Goal: Task Accomplishment & Management: Use online tool/utility

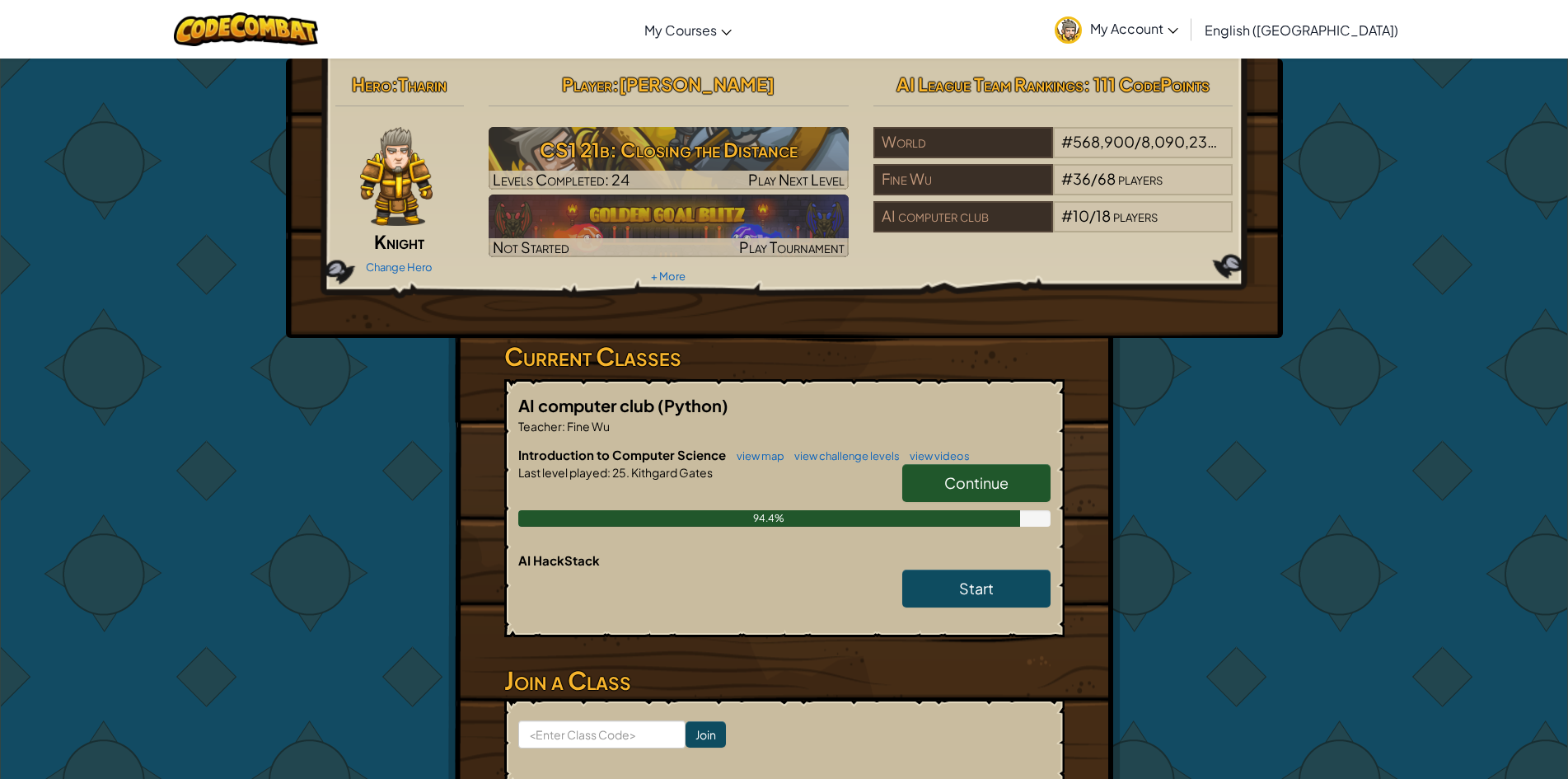
click at [975, 494] on link "Continue" at bounding box center [976, 483] width 148 height 38
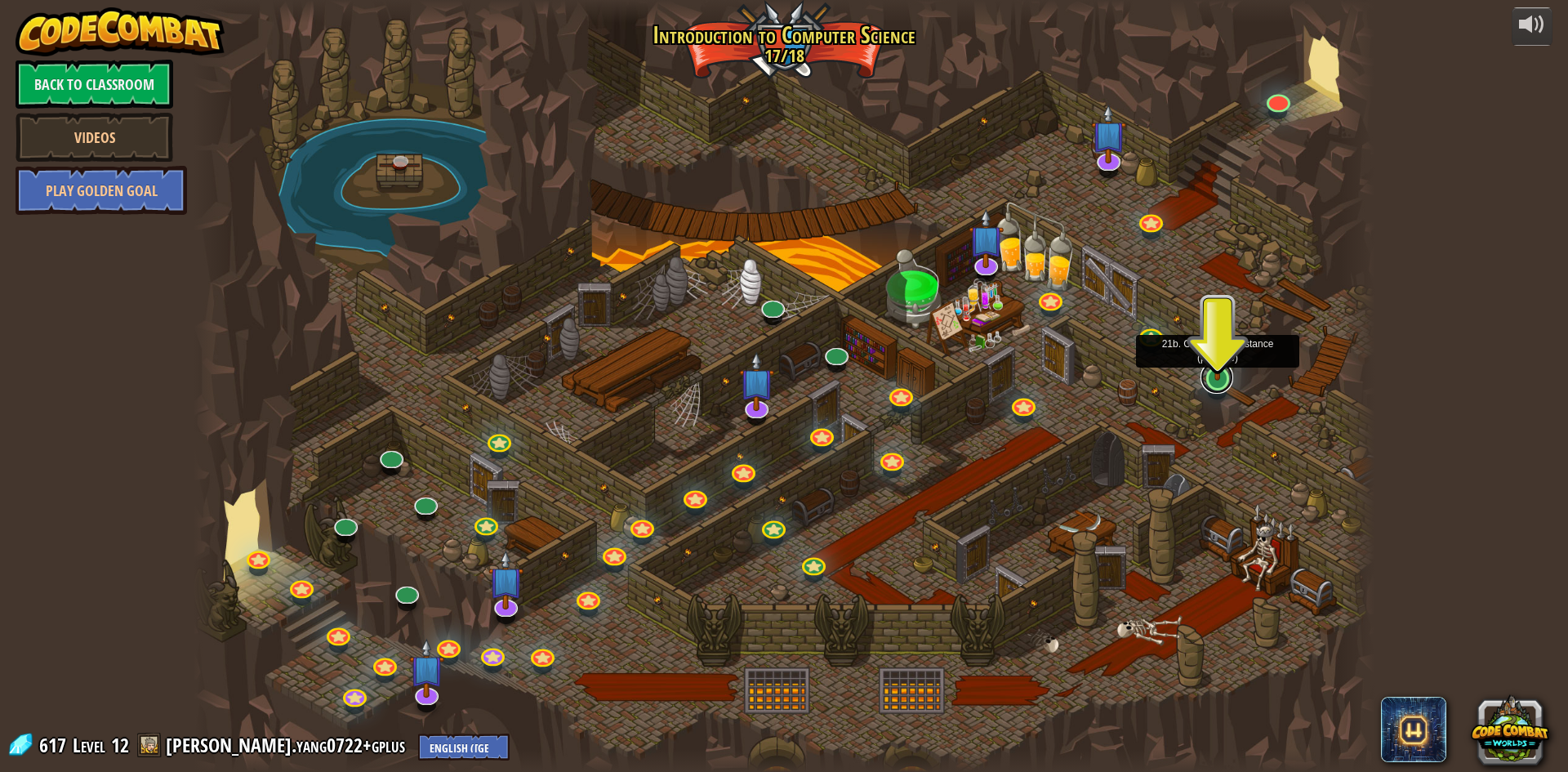
click at [1215, 387] on link at bounding box center [1217, 377] width 33 height 33
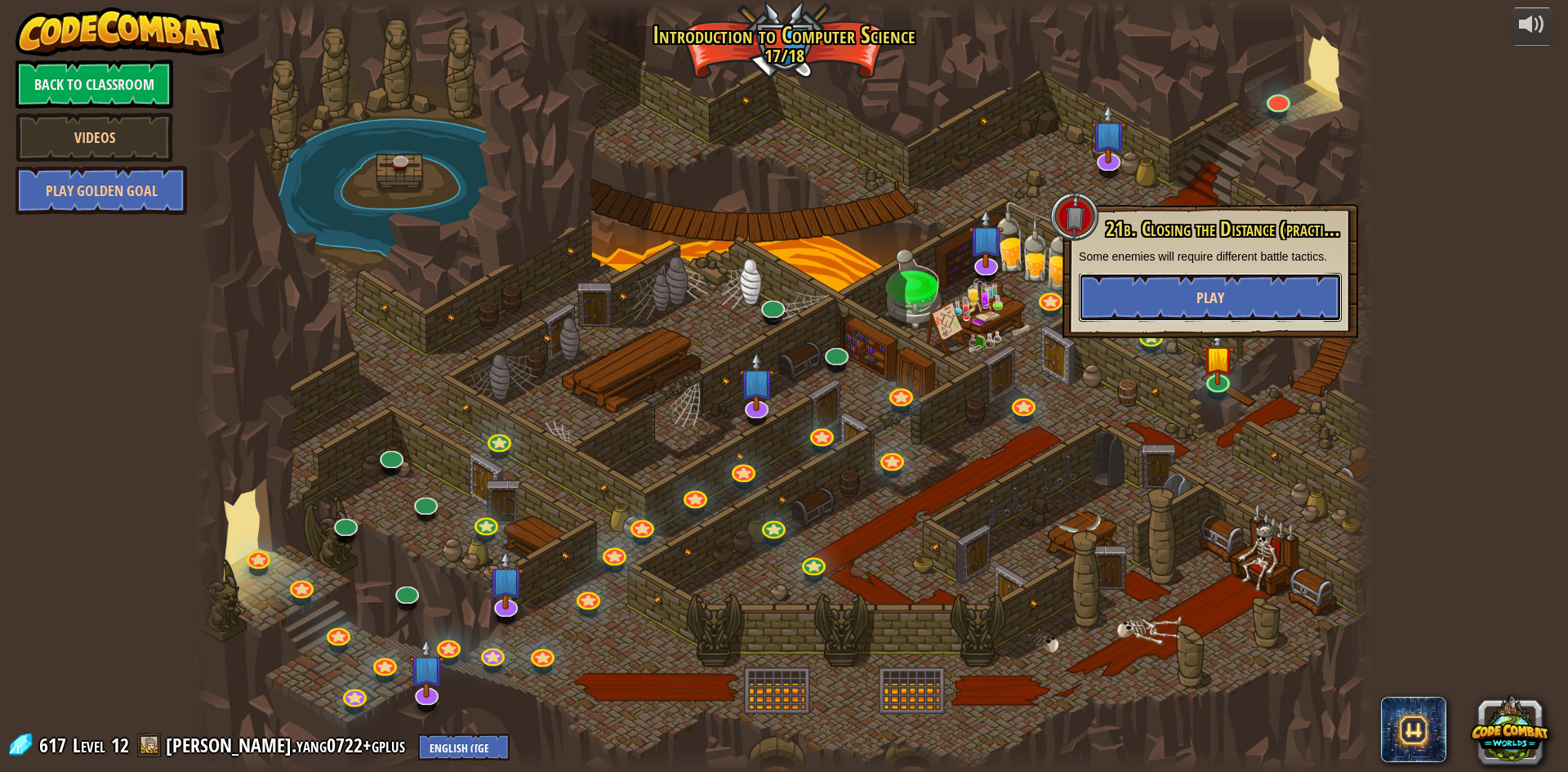
click at [1209, 306] on span "Play" at bounding box center [1210, 298] width 28 height 21
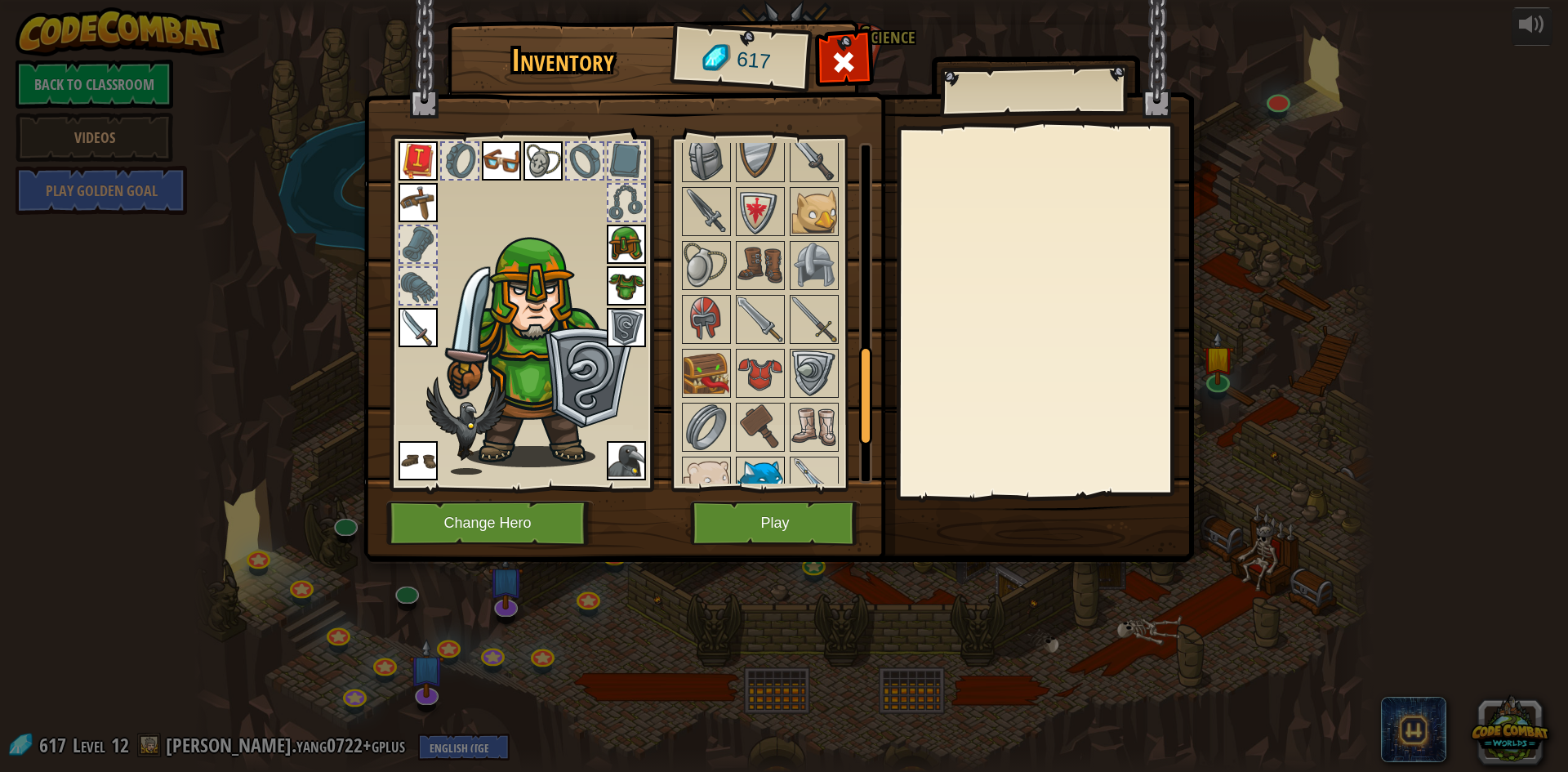
scroll to position [719, 0]
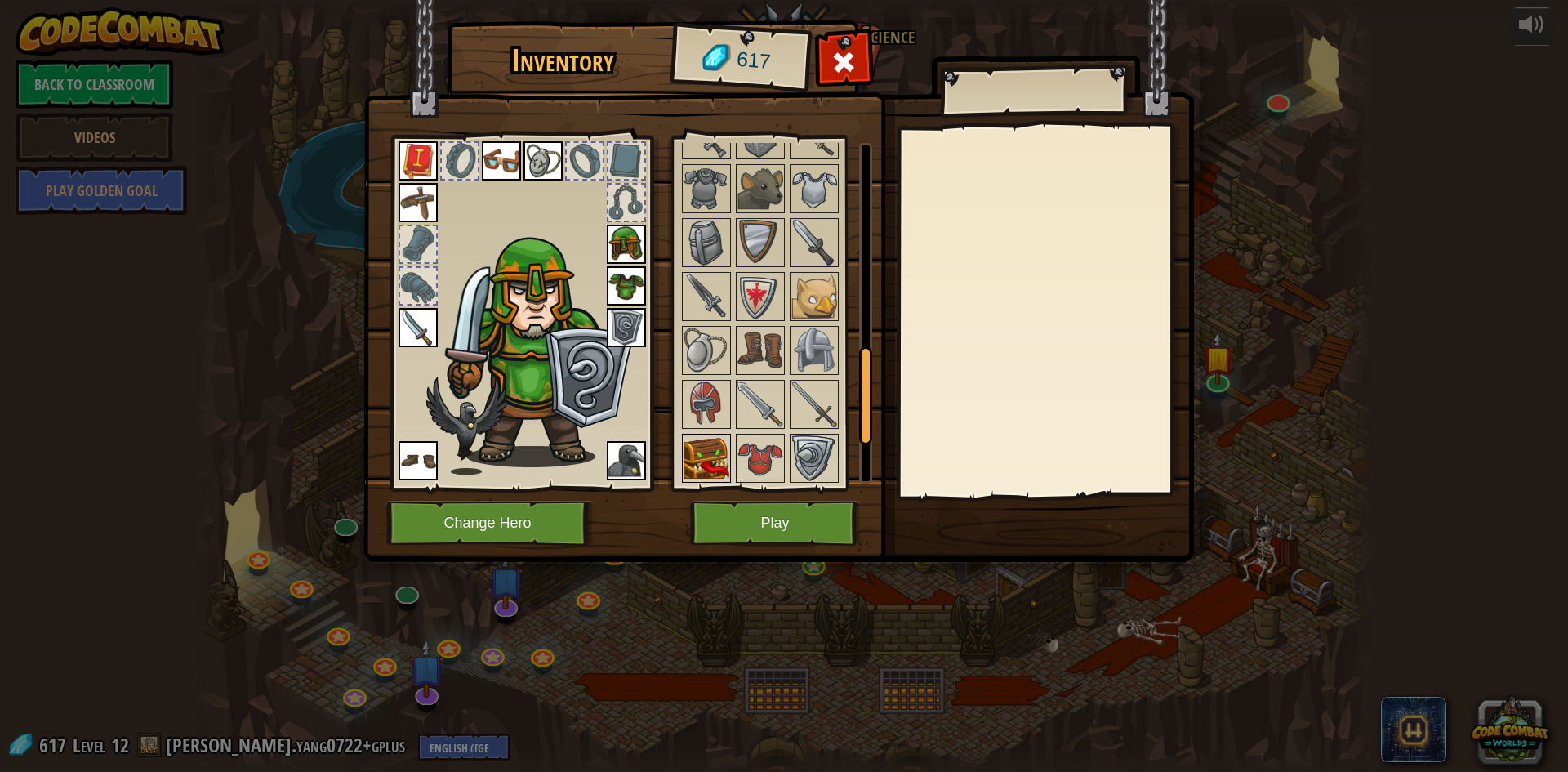
click at [708, 461] on img at bounding box center [706, 458] width 46 height 46
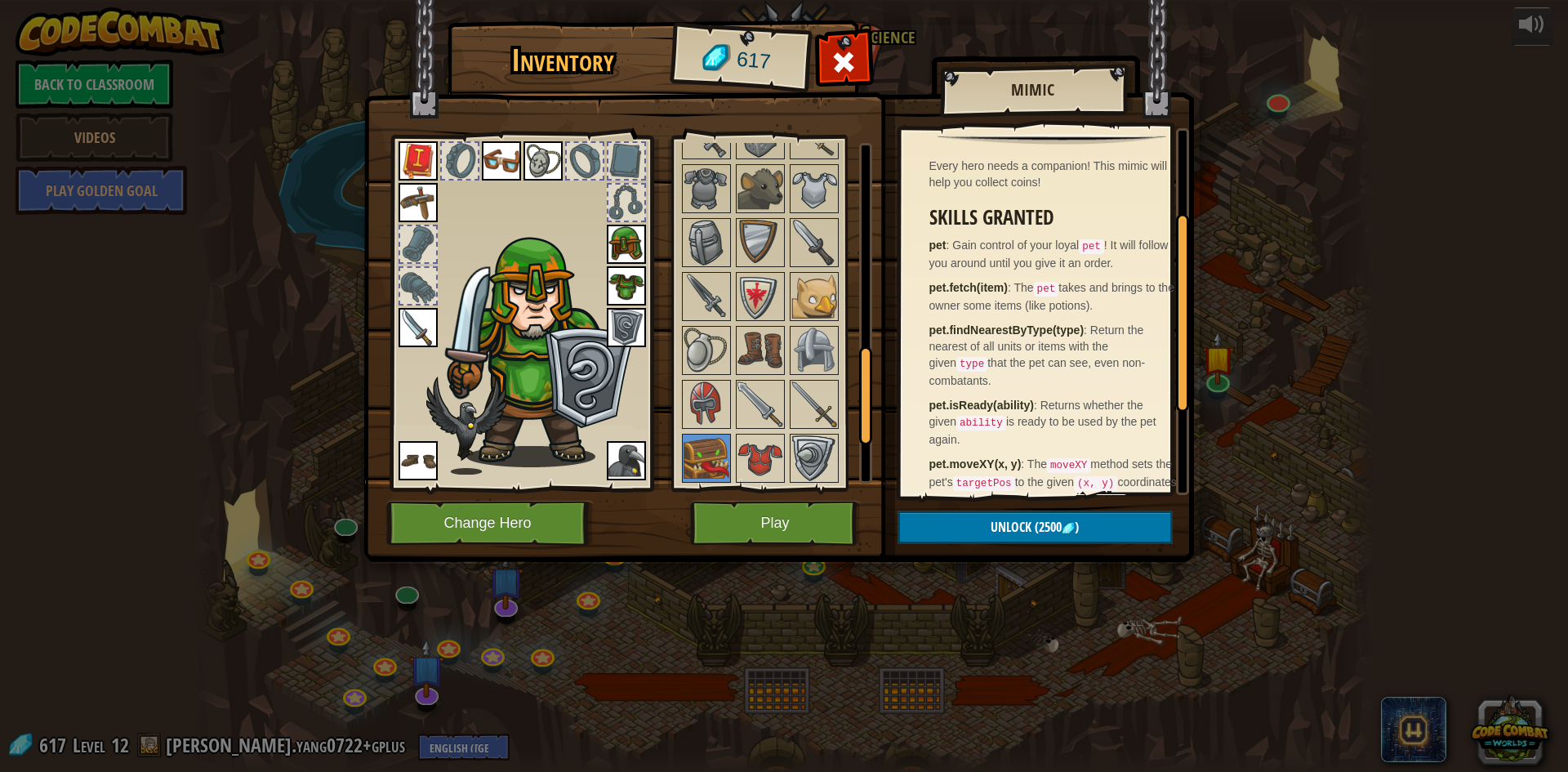
scroll to position [163, 0]
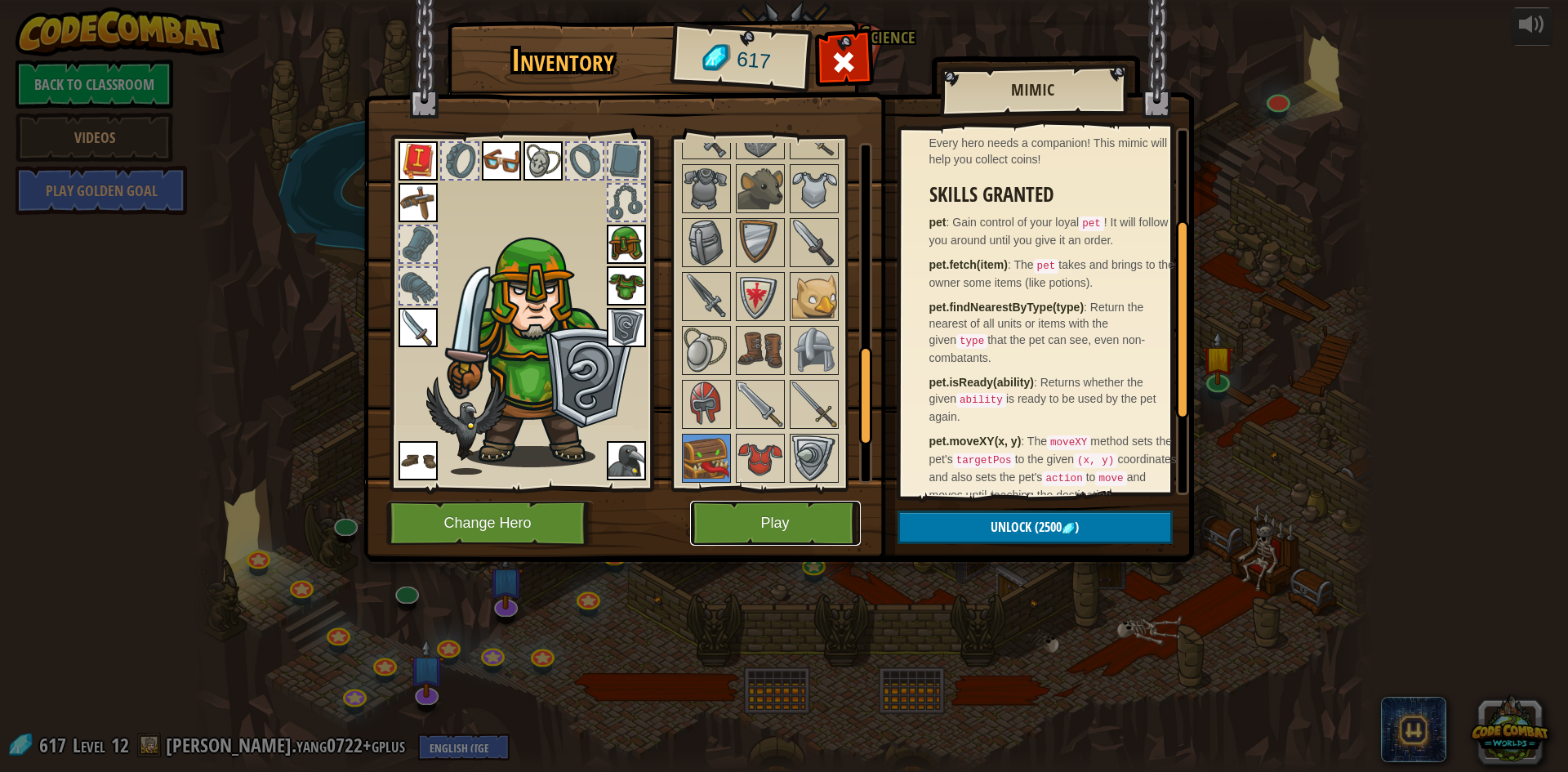
click at [787, 534] on button "Play" at bounding box center [775, 523] width 171 height 45
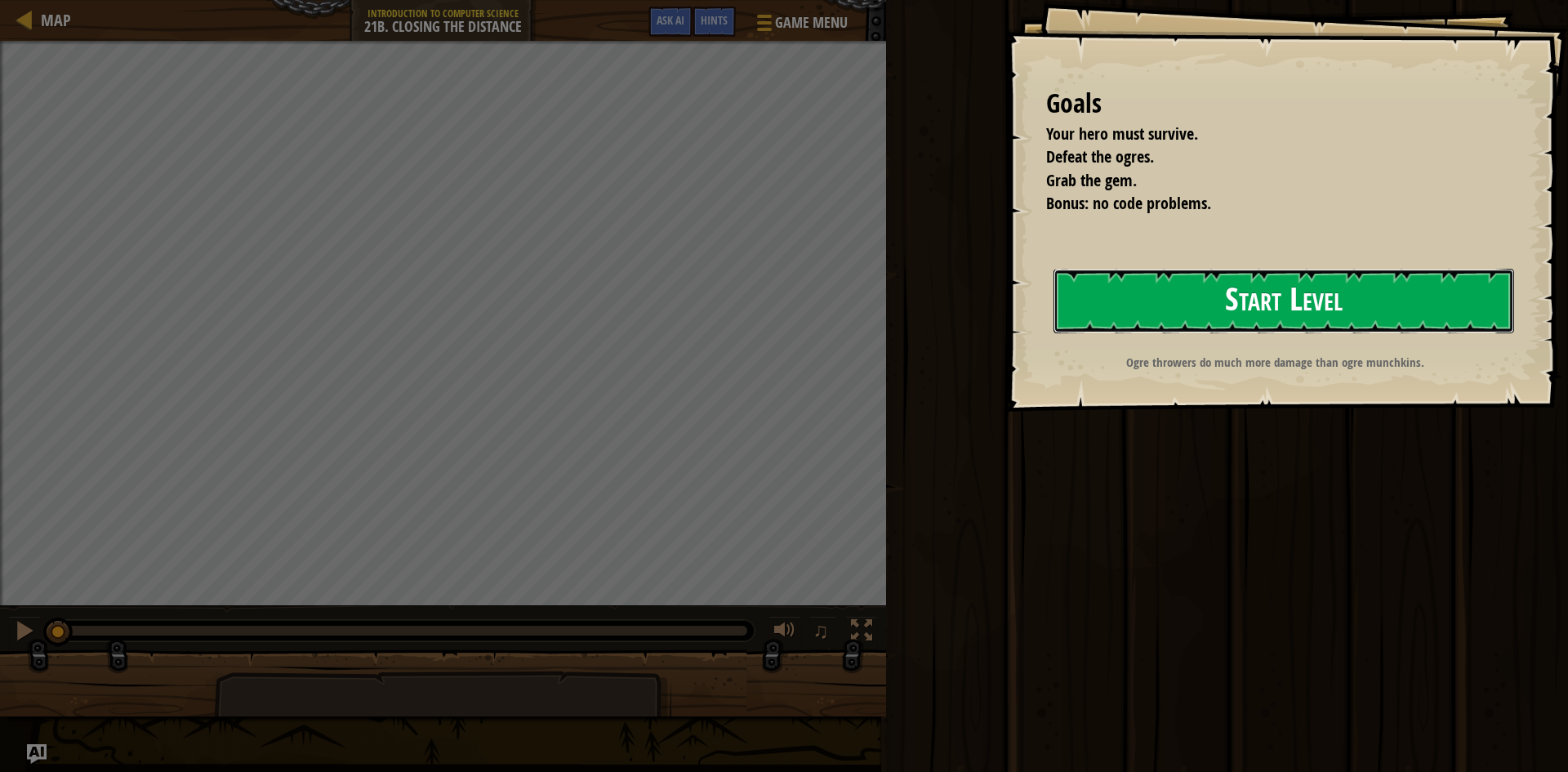
click at [1222, 287] on button "Start Level" at bounding box center [1283, 300] width 461 height 64
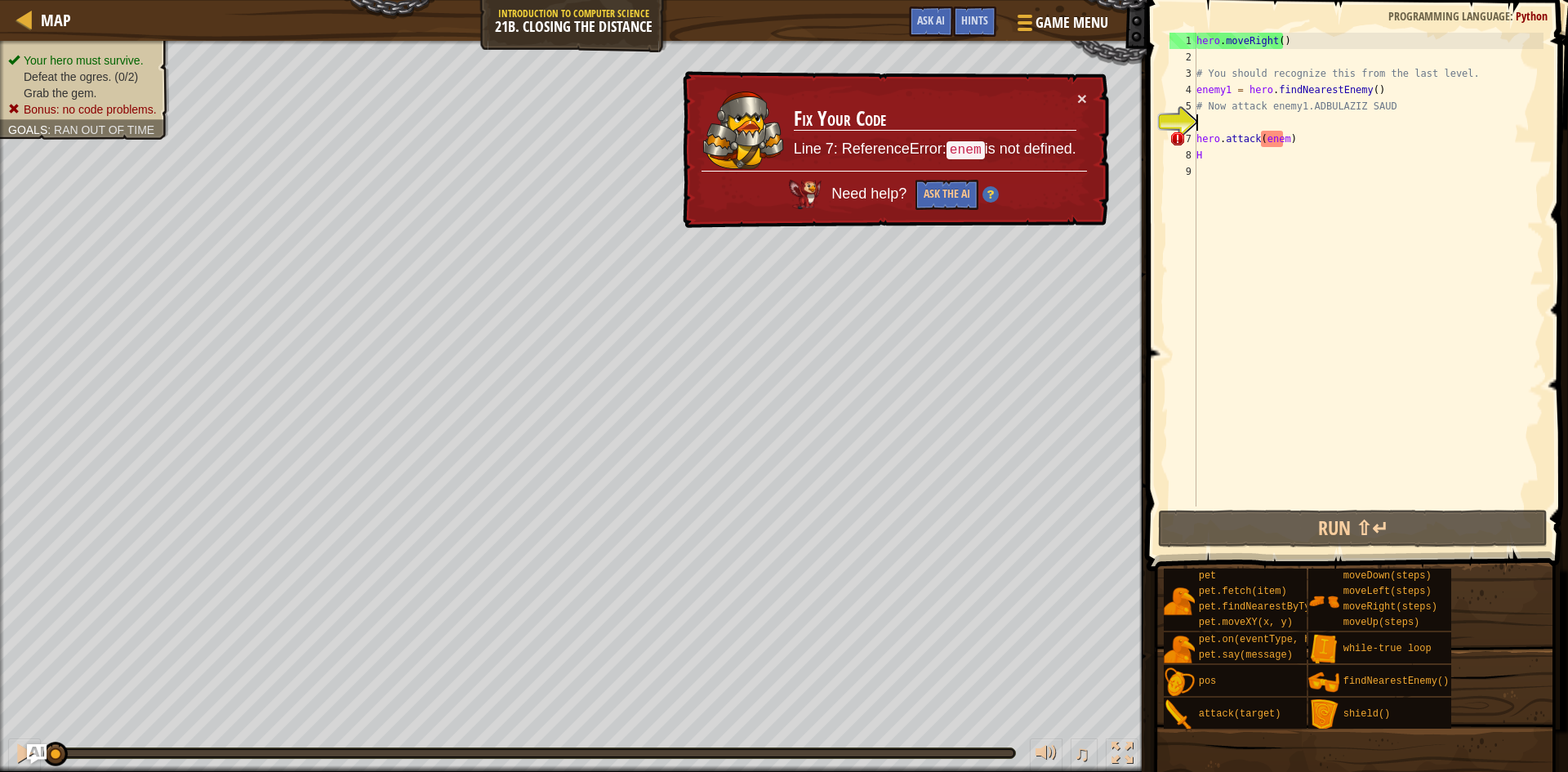
click at [1424, 154] on div "hero . moveRight ( ) # You should recognize this from the last level. enemy1 = …" at bounding box center [1367, 285] width 350 height 506
click at [1269, 152] on div "hero . moveRight ( ) # You should recognize this from the last level. enemy1 = …" at bounding box center [1367, 285] width 350 height 506
click at [1276, 142] on div "hero . moveRight ( ) # You should recognize this from the last level. enemy1 = …" at bounding box center [1367, 285] width 350 height 506
click at [1281, 138] on div "hero . moveRight ( ) # You should recognize this from the last level. enemy1 = …" at bounding box center [1367, 285] width 350 height 506
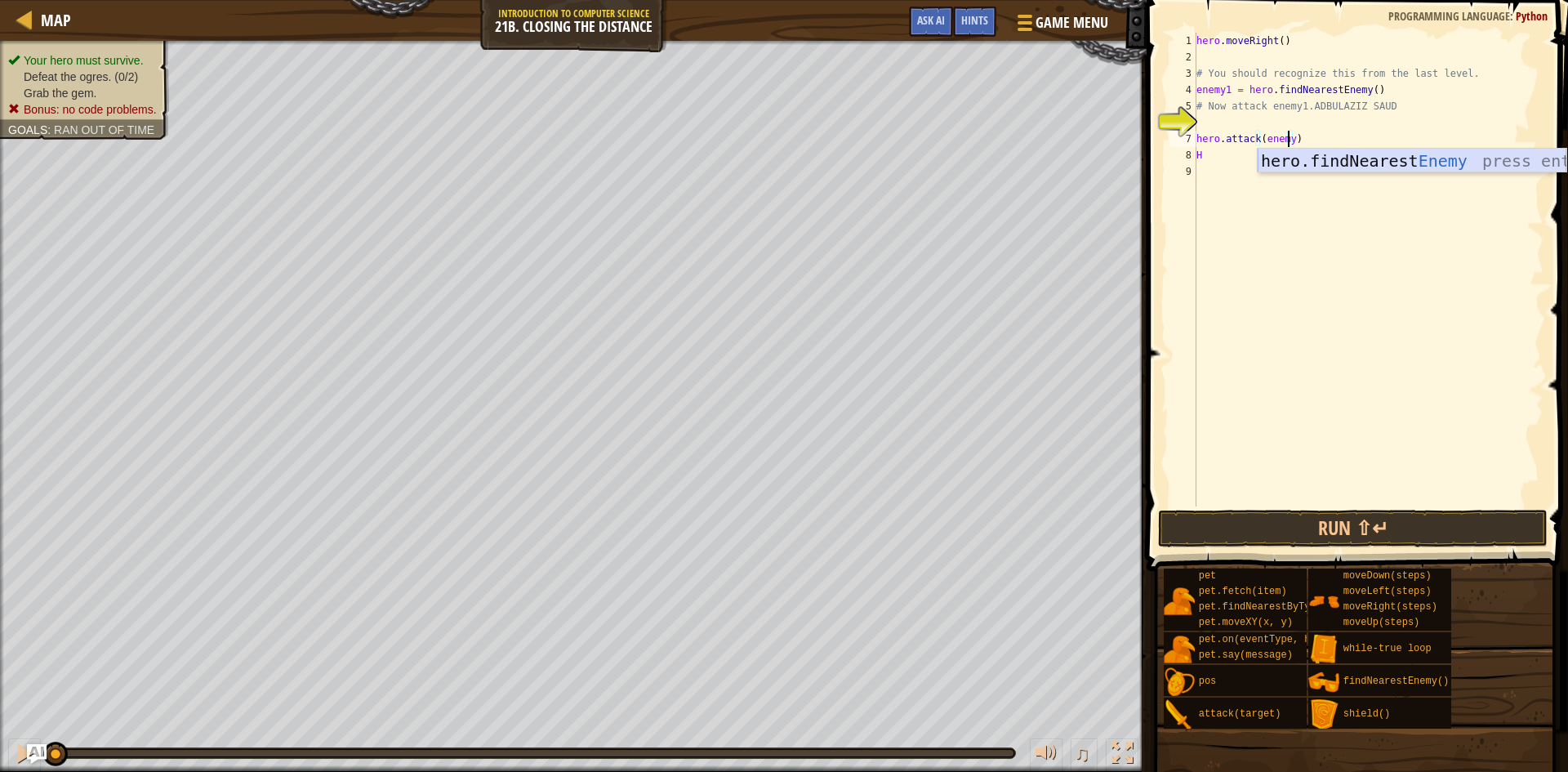
click at [1417, 152] on div "hero.findNearest Enemy press enter" at bounding box center [1411, 185] width 309 height 73
type textarea "hero.attack(hero.findNearestEnemy())"
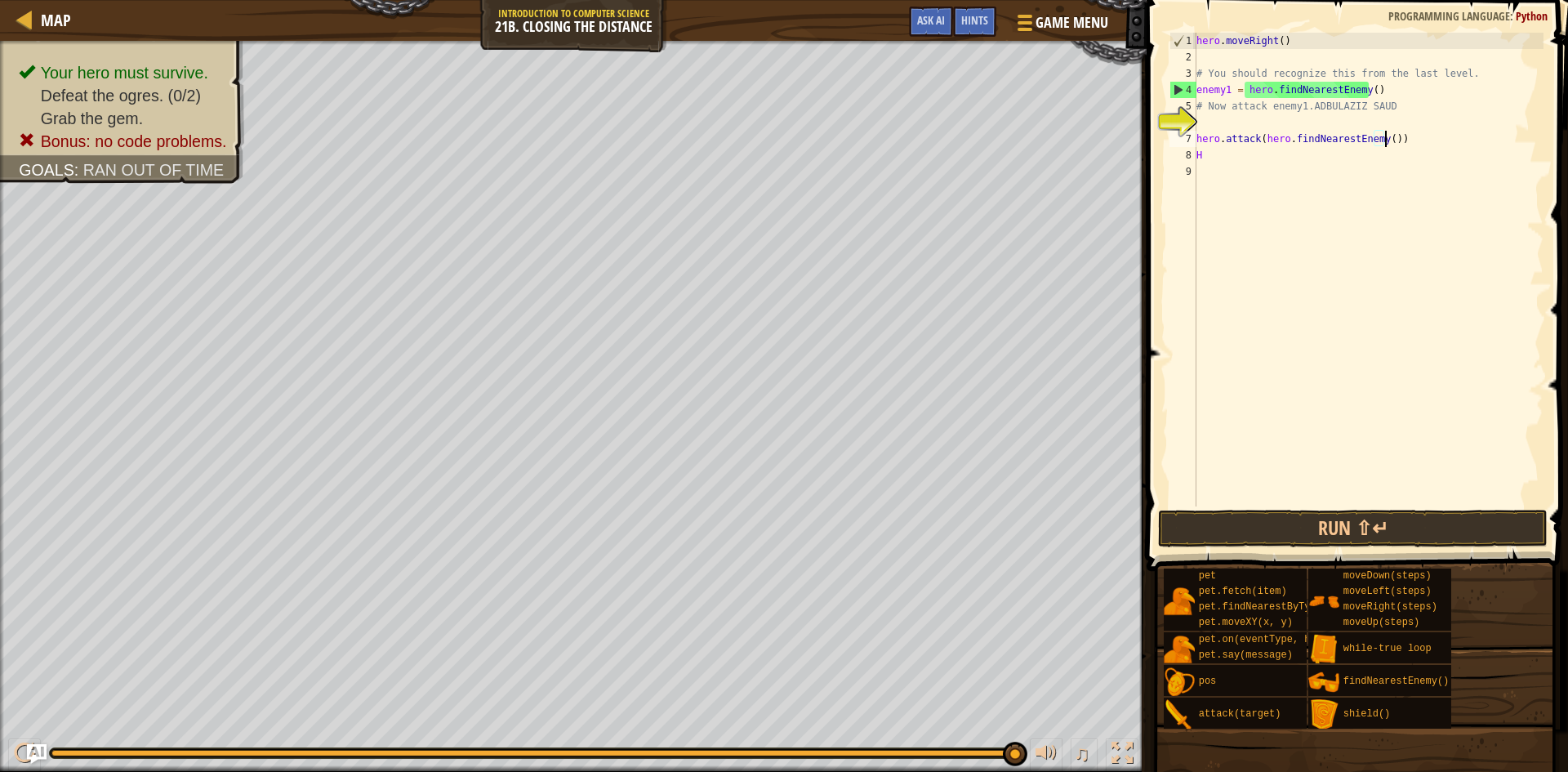
drag, startPoint x: 52, startPoint y: 759, endPoint x: 1567, endPoint y: 158, distance: 1629.9
click at [1553, 158] on div "Map Introduction to Computer Science 21b. Closing the Distance Game Menu Done H…" at bounding box center [784, 386] width 1568 height 772
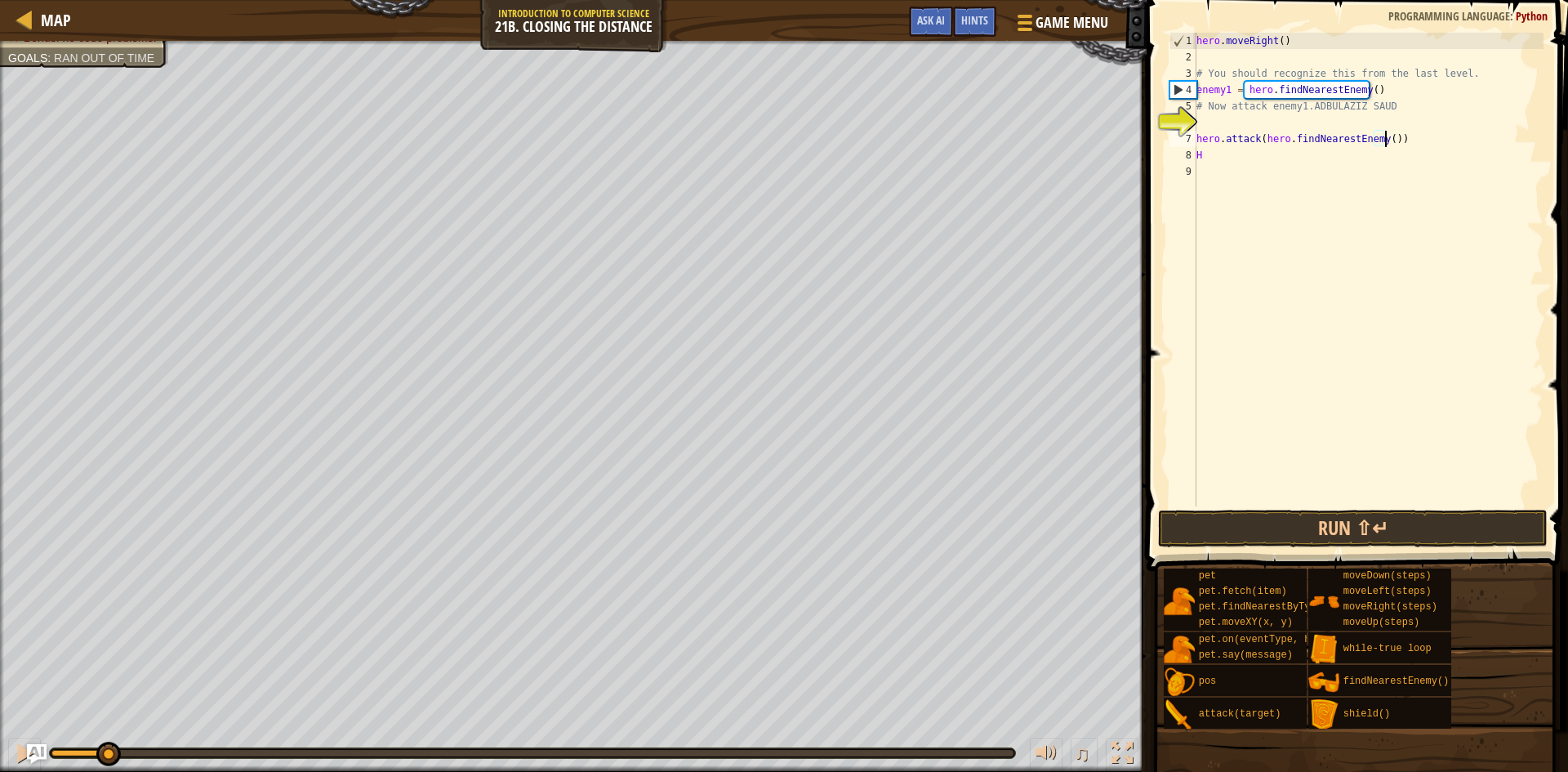
click at [29, 691] on div "Your hero must survive. Defeat the ogres. (0/2) Grab the gem. Bonus: no code pr…" at bounding box center [784, 406] width 1568 height 731
click at [1361, 136] on div "hero . moveRight ( ) # You should recognize this from the last level. enemy1 = …" at bounding box center [1367, 285] width 350 height 506
click at [1362, 114] on div "hero . moveRight ( ) # You should recognize this from the last level. enemy1 = …" at bounding box center [1367, 285] width 350 height 506
click at [1392, 119] on div "hero . moveRight ( ) # You should recognize this from the last level. enemy1 = …" at bounding box center [1367, 285] width 350 height 506
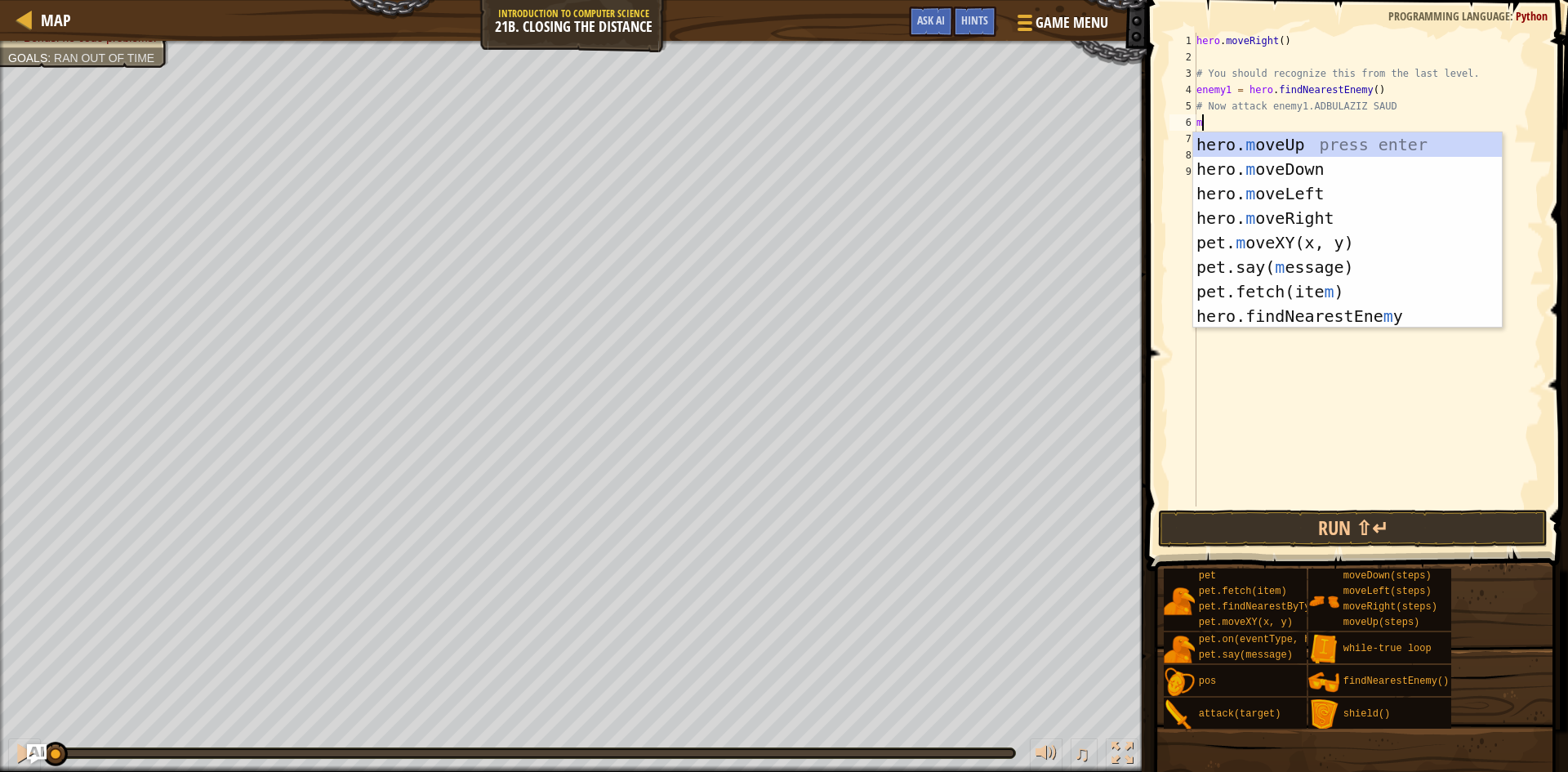
type textarea "mo"
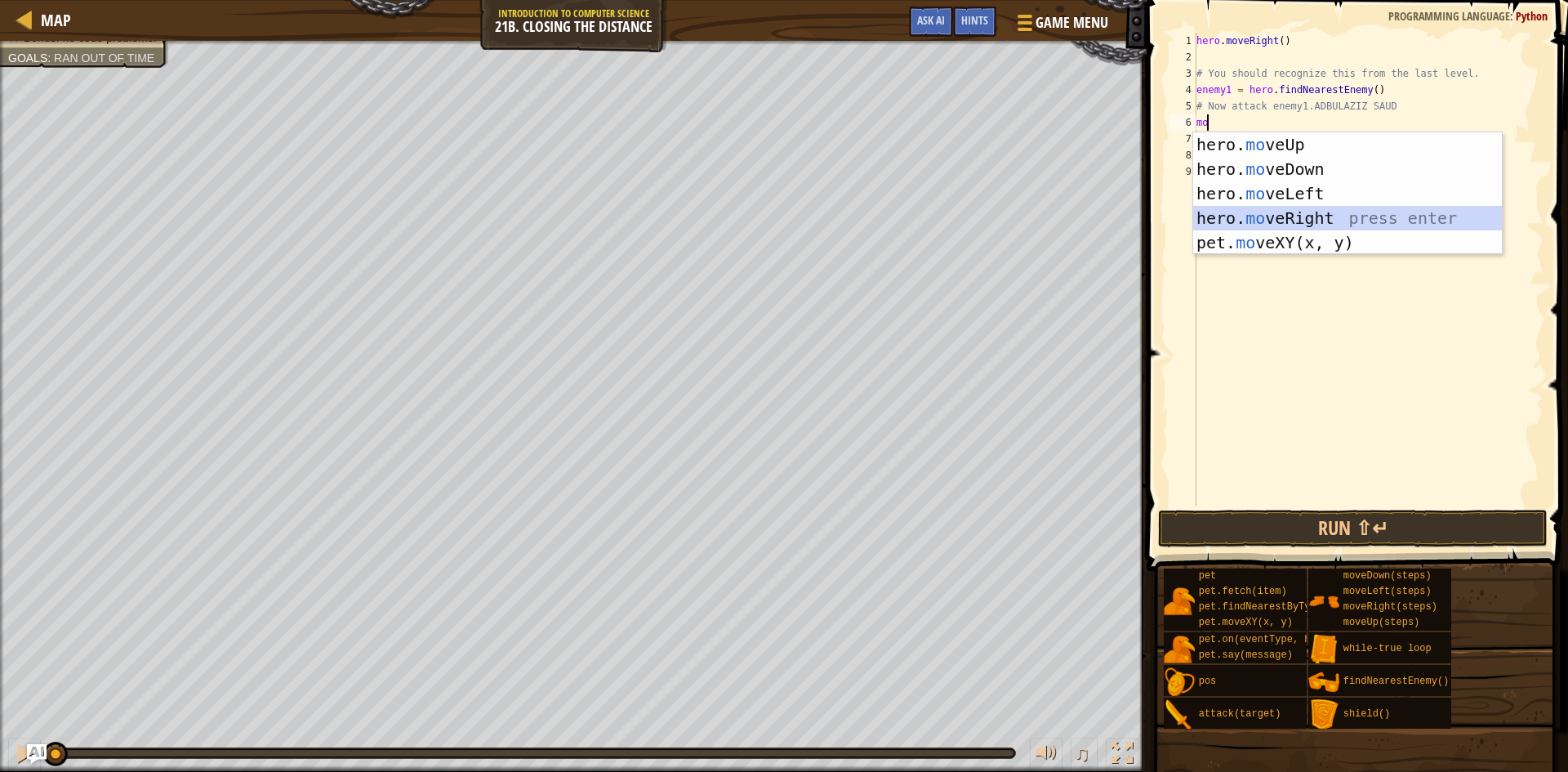
click at [1306, 217] on div "hero. mo veUp press enter hero. mo veDown press enter hero. mo veLeft press ent…" at bounding box center [1346, 218] width 309 height 172
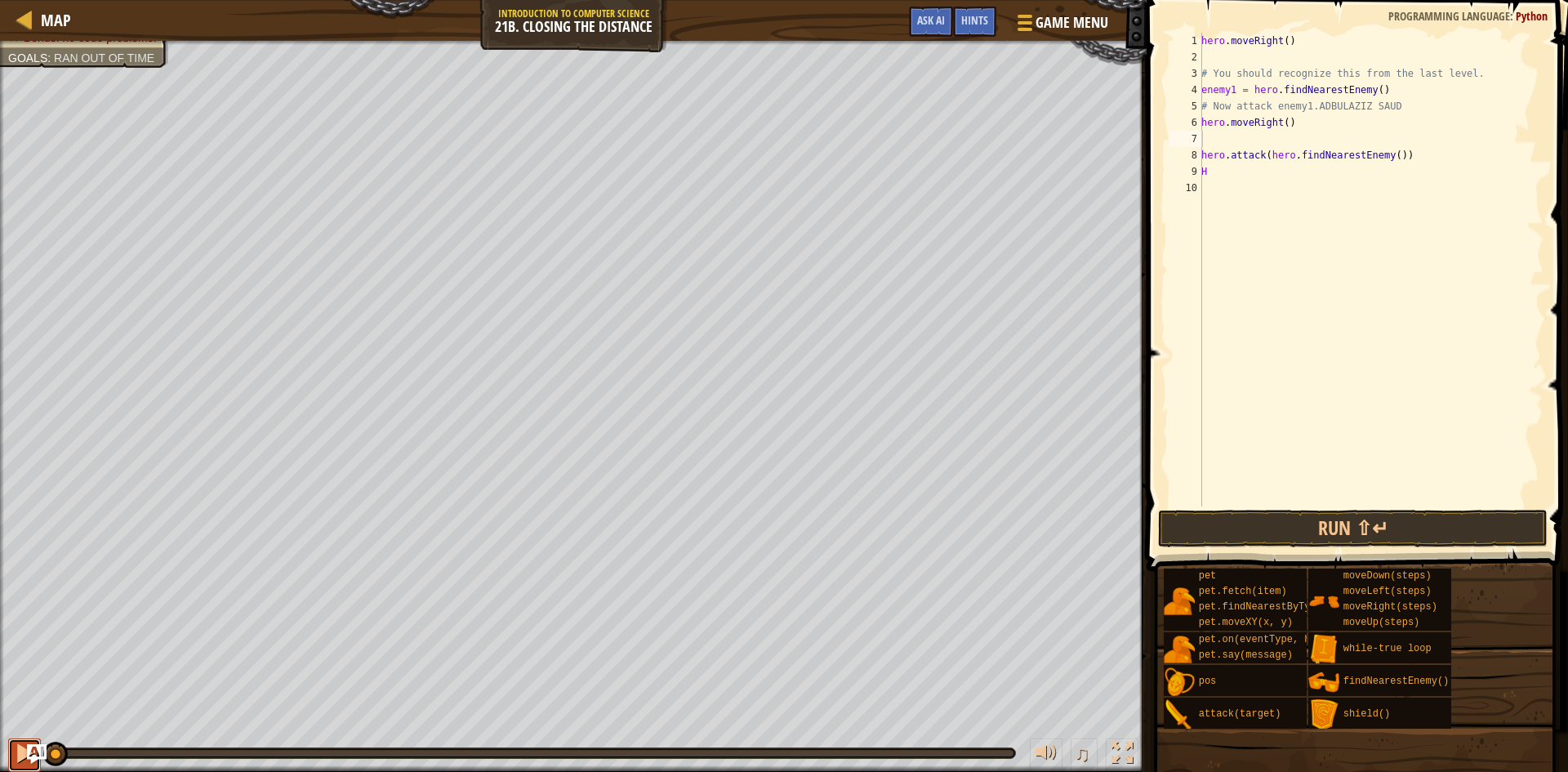
click at [23, 755] on div at bounding box center [24, 752] width 21 height 21
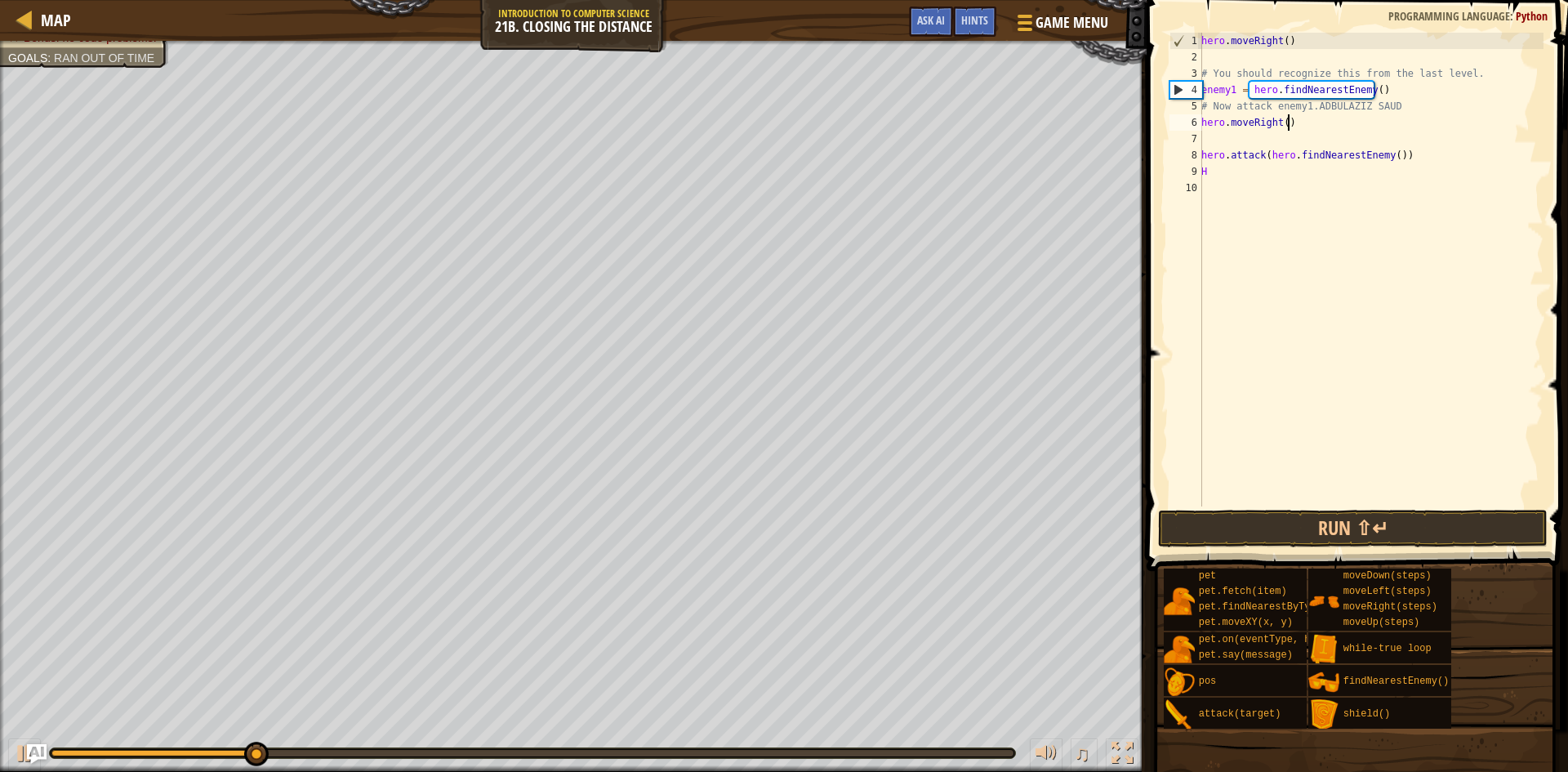
click at [1351, 129] on div "hero . moveRight ( ) # You should recognize this from the last level. enemy1 = …" at bounding box center [1371, 285] width 346 height 506
type textarea "hero.moveRight()"
click at [1354, 136] on div "hero . moveRight ( ) # You should recognize this from the last level. enemy1 = …" at bounding box center [1371, 285] width 346 height 506
click at [1392, 105] on div "hero . moveRight ( ) # You should recognize this from the last level. enemy1 = …" at bounding box center [1371, 285] width 346 height 506
click at [1402, 91] on div "hero . moveRight ( ) # You should recognize this from the last level. enemy1 = …" at bounding box center [1371, 285] width 346 height 506
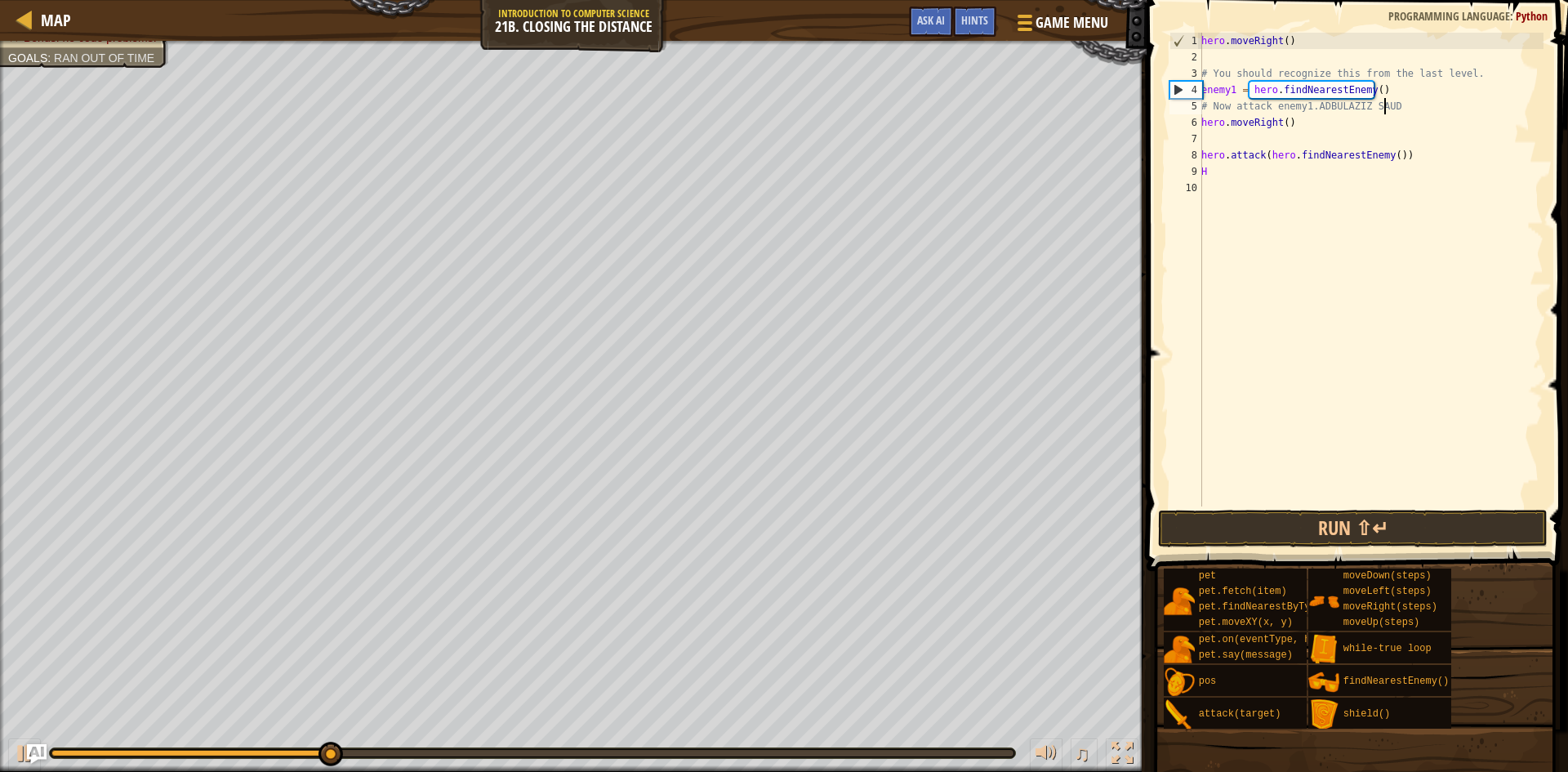
type textarea "enemy1 = hero.findNearestEnemy()"
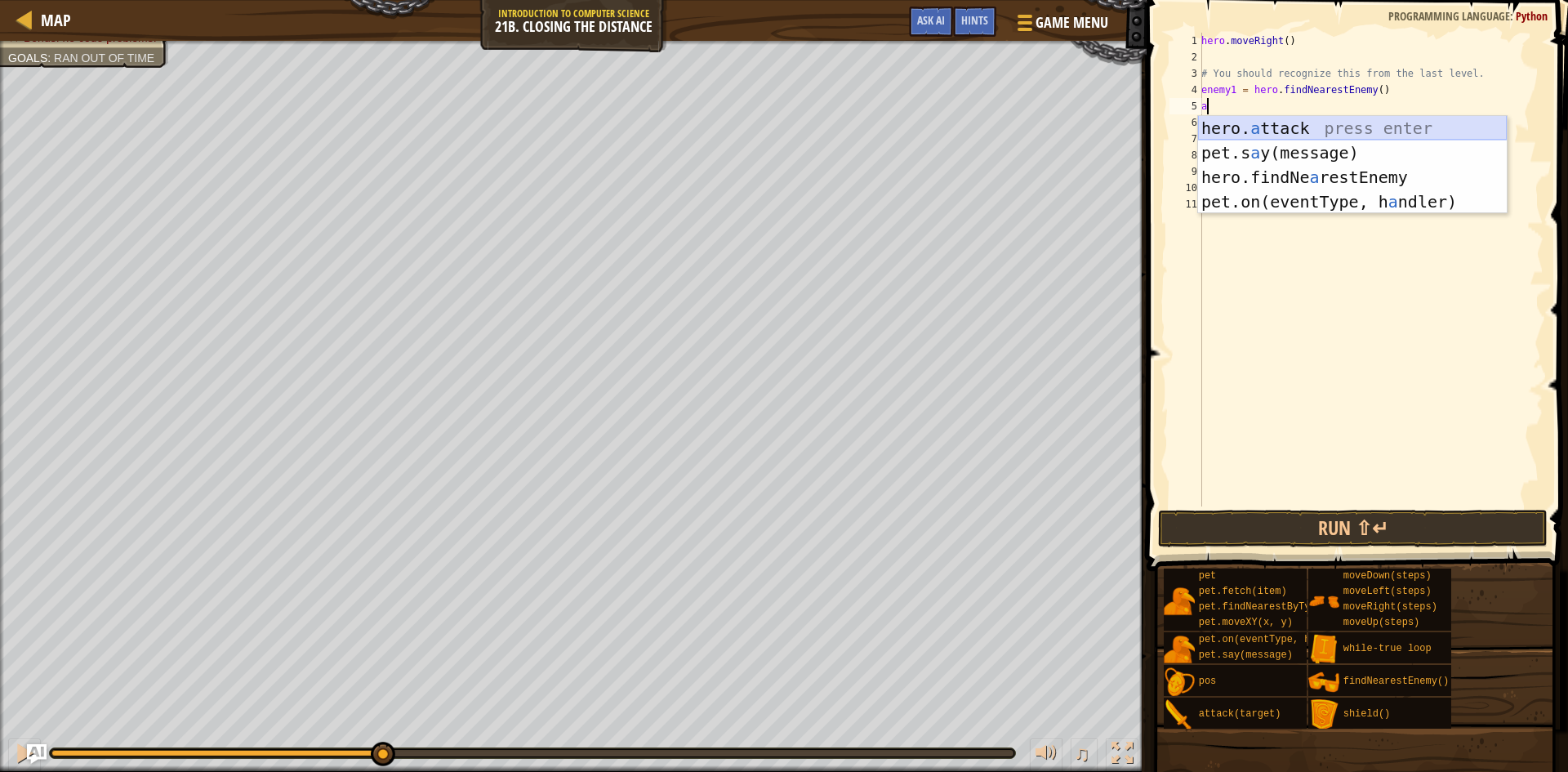
click at [1323, 130] on div "hero. a ttack press enter pet.s a y(message) press enter hero.findNe a restEnem…" at bounding box center [1352, 189] width 309 height 147
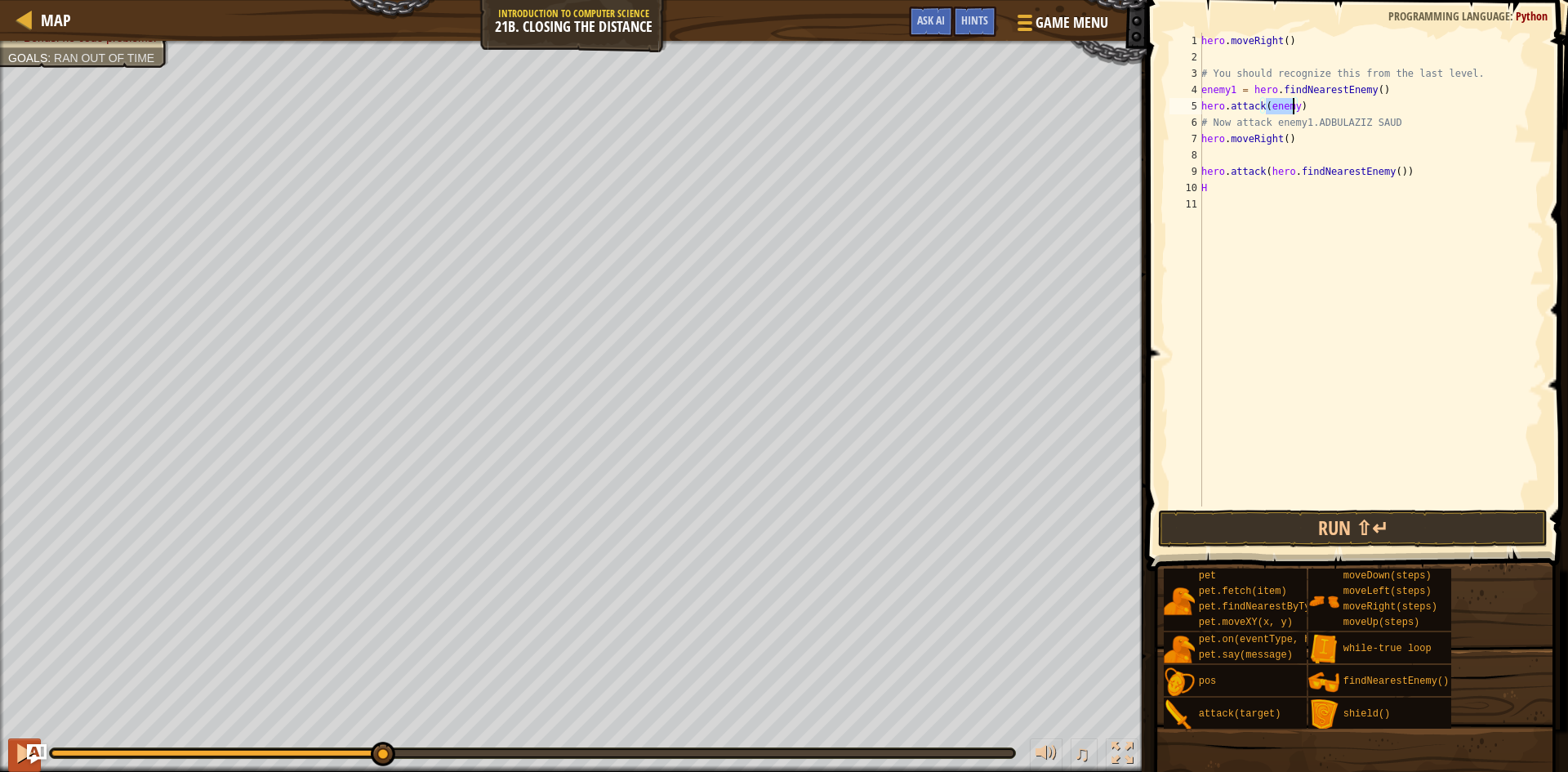
type textarea "hero.attack(enemy)"
click at [16, 749] on div at bounding box center [24, 752] width 21 height 21
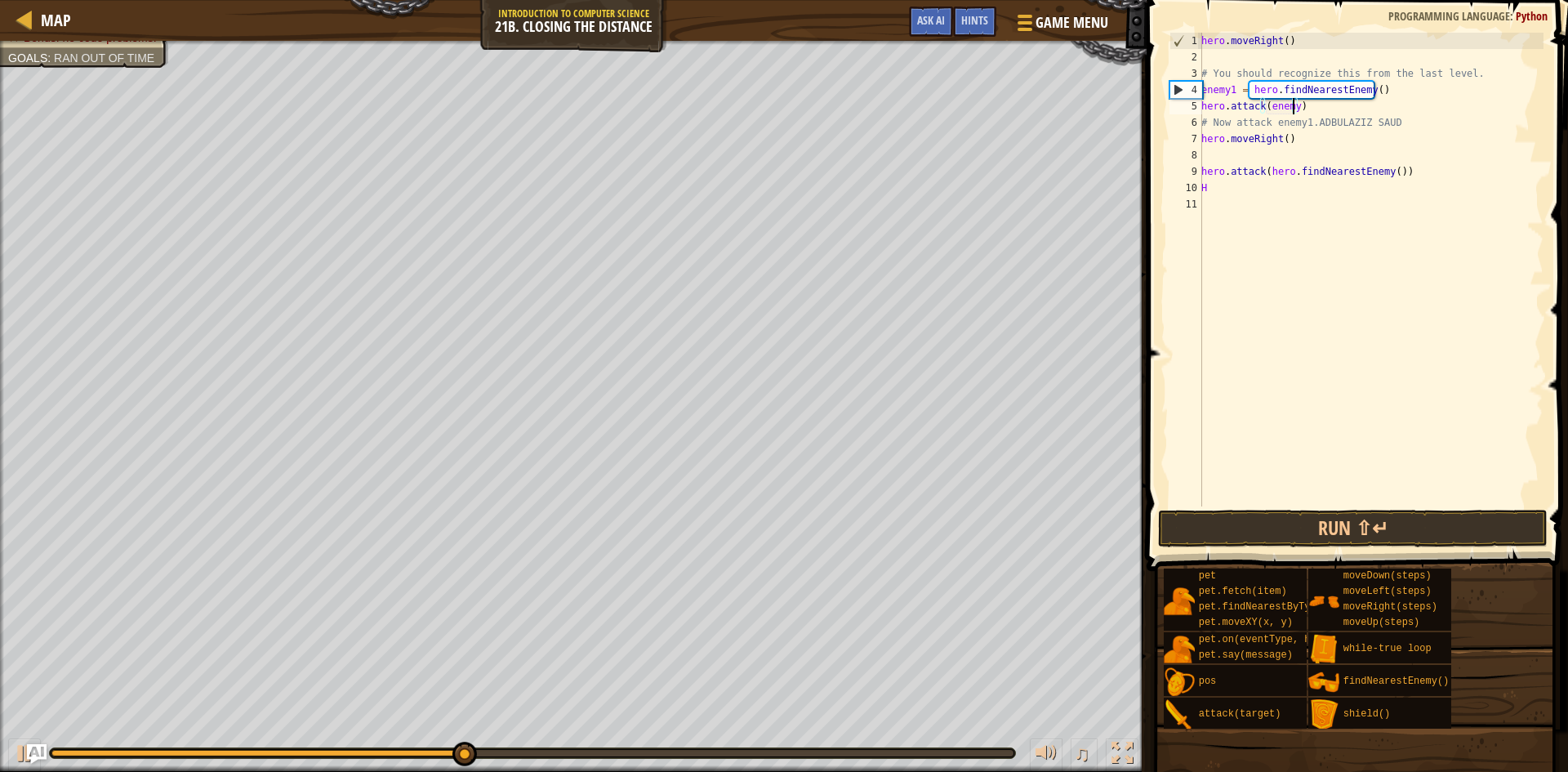
click at [1362, 109] on div "hero . moveRight ( ) # You should recognize this from the last level. enemy1 = …" at bounding box center [1371, 285] width 346 height 506
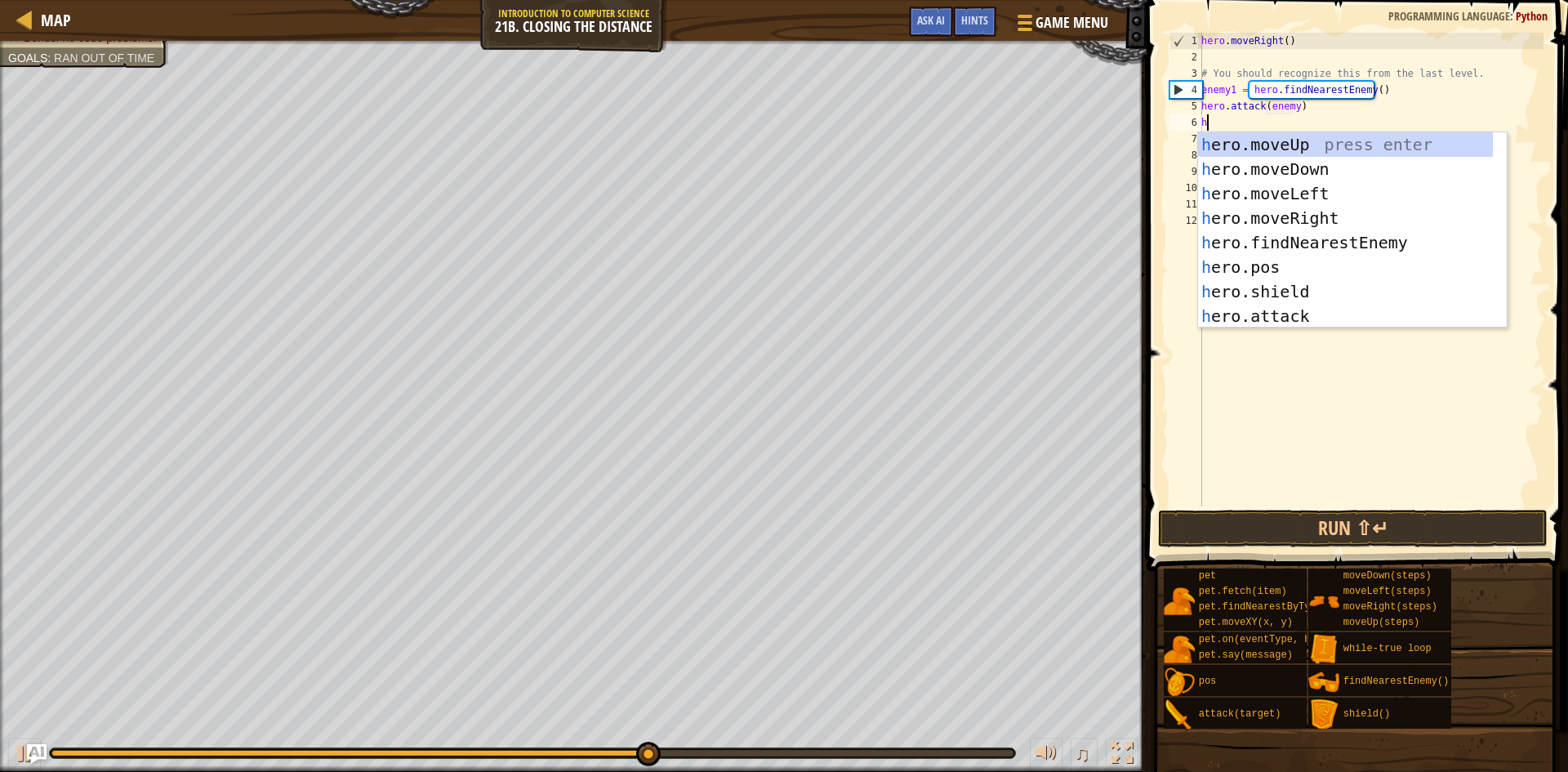
click at [1316, 119] on div "hero . moveRight ( ) # You should recognize this from the last level. enemy1 = …" at bounding box center [1371, 285] width 346 height 506
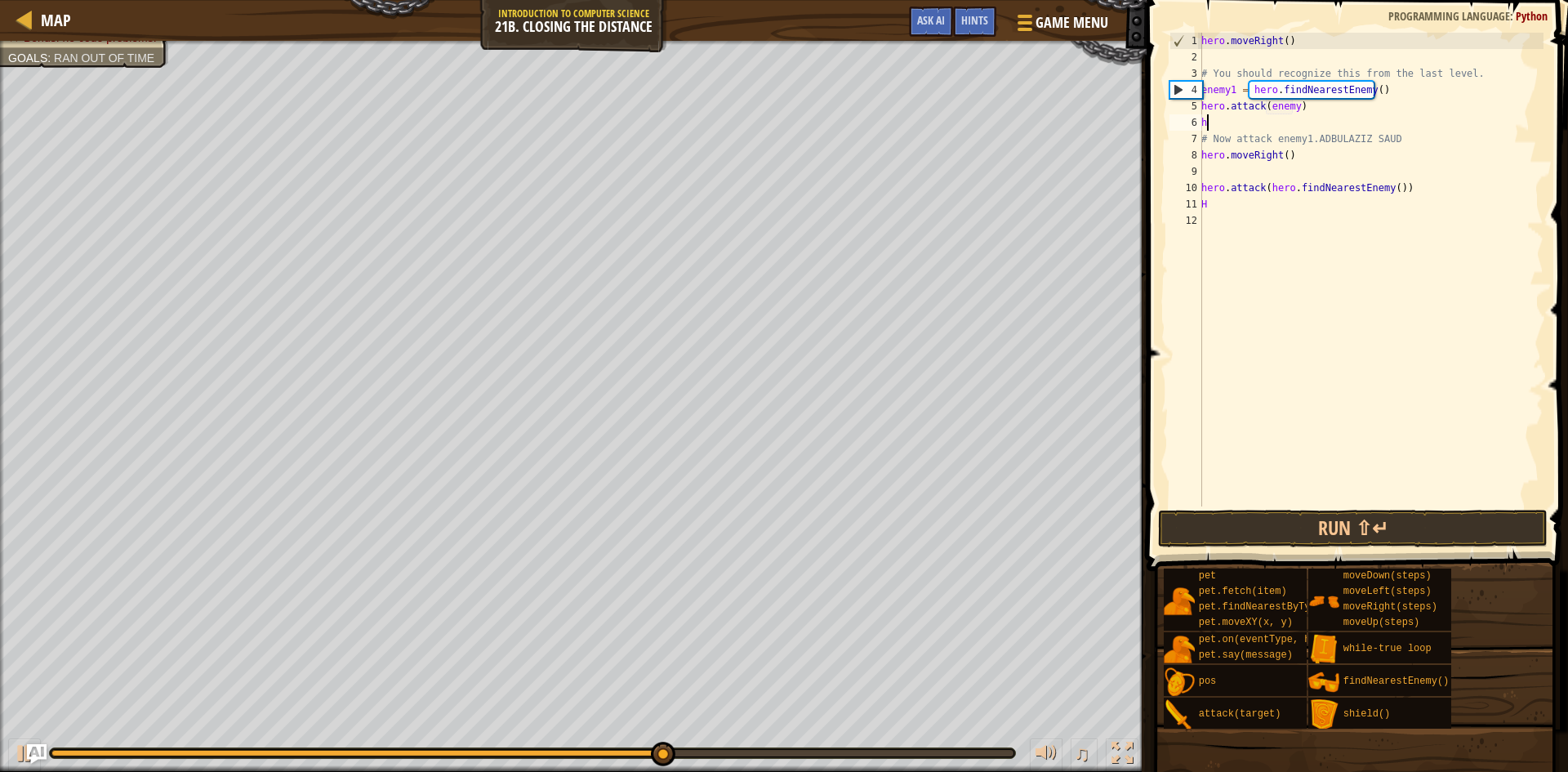
type textarea "h"
click at [1135, 112] on div "Map Introduction to Computer Science 21b. Closing the Distance Game Menu Done H…" at bounding box center [784, 386] width 1568 height 772
drag, startPoint x: 1236, startPoint y: 120, endPoint x: 1195, endPoint y: 128, distance: 41.8
click at [1195, 128] on div "h 1 2 3 4 5 6 7 8 9 10 11 12 hero . moveRight ( ) # You should recognize this f…" at bounding box center [1354, 269] width 377 height 473
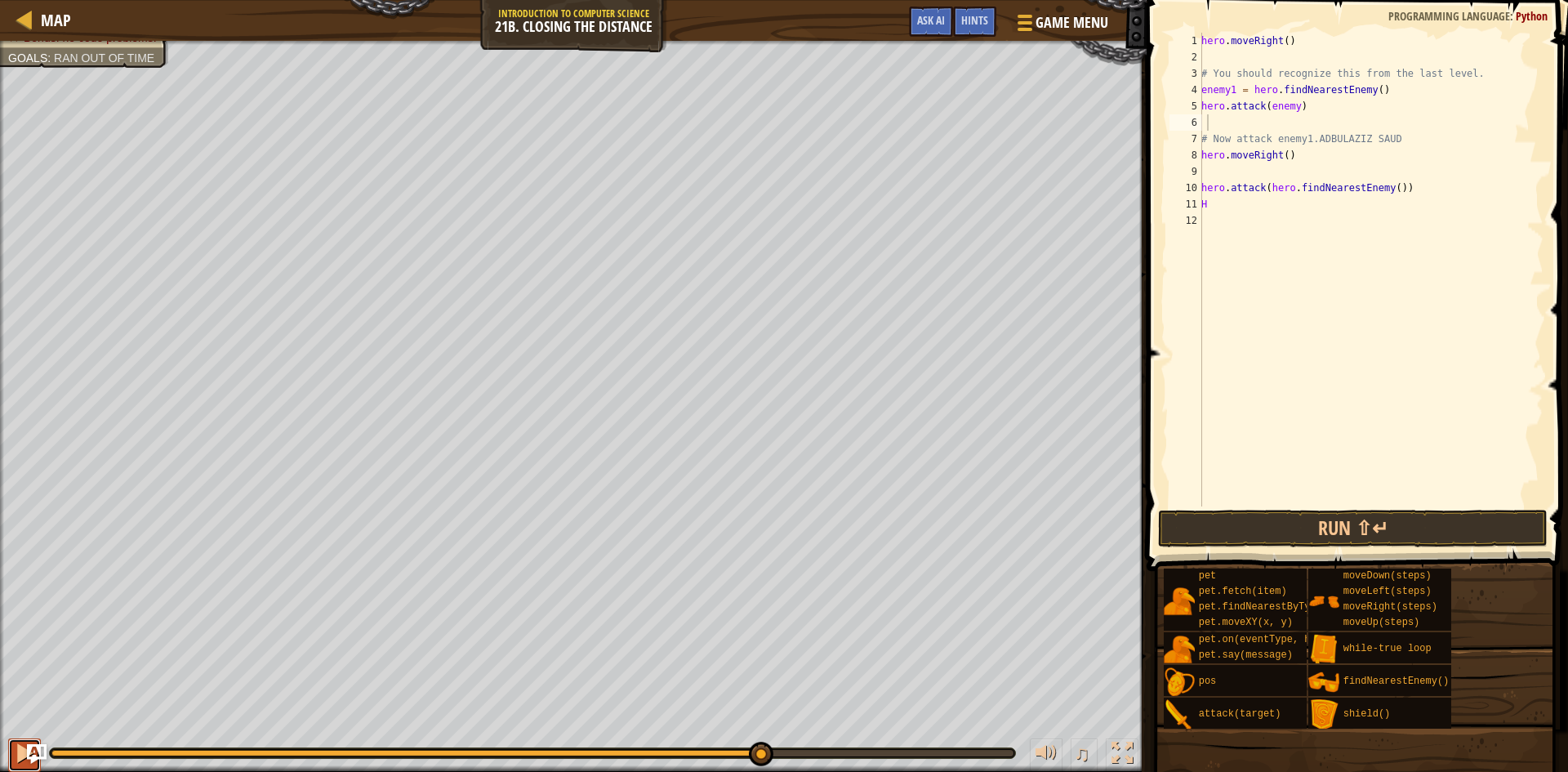
click at [13, 759] on button at bounding box center [24, 755] width 33 height 33
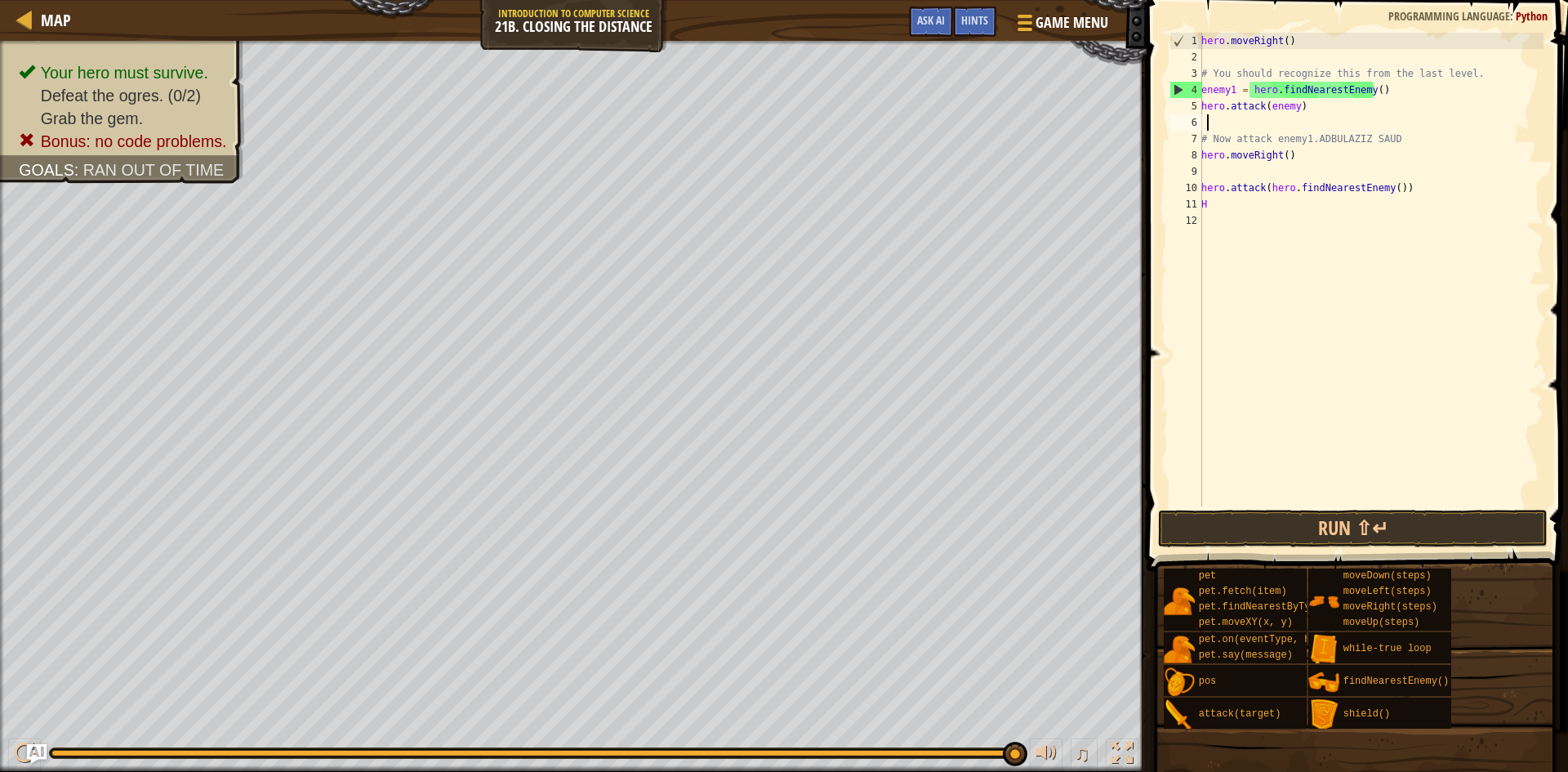
click at [1341, 91] on div "hero . moveRight ( ) # You should recognize this from the last level. enemy1 = …" at bounding box center [1371, 285] width 346 height 506
click at [1367, 100] on div "hero . moveRight ( ) # You should recognize this from the last level. enemy1 = …" at bounding box center [1371, 285] width 346 height 506
click at [1301, 109] on div "hero . moveRight ( ) # You should recognize this from the last level. enemy1 = …" at bounding box center [1371, 285] width 346 height 506
click at [1292, 105] on div "hero . moveRight ( ) # You should recognize this from the last level. enemy1 = …" at bounding box center [1371, 285] width 346 height 506
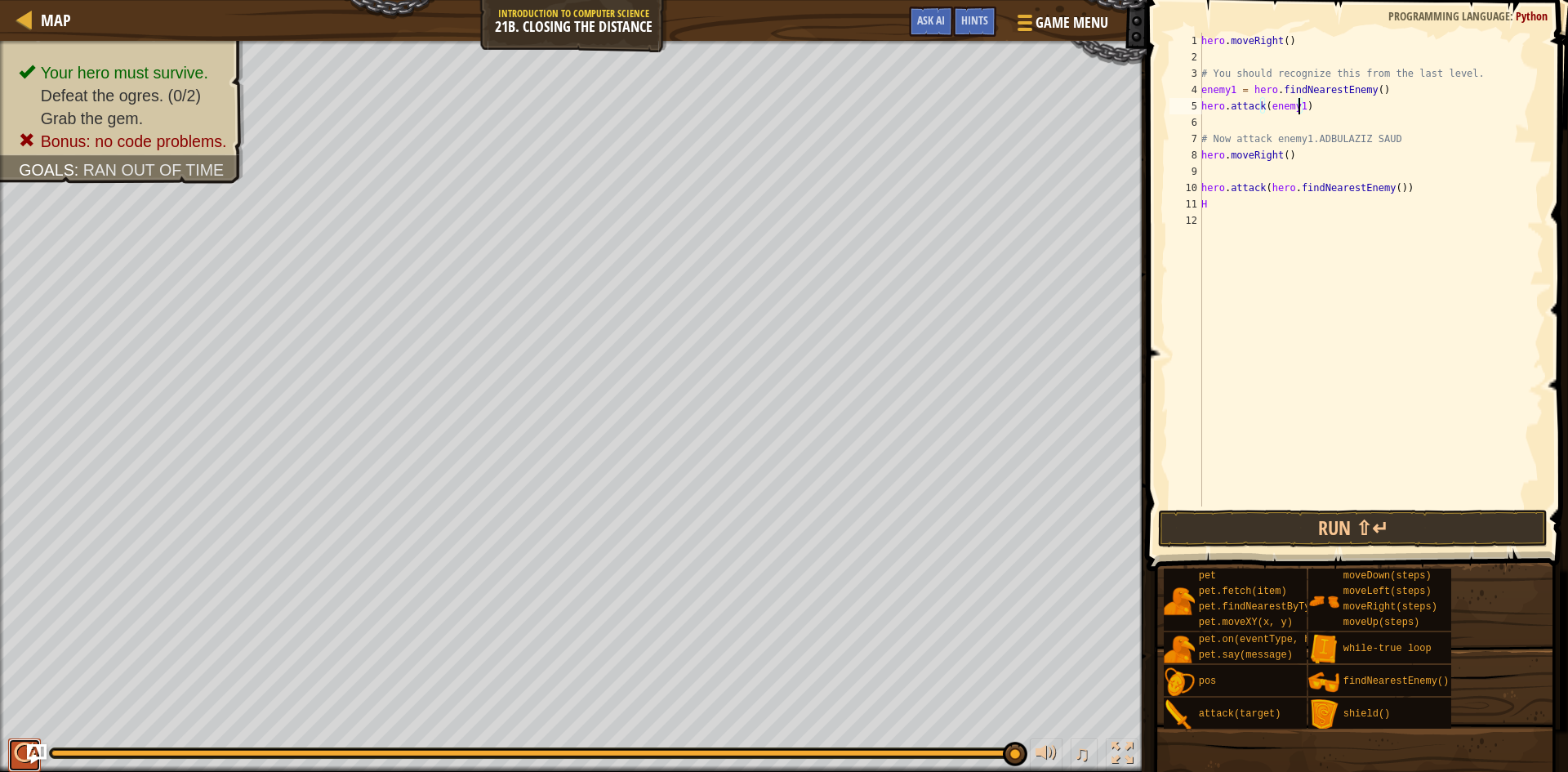
click at [19, 754] on div at bounding box center [24, 752] width 21 height 21
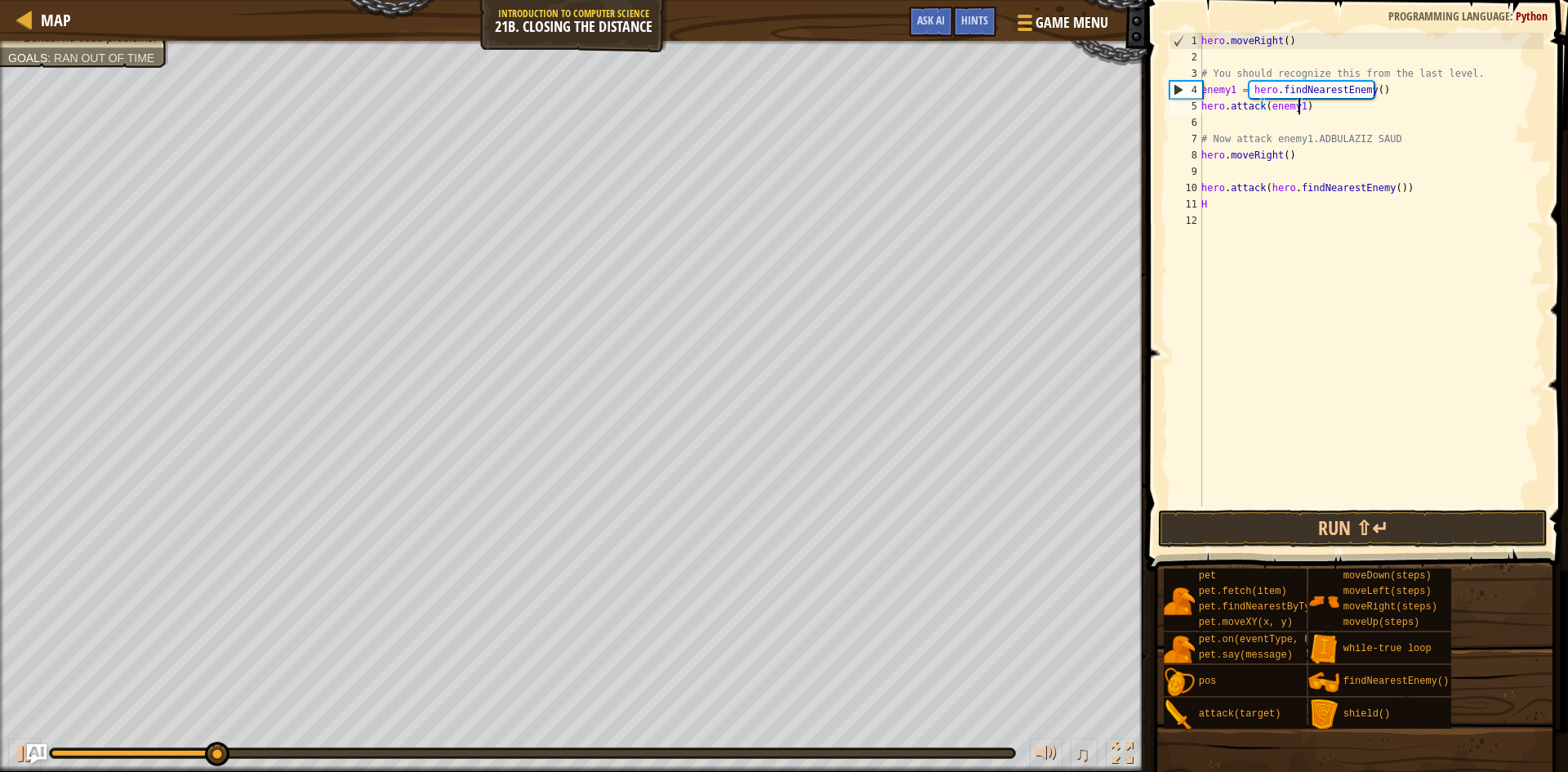
click at [1290, 135] on div "hero . moveRight ( ) # You should recognize this from the last level. enemy1 = …" at bounding box center [1371, 285] width 346 height 506
click at [1319, 112] on div "hero . moveRight ( ) # You should recognize this from the last level. enemy1 = …" at bounding box center [1371, 285] width 346 height 506
click at [1366, 88] on div "hero . moveRight ( ) # You should recognize this from the last level. enemy1 = …" at bounding box center [1371, 285] width 346 height 506
click at [1377, 91] on div "hero . moveRight ( ) # You should recognize this from the last level. enemy1 = …" at bounding box center [1371, 285] width 346 height 506
click at [1367, 91] on div "hero . moveRight ( ) # You should recognize this from the last level. enemy1 = …" at bounding box center [1371, 285] width 346 height 506
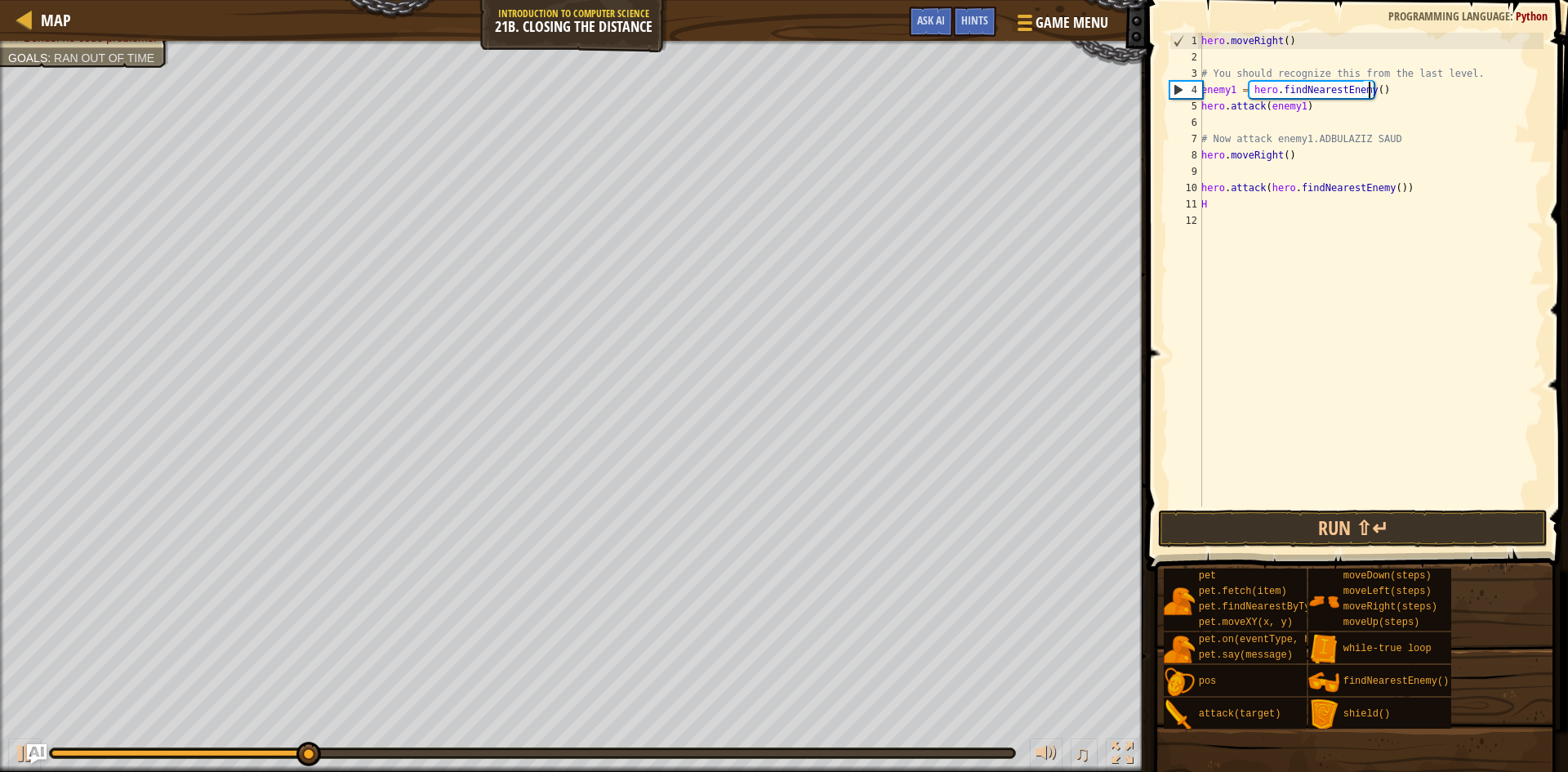
click at [1248, 98] on div "hero . moveRight ( ) # You should recognize this from the last level. enemy1 = …" at bounding box center [1371, 285] width 346 height 506
type textarea "hero.attack(enemy1)"
click at [1203, 105] on div "hero . moveRight ( ) # You should recognize this from the last level. enemy1 = …" at bounding box center [1371, 285] width 346 height 506
click at [1215, 126] on div "hero . moveRight ( ) # You should recognize this from the last level. enemy1 = …" at bounding box center [1371, 285] width 346 height 506
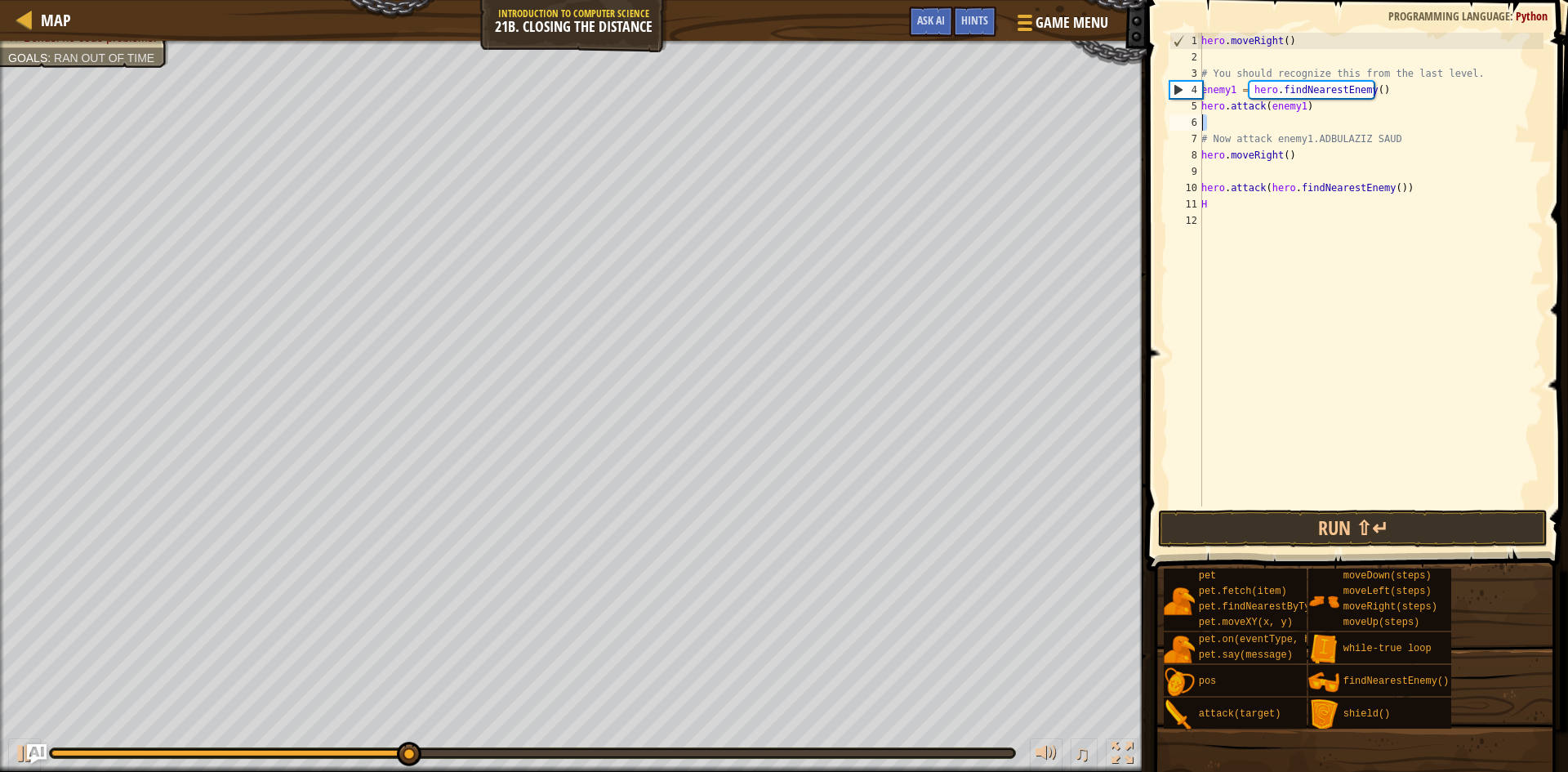
drag, startPoint x: 1215, startPoint y: 126, endPoint x: 1196, endPoint y: 126, distance: 19.0
click at [1196, 126] on div "1 2 3 4 5 6 7 8 9 10 11 12 hero . moveRight ( ) # You should recognize this fro…" at bounding box center [1354, 269] width 377 height 473
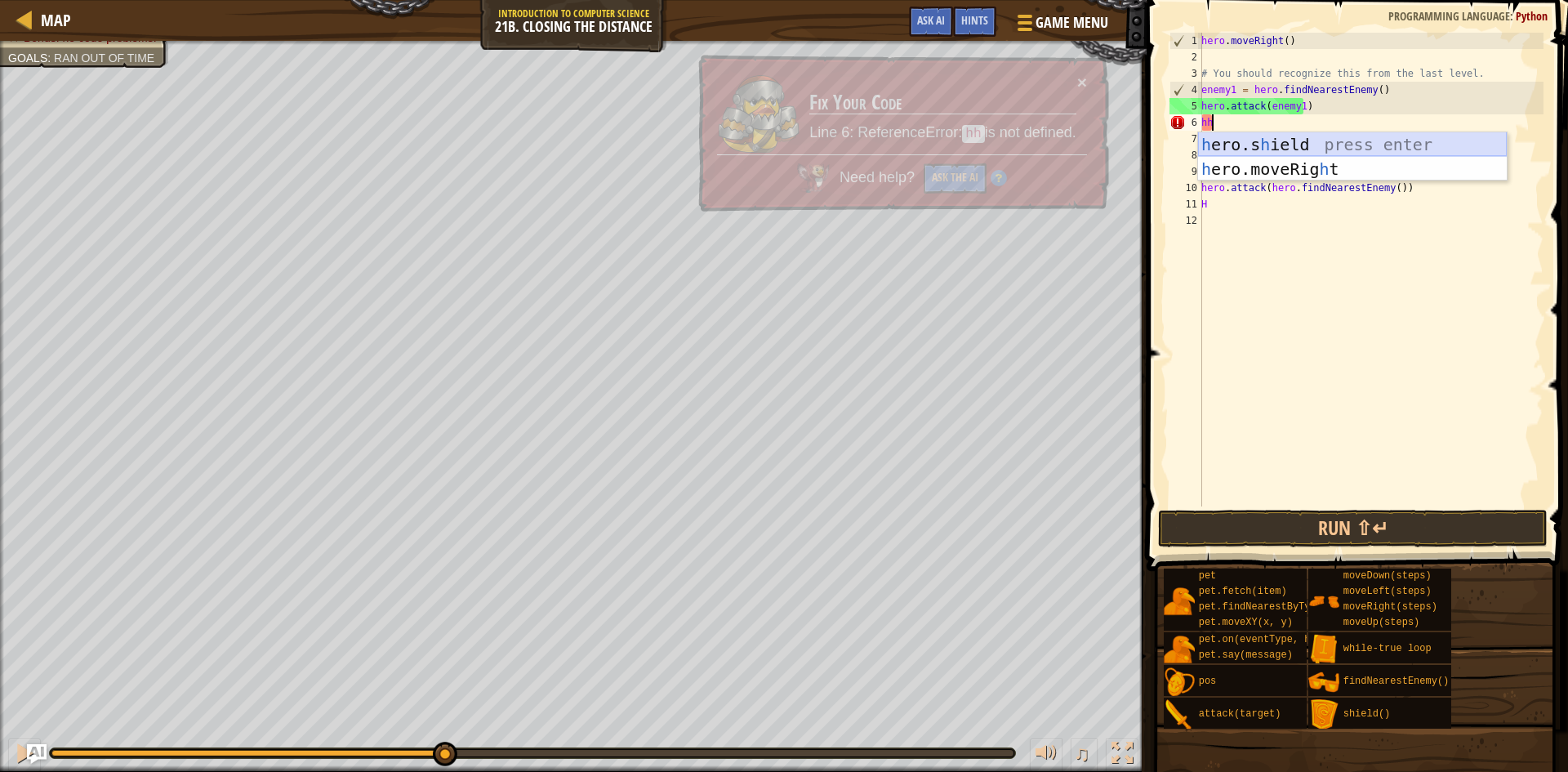
type textarea "h"
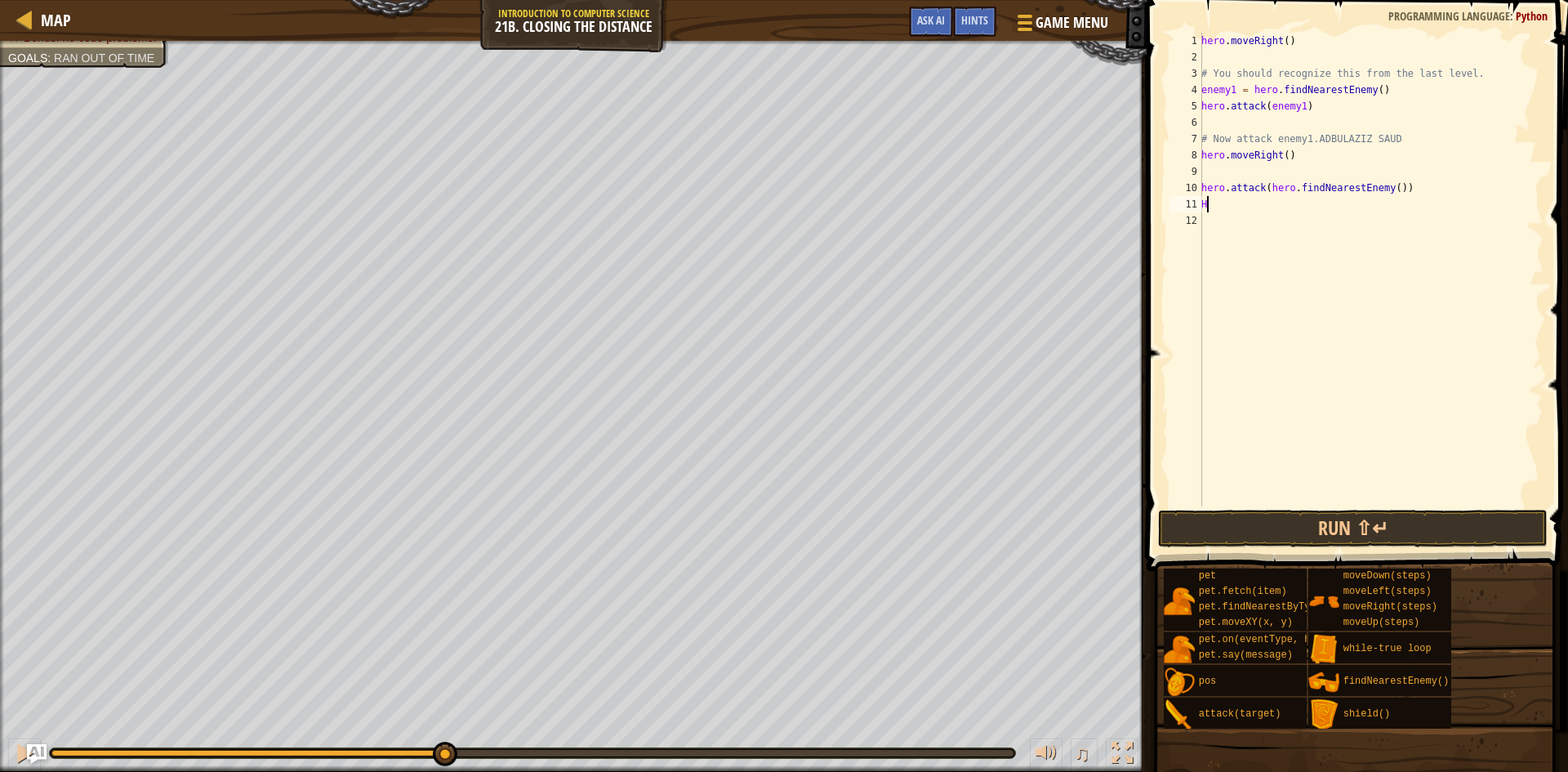
click at [1233, 205] on div "hero . moveRight ( ) # You should recognize this from the last level. enemy1 = …" at bounding box center [1371, 285] width 346 height 506
click at [957, 19] on div "Hints" at bounding box center [974, 21] width 43 height 30
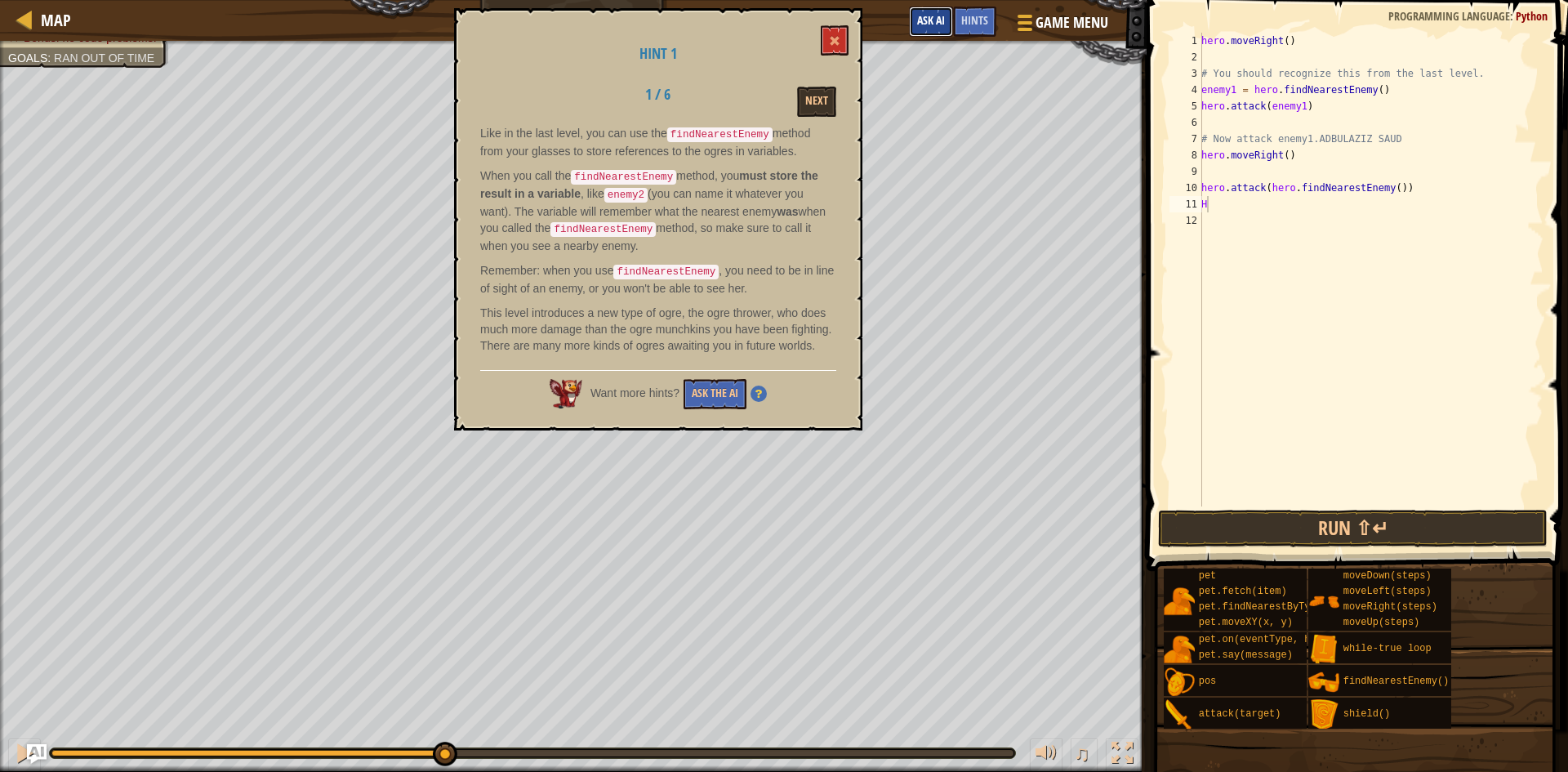
click at [925, 21] on span "Ask AI" at bounding box center [930, 20] width 28 height 15
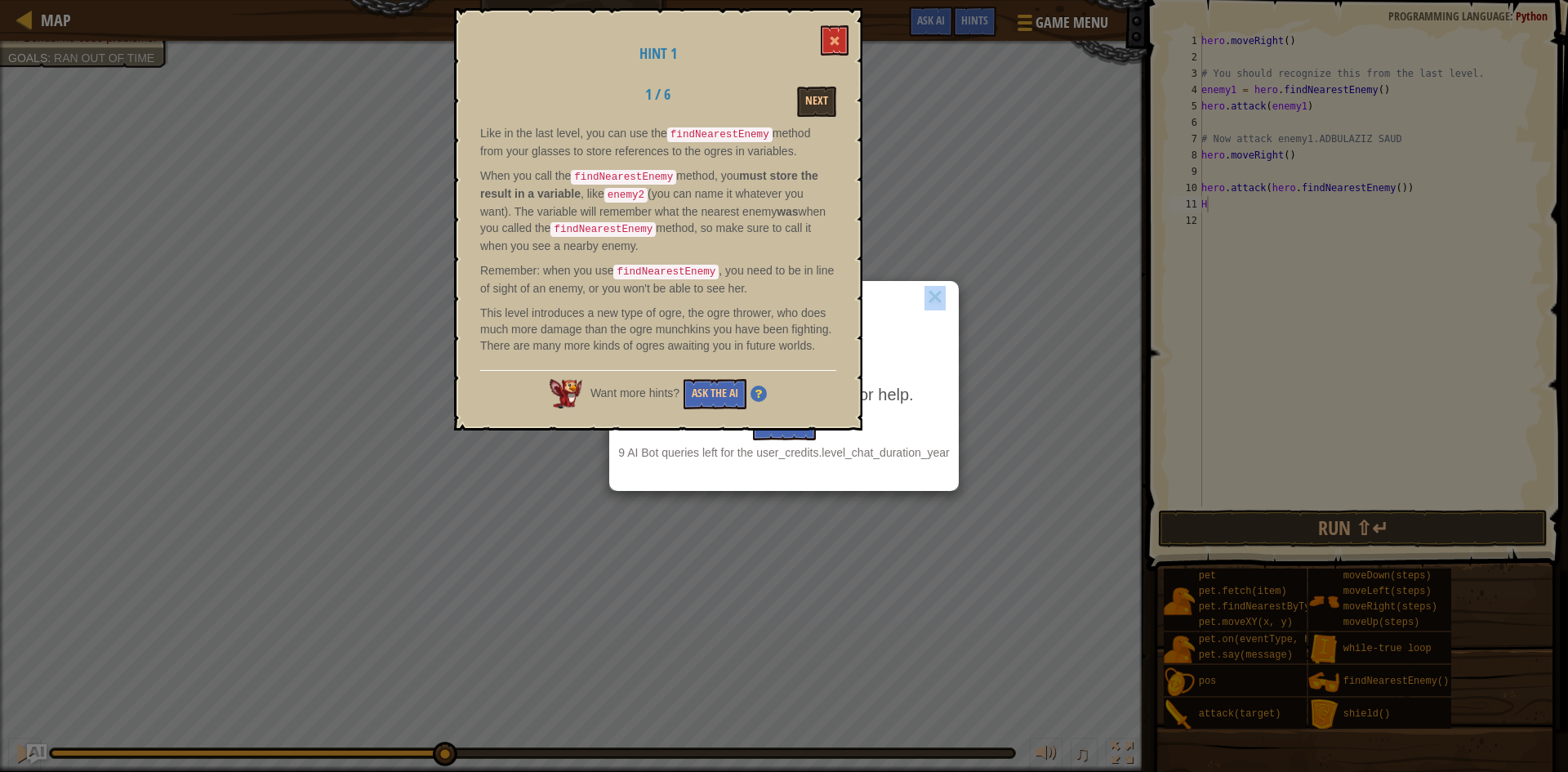
drag, startPoint x: 896, startPoint y: 314, endPoint x: 897, endPoint y: 233, distance: 81.0
click at [897, 233] on div "AI Hint Need a hint? You can ask the AI for help. Ask the AI 9 AI Bot queries l…" at bounding box center [784, 386] width 1568 height 772
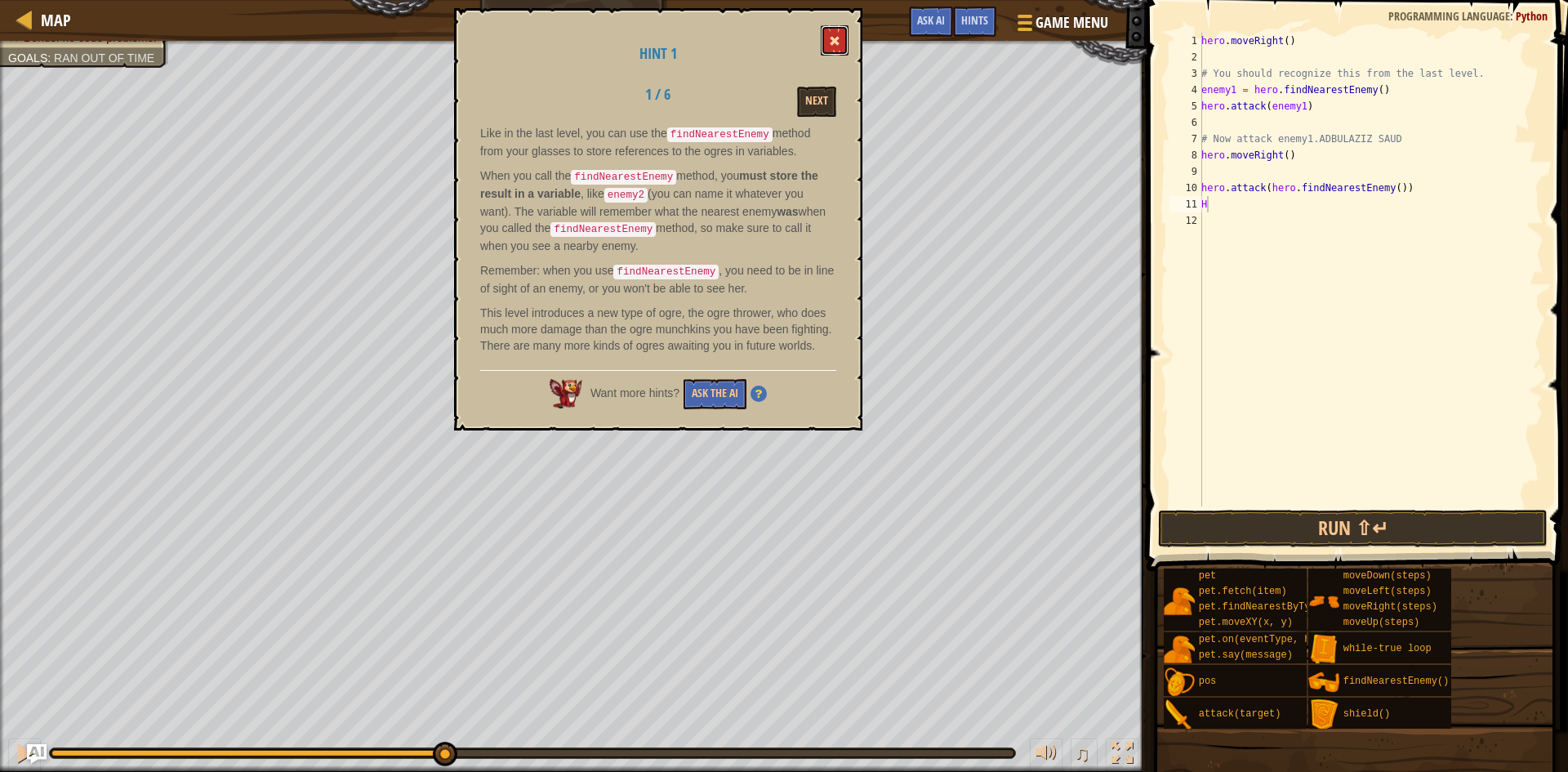
click at [837, 43] on span at bounding box center [834, 41] width 12 height 12
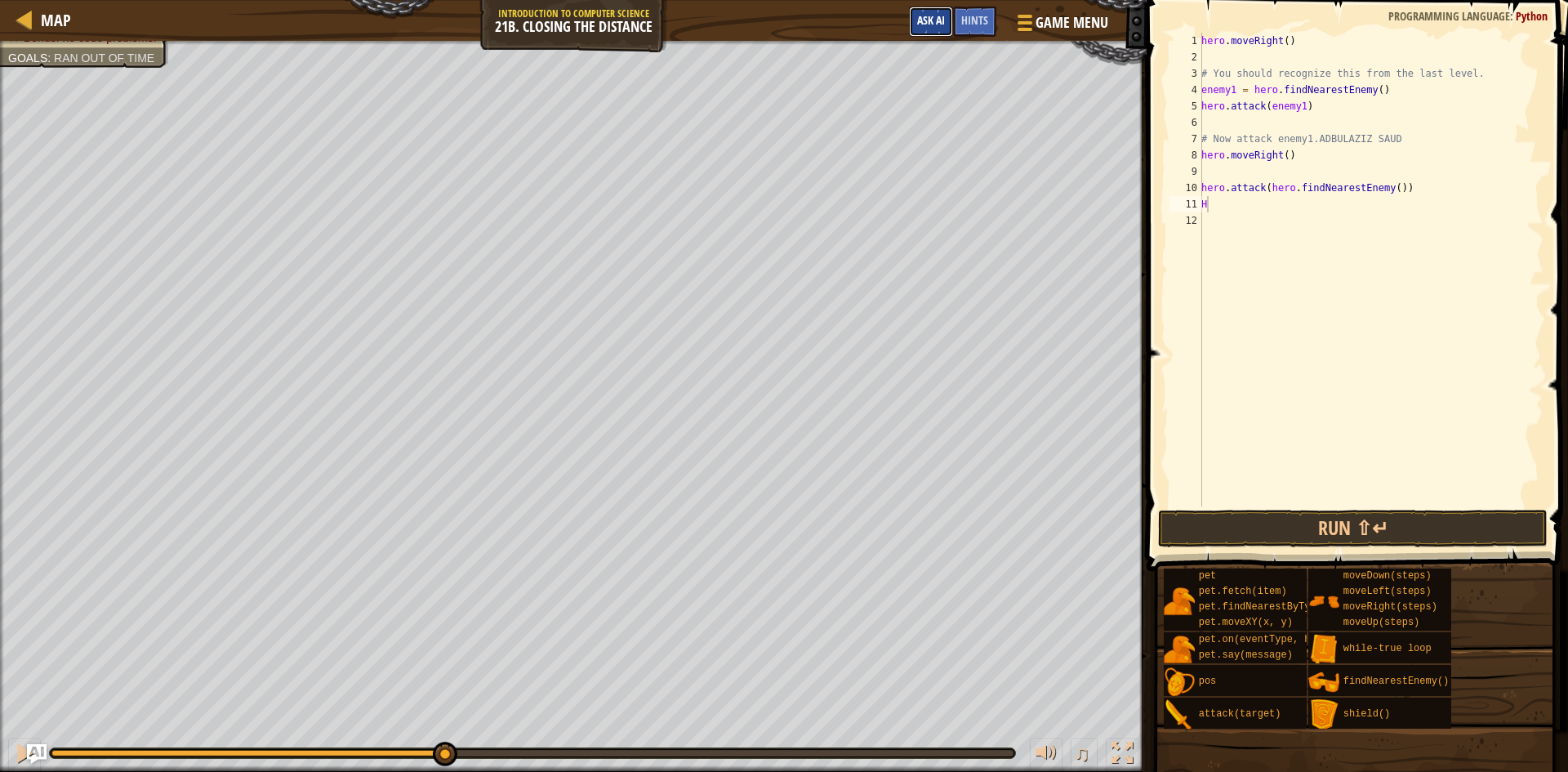
click at [917, 27] on span "Ask AI" at bounding box center [930, 20] width 28 height 15
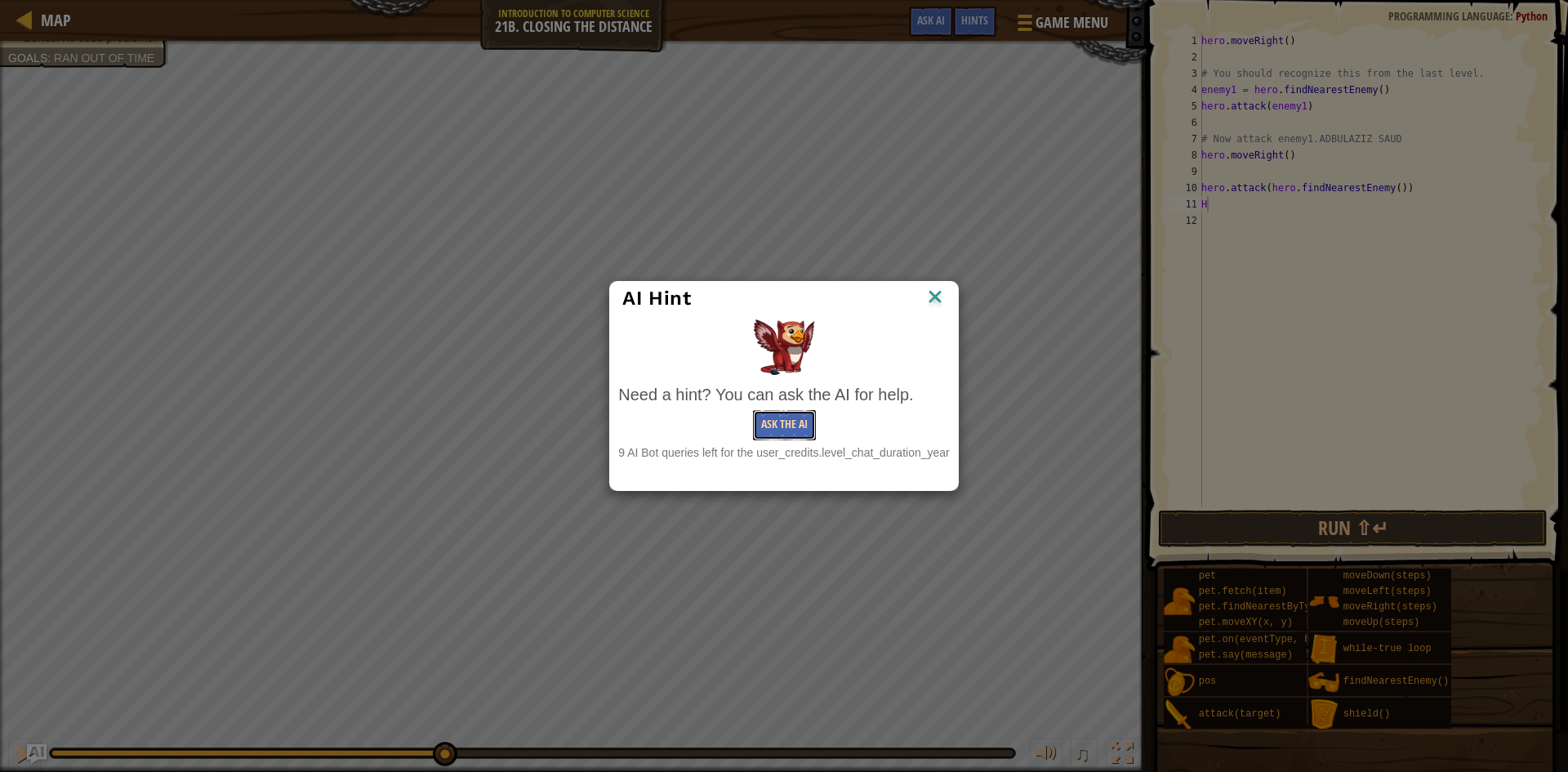
click at [799, 434] on button "Ask the AI" at bounding box center [784, 424] width 62 height 30
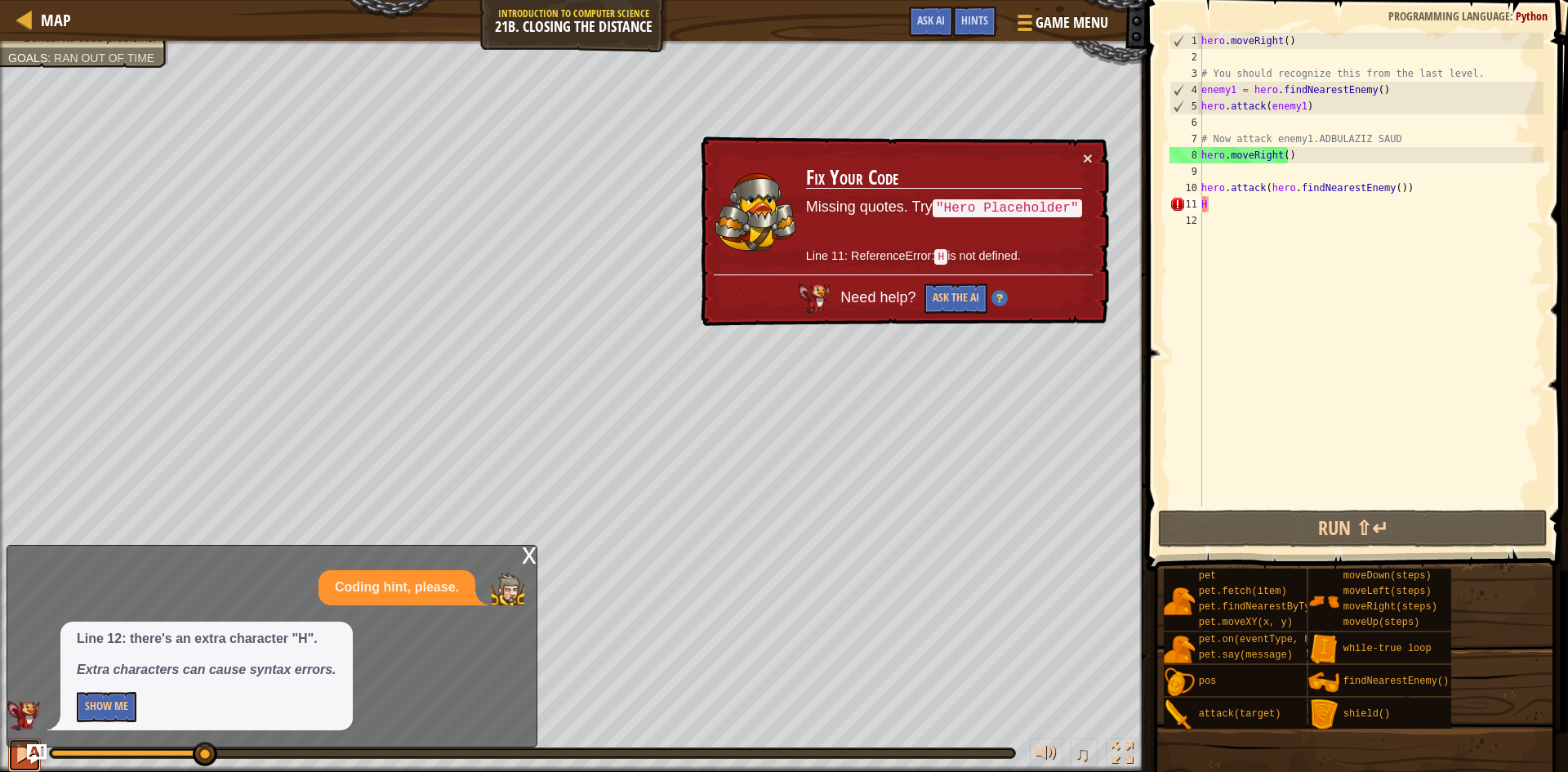
click at [15, 766] on button at bounding box center [24, 755] width 33 height 33
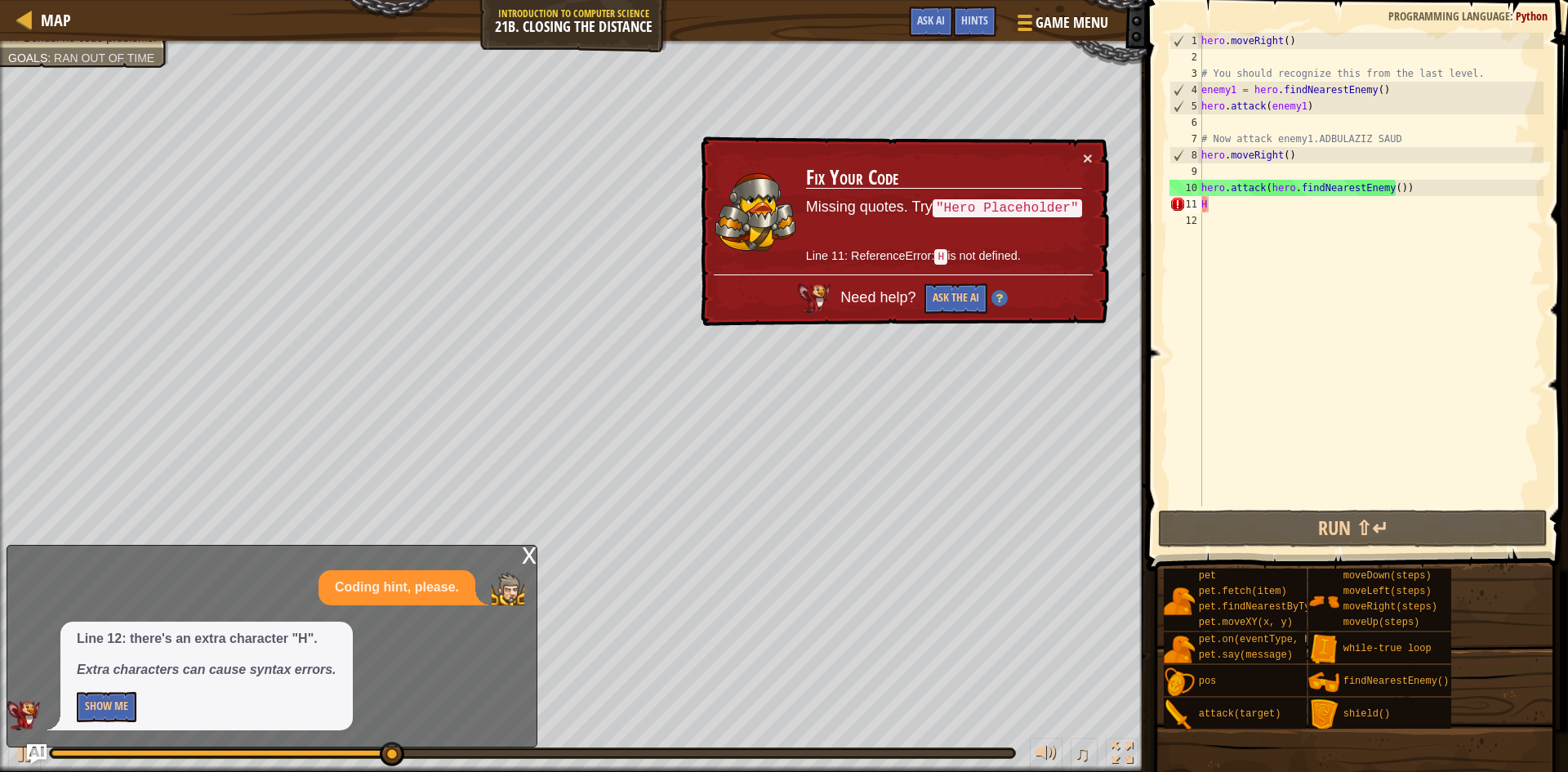
drag, startPoint x: 824, startPoint y: 206, endPoint x: 1022, endPoint y: 207, distance: 198.0
click at [1018, 206] on p "Missing quotes. Try "Hero Placeholder"" at bounding box center [944, 206] width 276 height 21
click at [1241, 214] on div "hero . moveRight ( ) # You should recognize this from the last level. enemy1 = …" at bounding box center [1371, 285] width 346 height 506
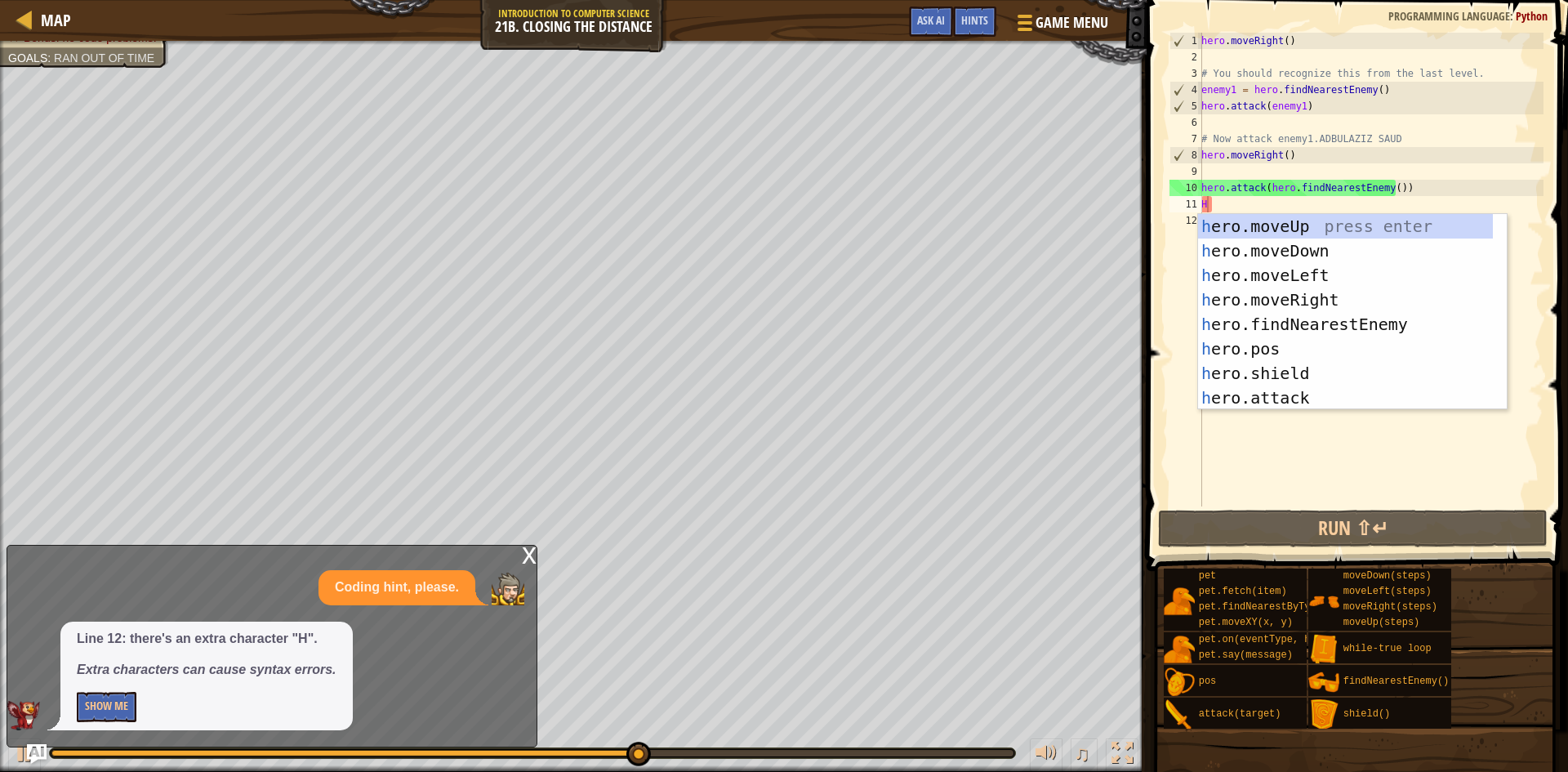
click at [1230, 201] on div "hero . moveRight ( ) # You should recognize this from the last level. enemy1 = …" at bounding box center [1371, 285] width 346 height 506
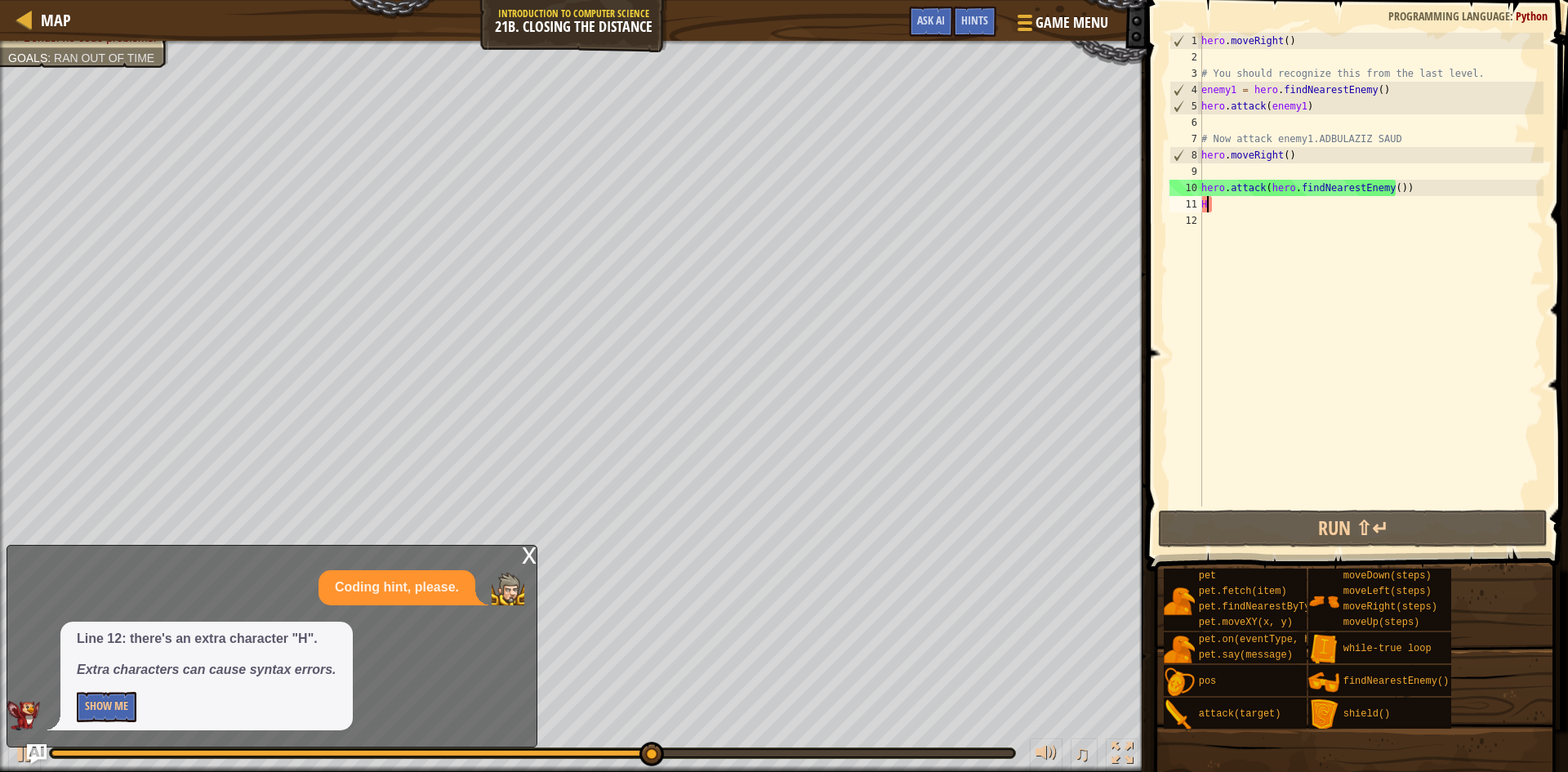
click at [1196, 198] on div "H 1 2 3 4 5 6 7 8 9 10 11 12 hero . moveRight ( ) # You should recognize this f…" at bounding box center [1354, 269] width 377 height 473
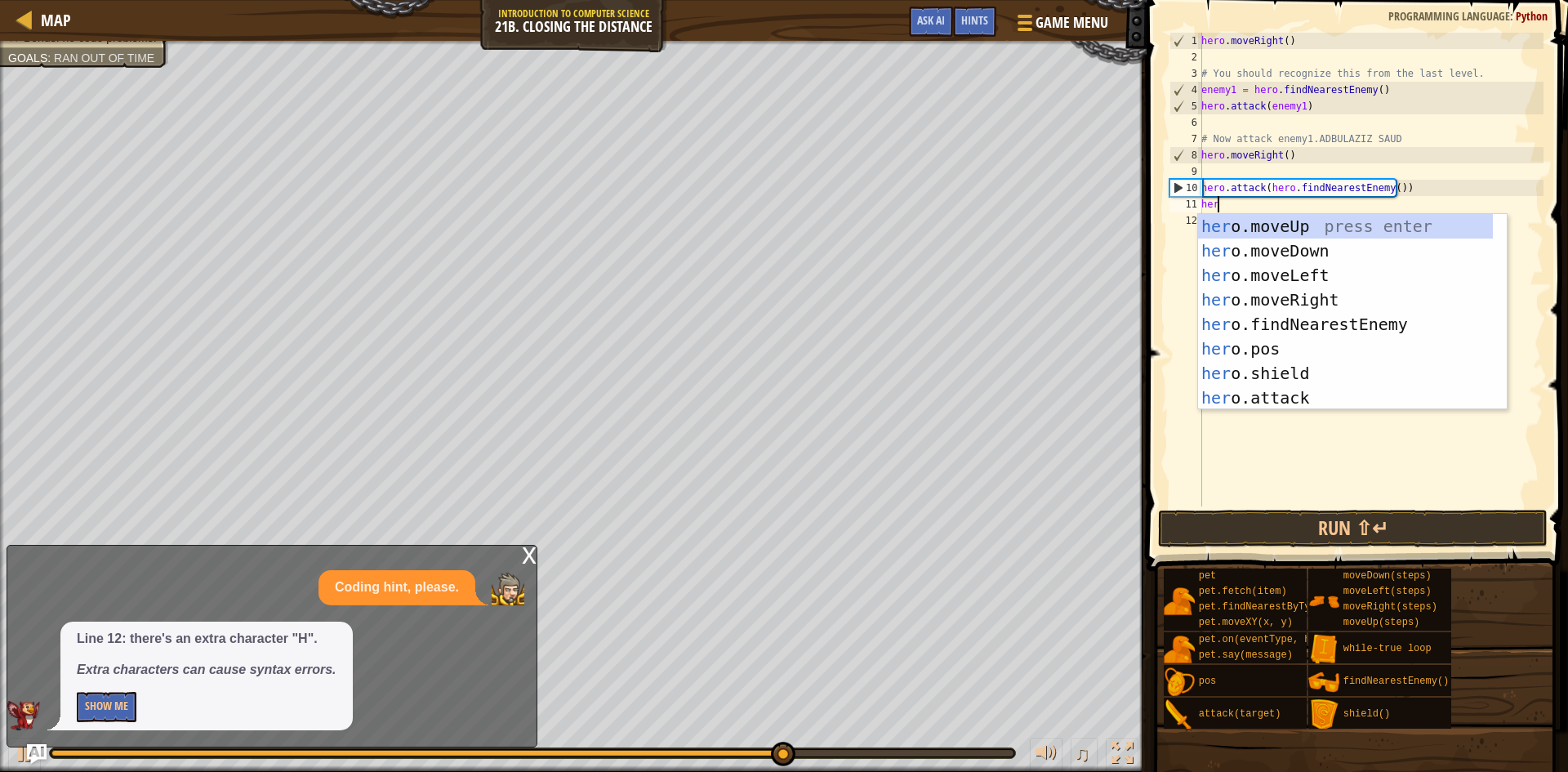
scroll to position [7, 1]
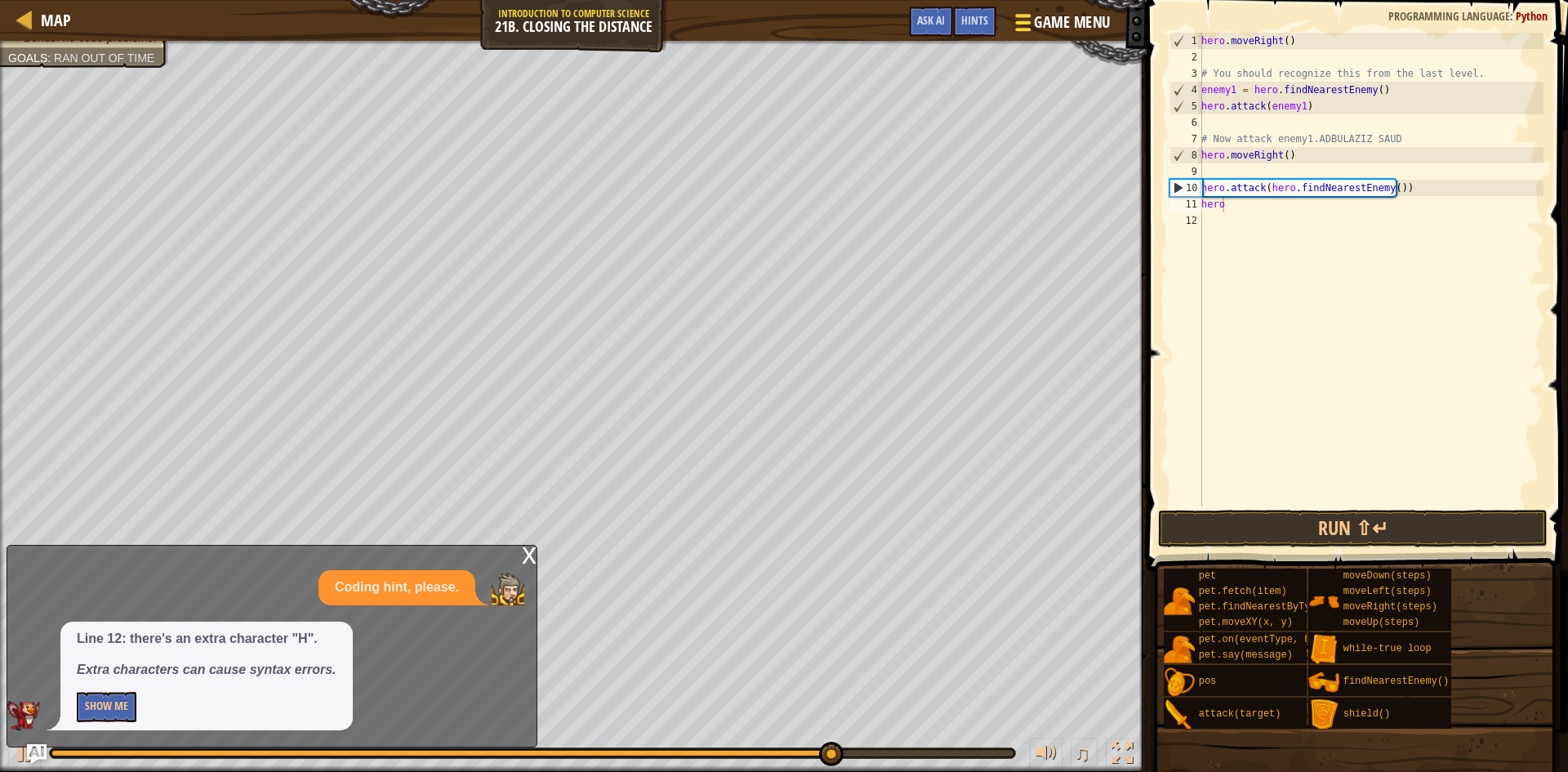
click at [1079, 13] on div "Map Introduction to Computer Science 21b. Closing the Distance Game Menu Done H…" at bounding box center [573, 20] width 1146 height 41
click at [1079, 13] on span "Game Menu" at bounding box center [1071, 23] width 76 height 22
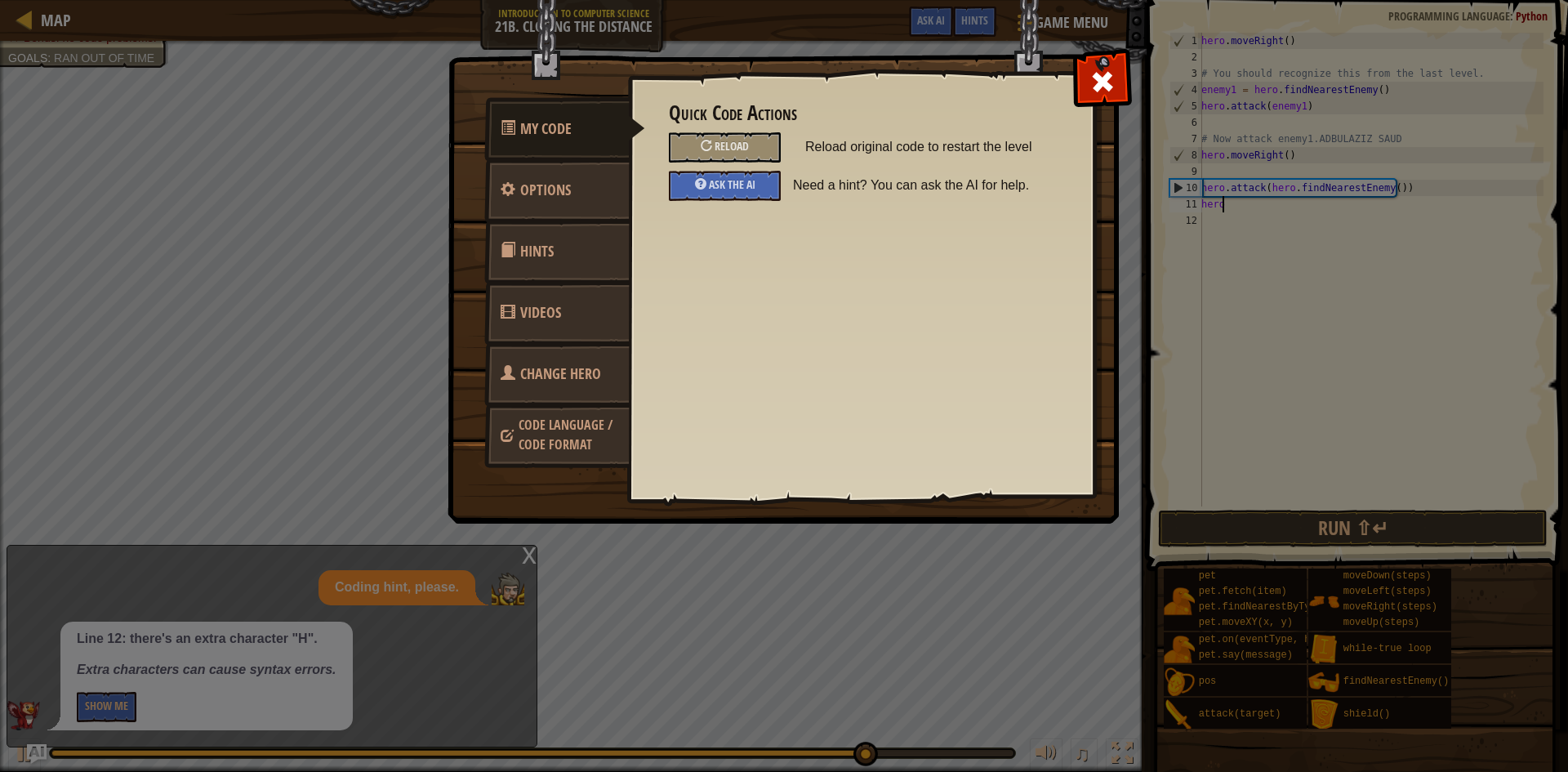
click at [1110, 38] on img at bounding box center [790, 231] width 684 height 585
click at [1102, 55] on div at bounding box center [1101, 78] width 52 height 52
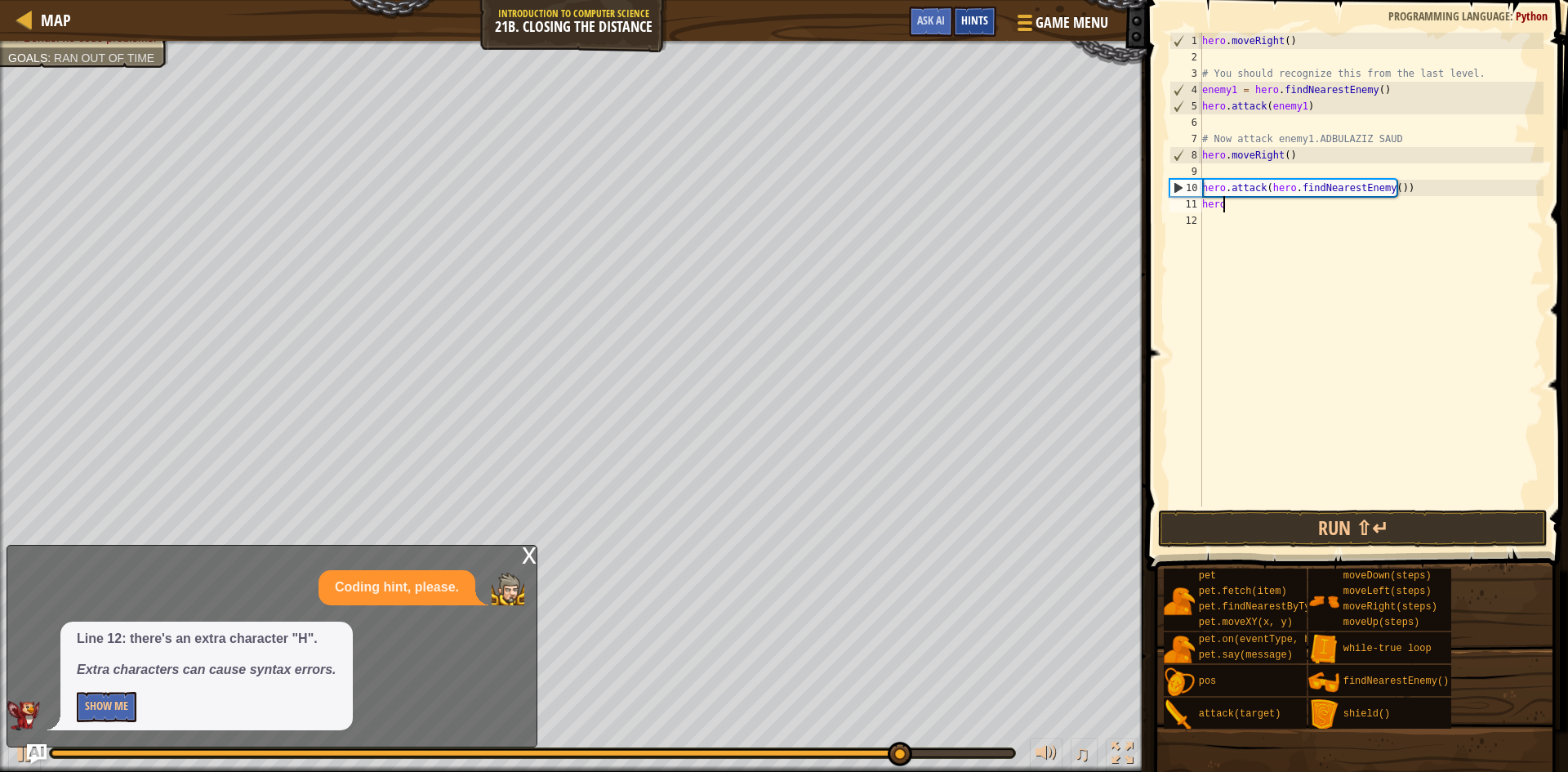
click at [959, 15] on div "Hints" at bounding box center [974, 21] width 43 height 30
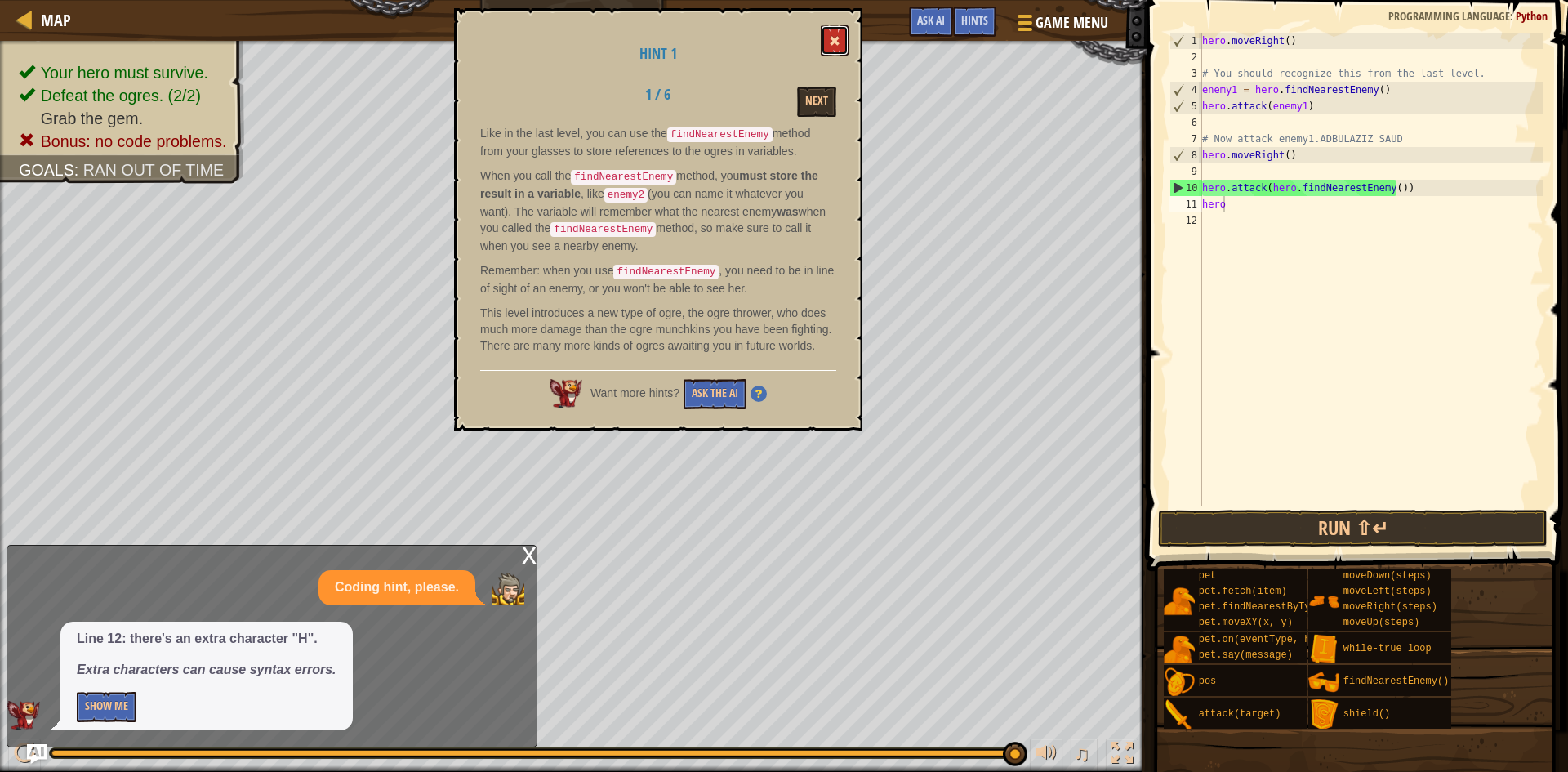
click at [837, 29] on button at bounding box center [834, 40] width 28 height 30
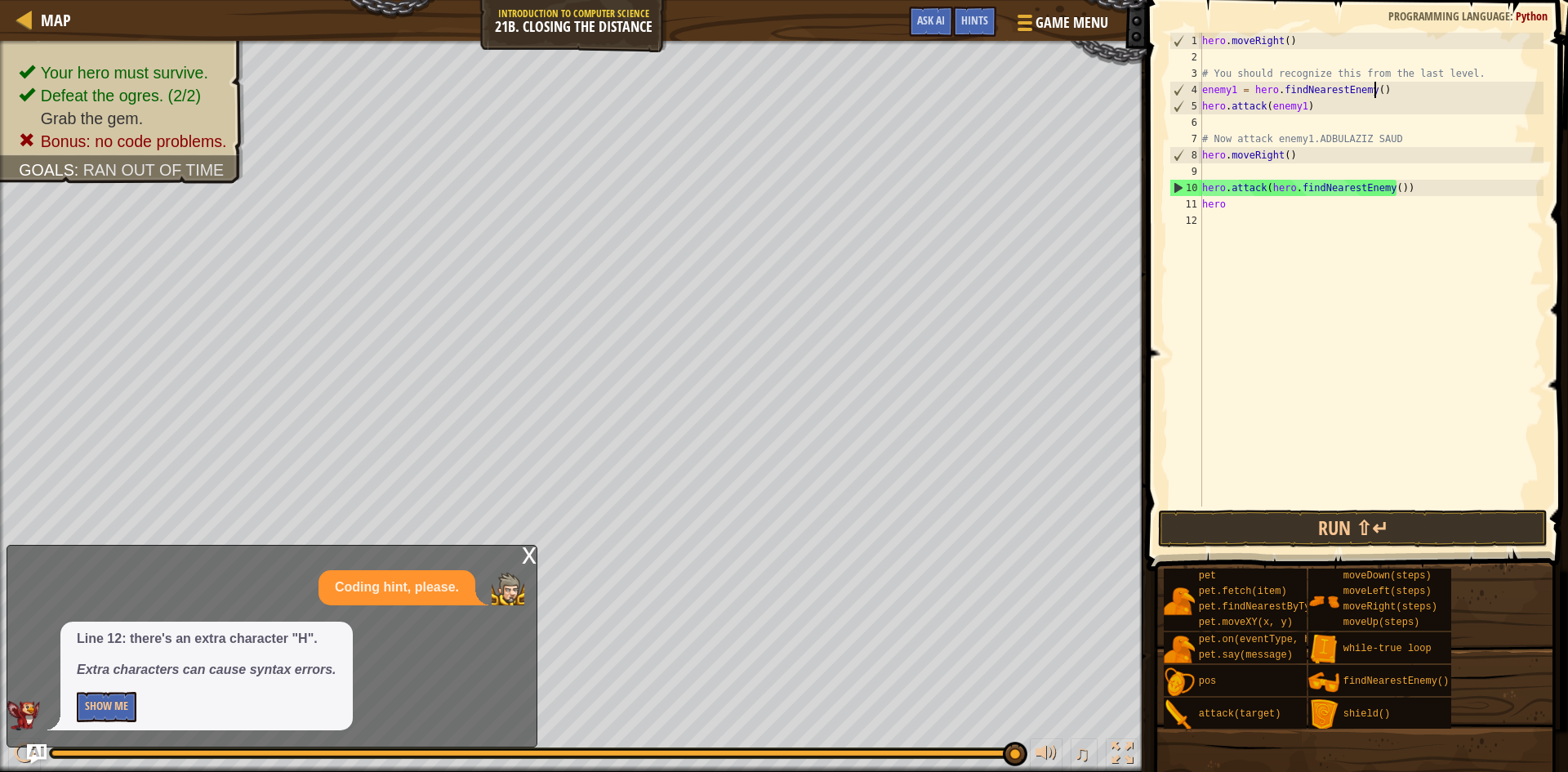
click at [1388, 96] on div "hero . moveRight ( ) # You should recognize this from the last level. enemy1 = …" at bounding box center [1371, 285] width 345 height 506
drag, startPoint x: 1318, startPoint y: 209, endPoint x: 1197, endPoint y: 204, distance: 121.1
click at [1197, 204] on div "enemy1 = hero.findNearestEnemy() 1 2 3 4 5 6 7 8 9 10 11 12 hero . moveRight ( …" at bounding box center [1354, 269] width 377 height 473
type textarea "hero"
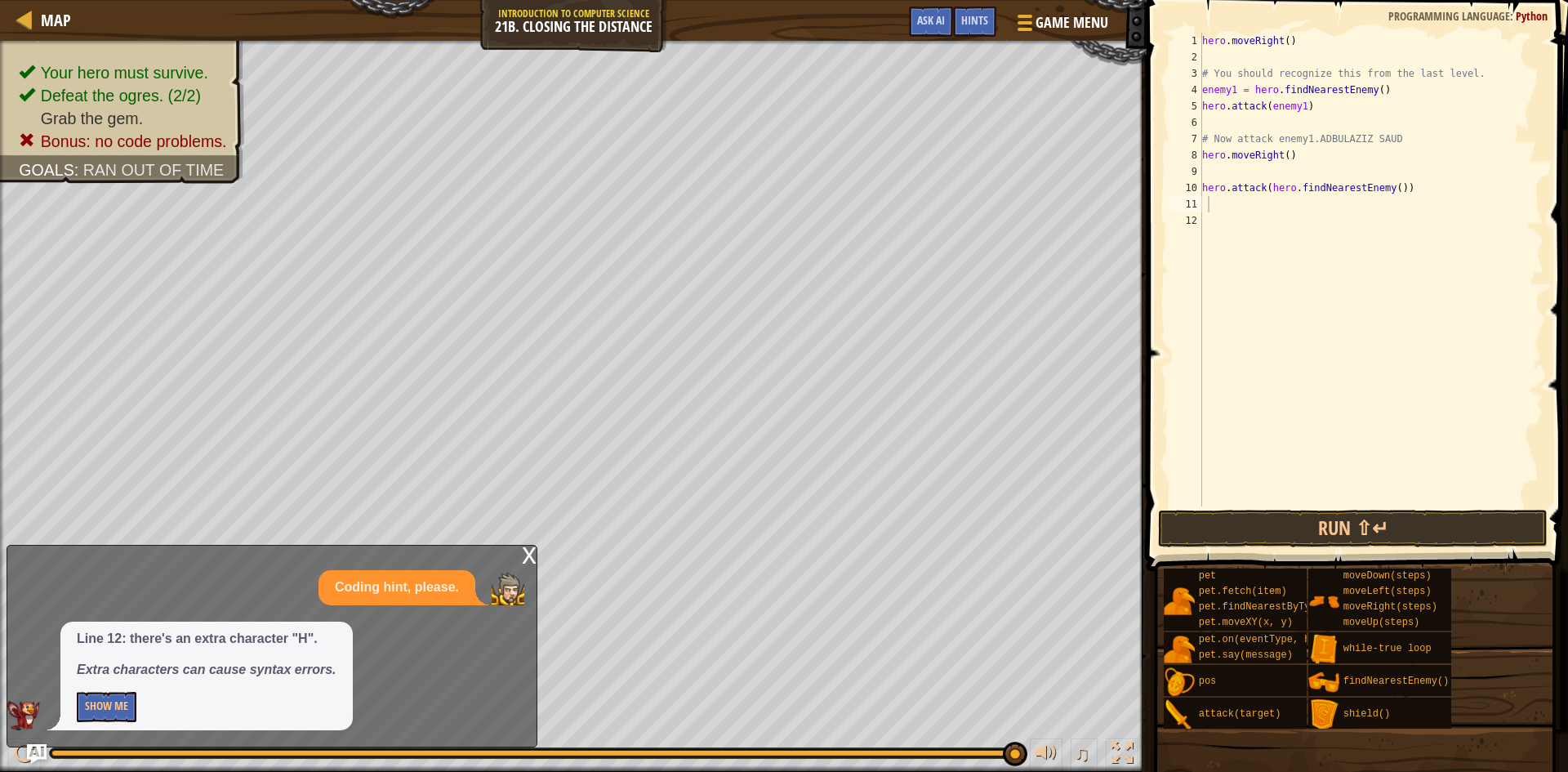
click at [1212, 539] on button "Run ⇧↵" at bounding box center [1353, 529] width 389 height 38
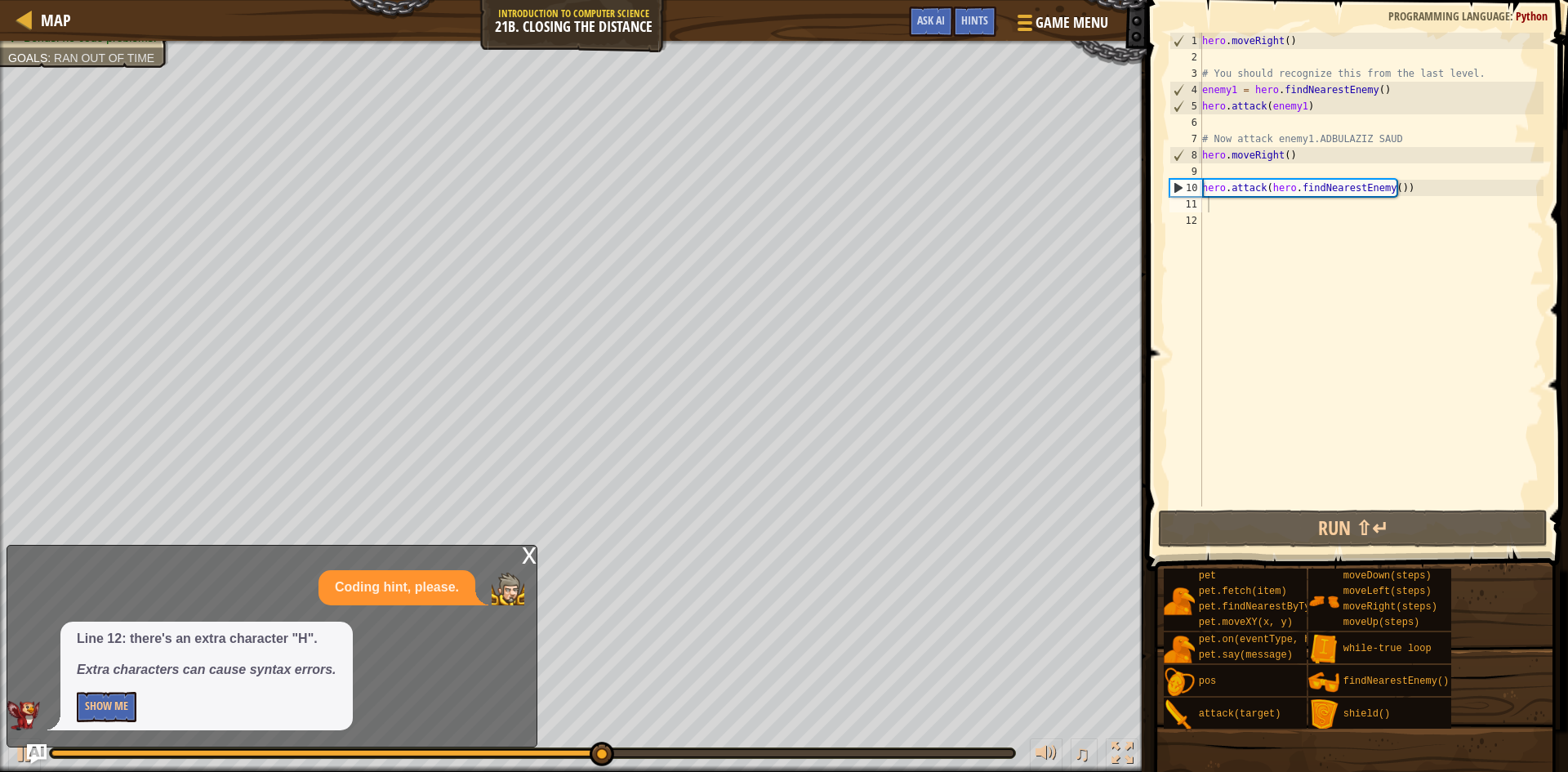
click at [1250, 171] on div "hero . moveRight ( ) # You should recognize this from the last level. enemy1 = …" at bounding box center [1371, 285] width 345 height 506
click at [1263, 232] on div "hero . moveRight ( ) # You should recognize this from the last level. enemy1 = …" at bounding box center [1371, 285] width 345 height 506
type textarea "h"
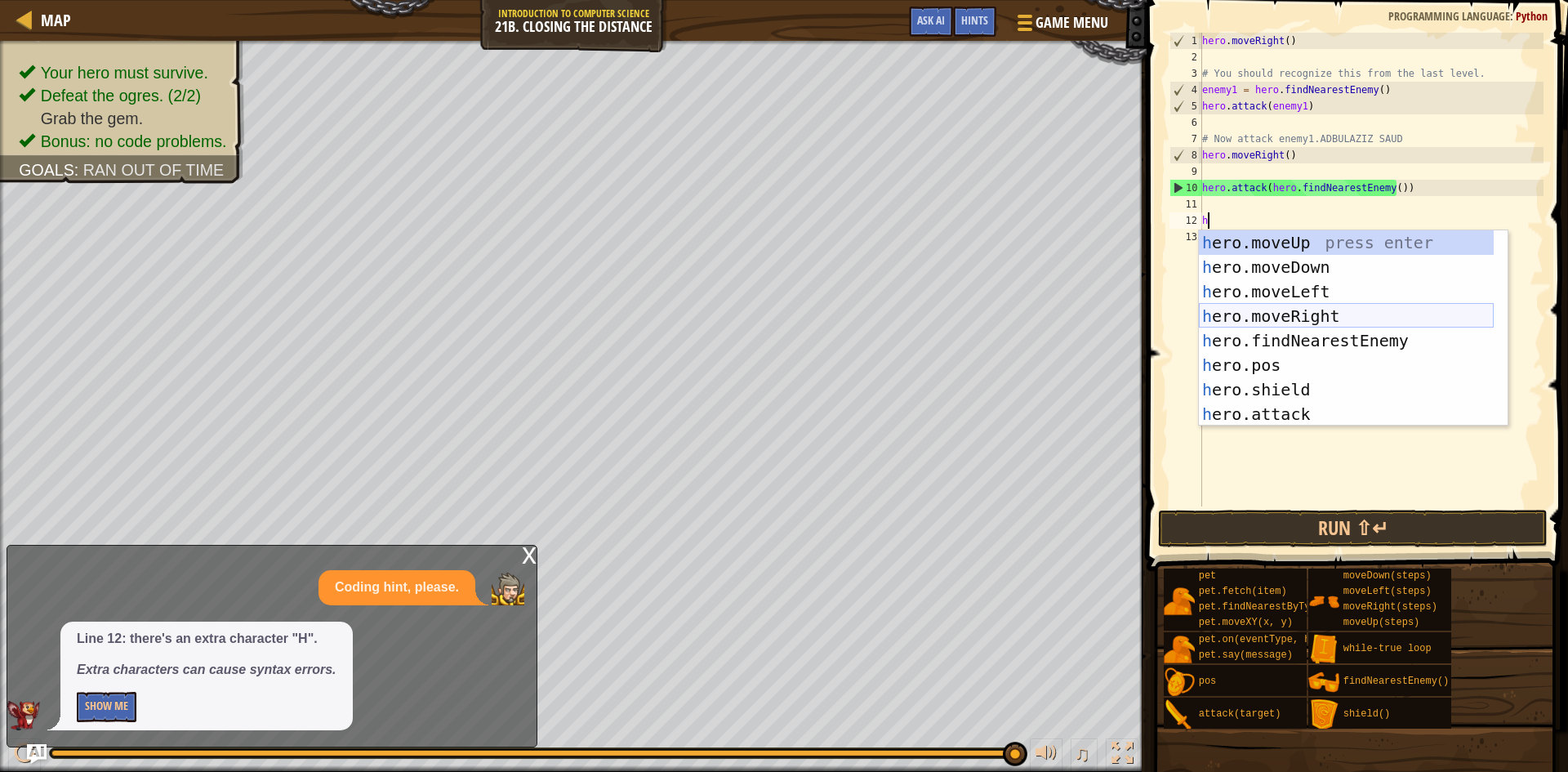
click at [1276, 312] on div "h ero.moveUp press enter h ero.moveDown press enter h ero.moveLeft press enter …" at bounding box center [1346, 352] width 295 height 245
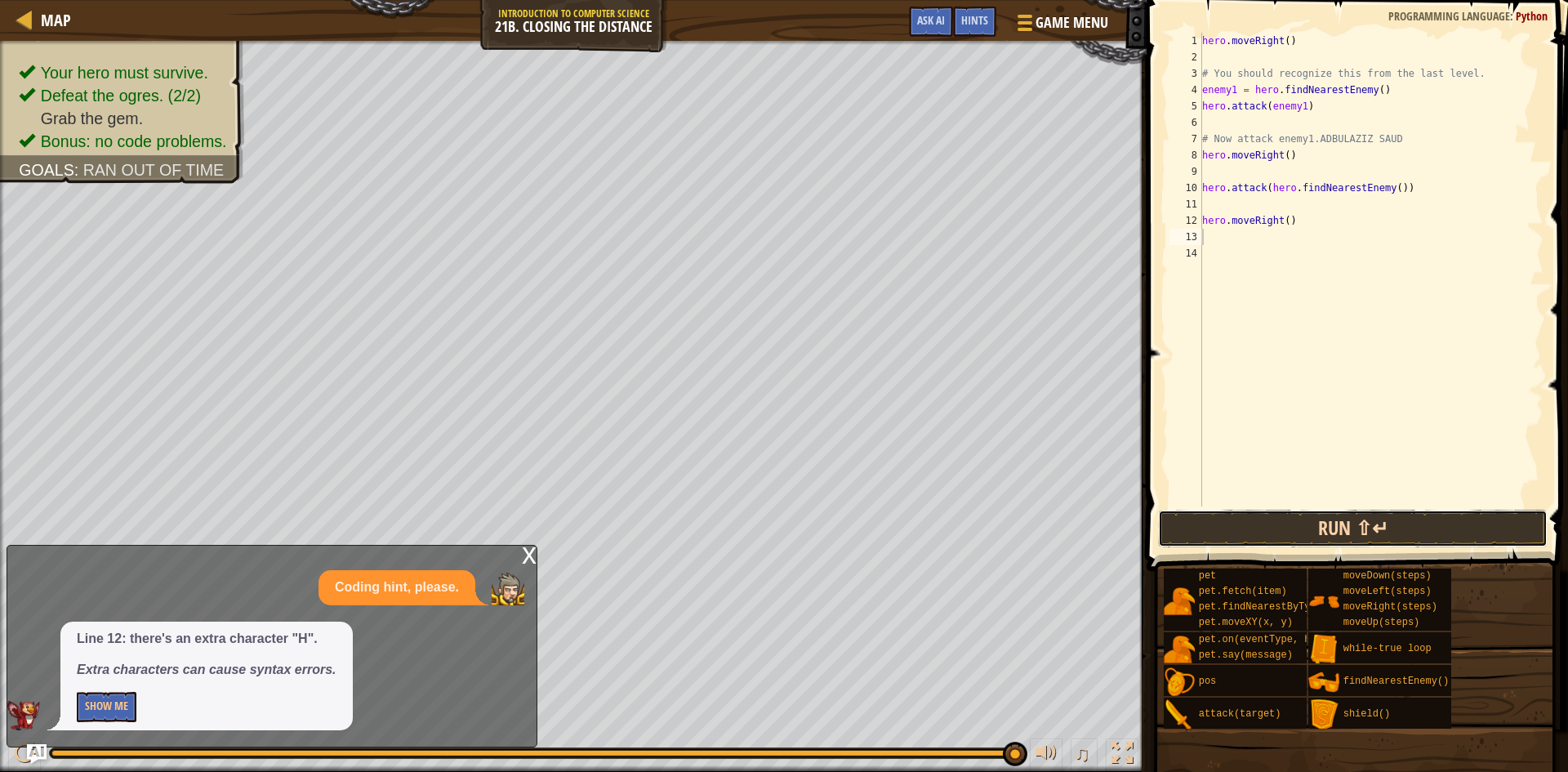
click at [1276, 530] on button "Run ⇧↵" at bounding box center [1353, 529] width 389 height 38
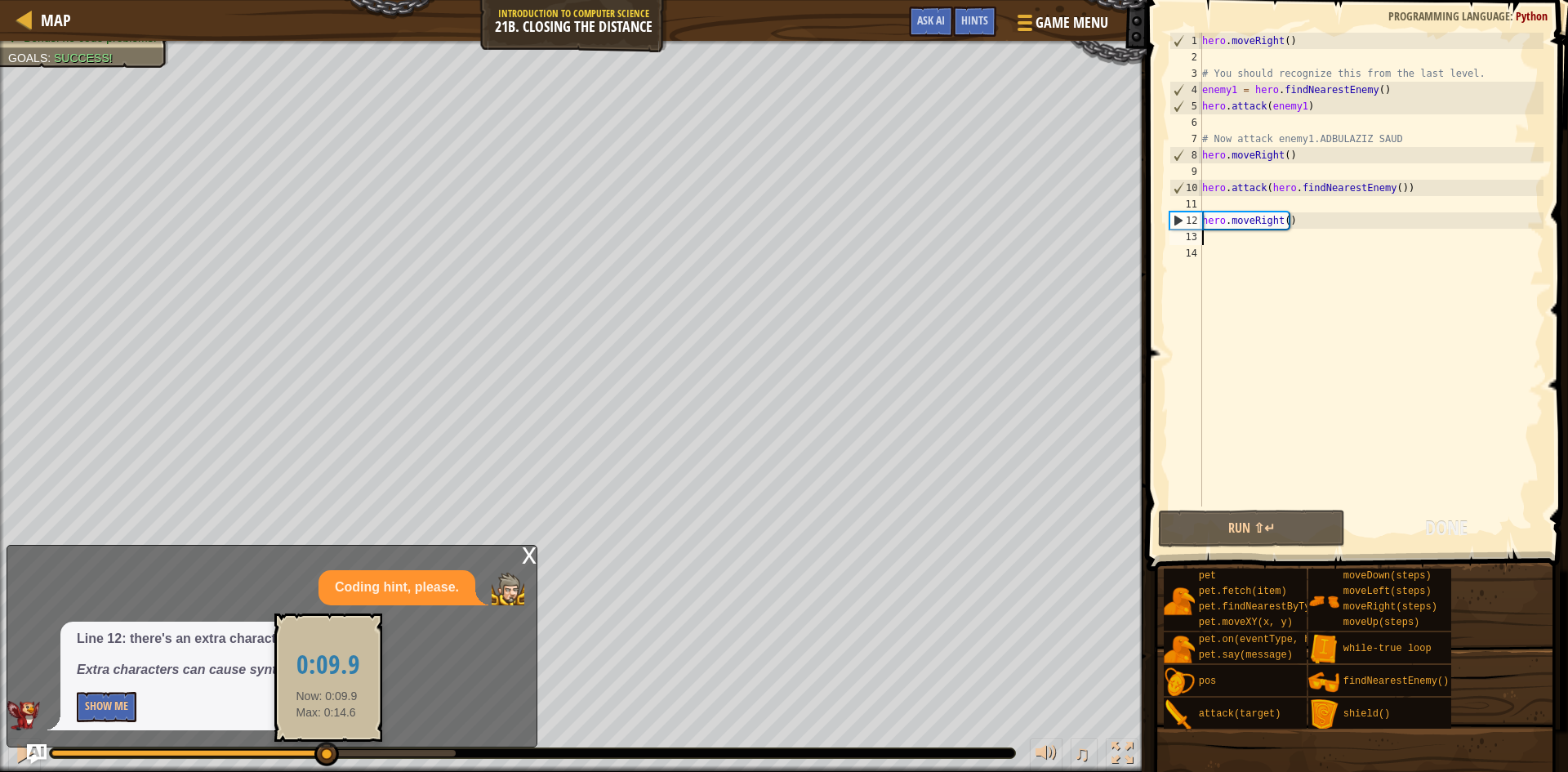
click at [325, 753] on div at bounding box center [188, 752] width 273 height 6
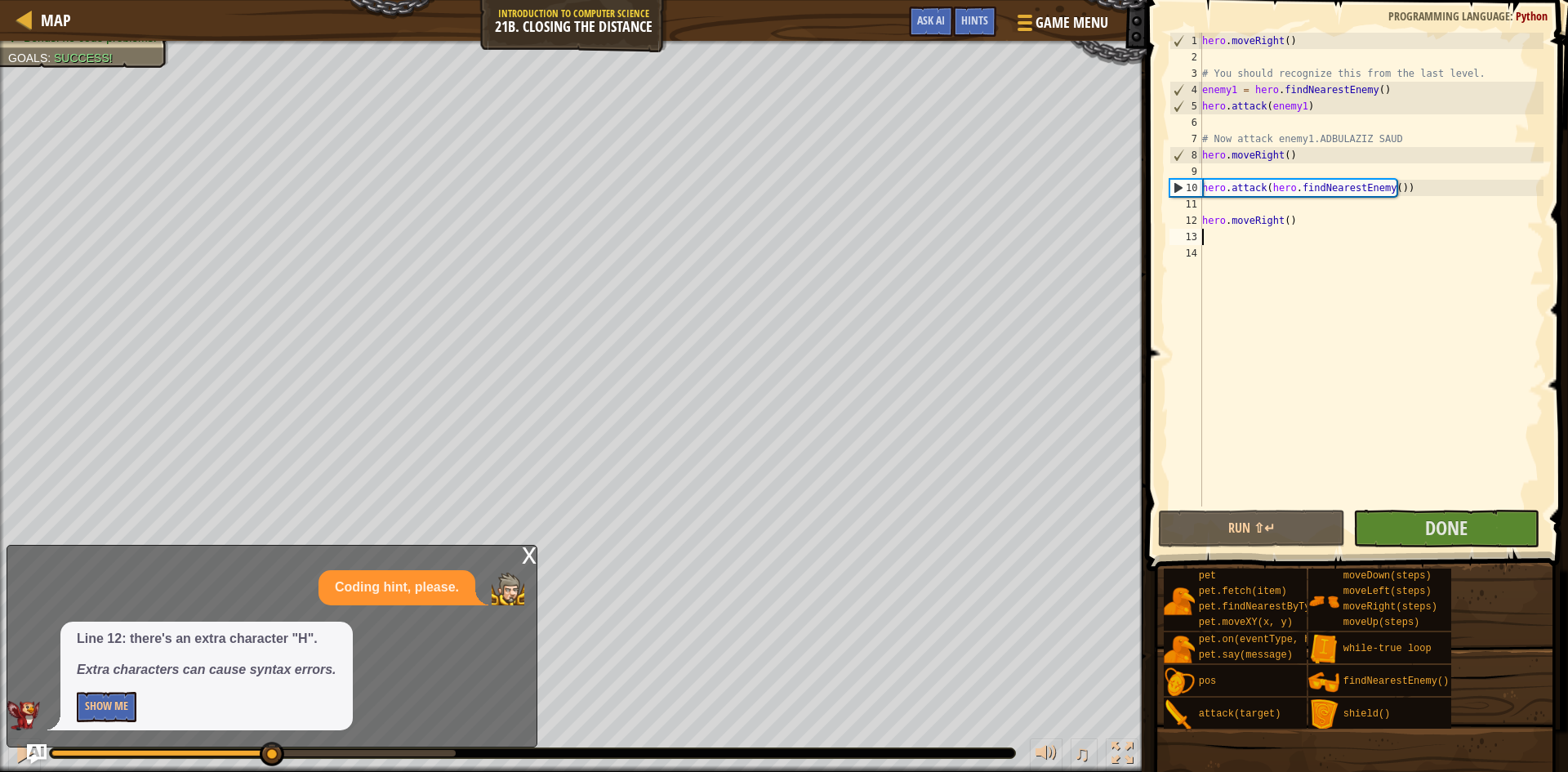
drag, startPoint x: 328, startPoint y: 749, endPoint x: 275, endPoint y: 734, distance: 55.1
click at [1376, 234] on div "hero . moveRight ( ) # You should recognize this from the last level. enemy1 = …" at bounding box center [1371, 285] width 345 height 506
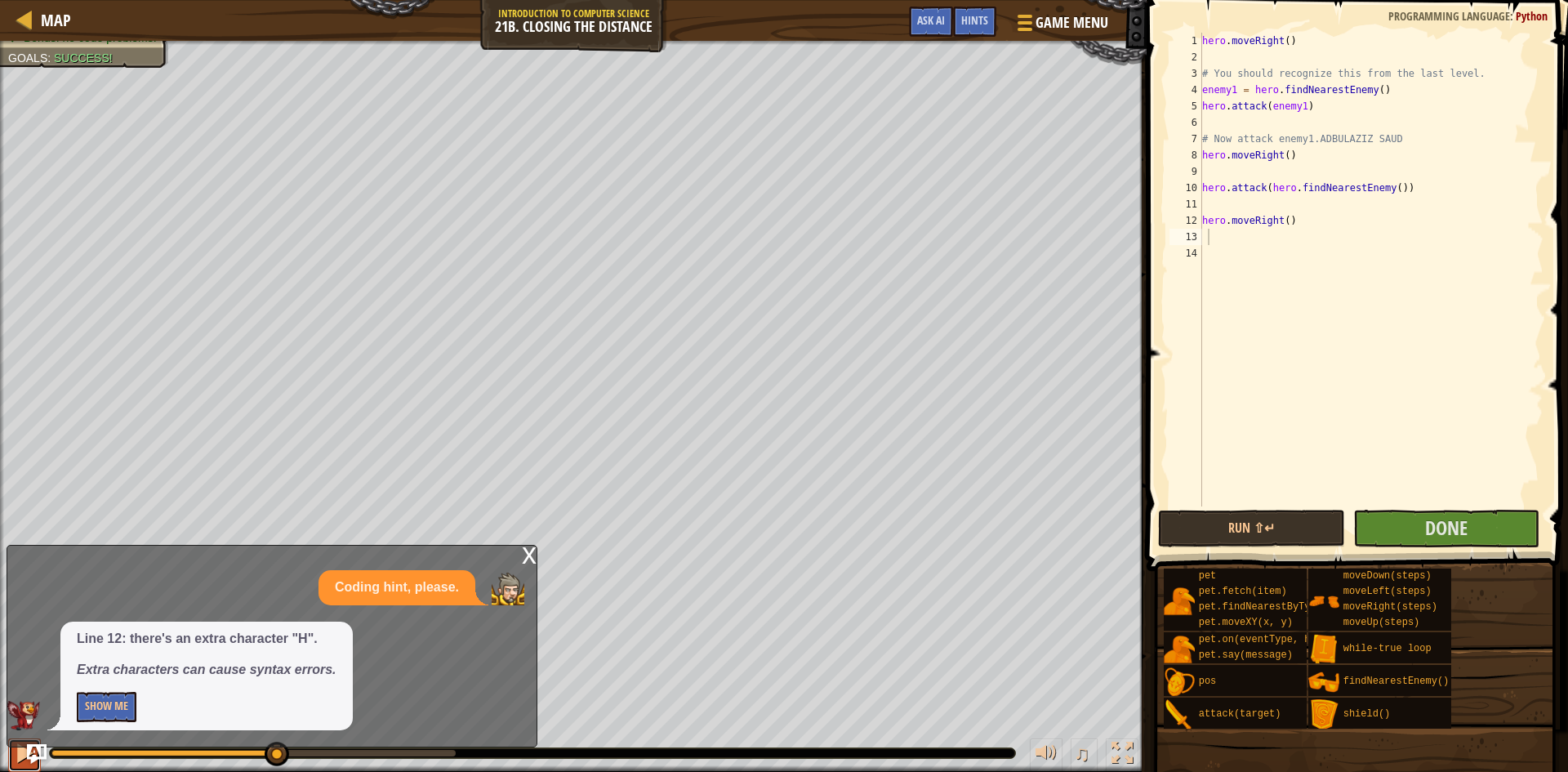
click at [24, 751] on div at bounding box center [24, 752] width 21 height 21
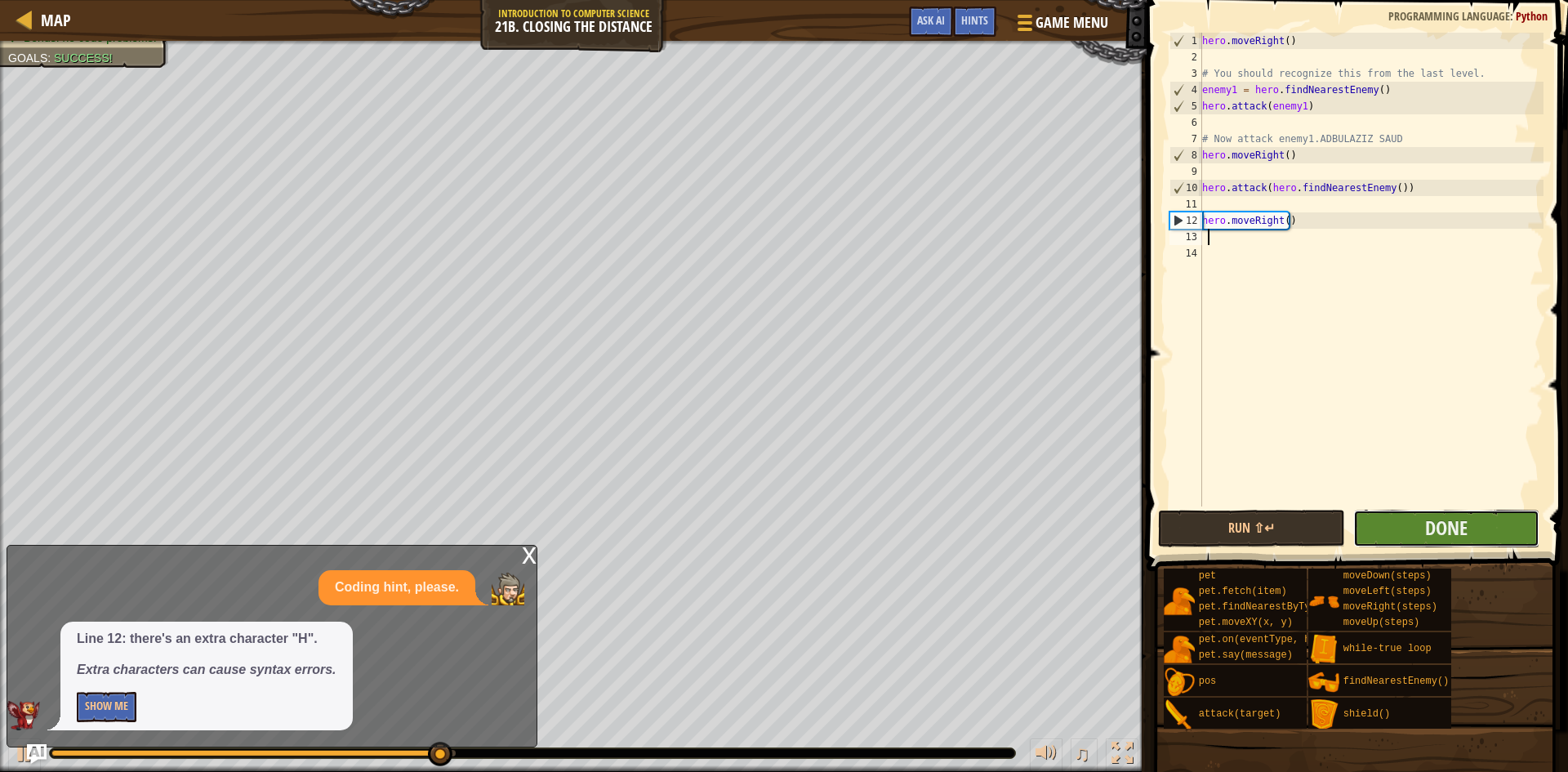
click at [1510, 528] on button "Done" at bounding box center [1446, 529] width 187 height 38
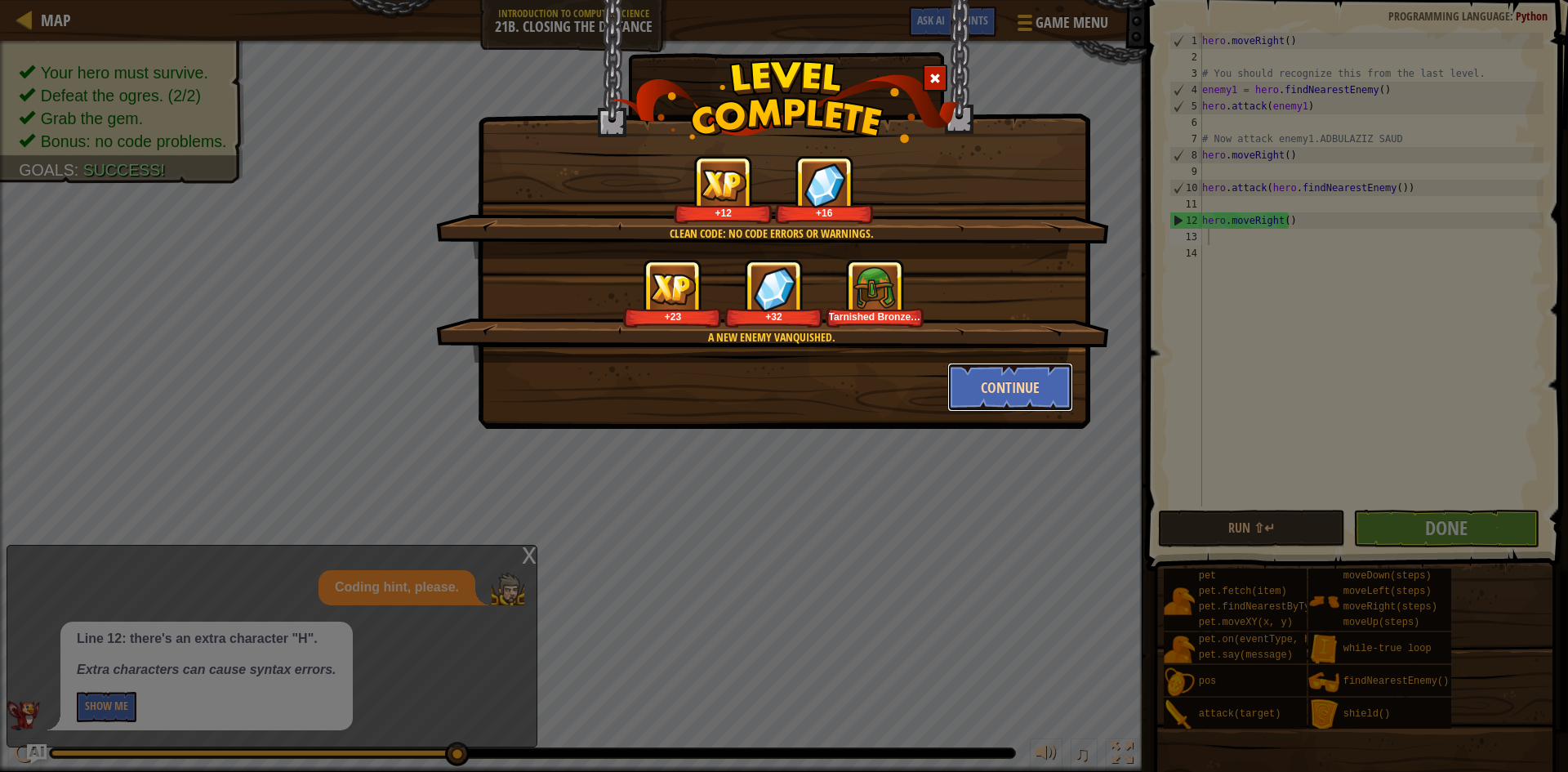
click at [1023, 401] on button "Continue" at bounding box center [1011, 387] width 127 height 49
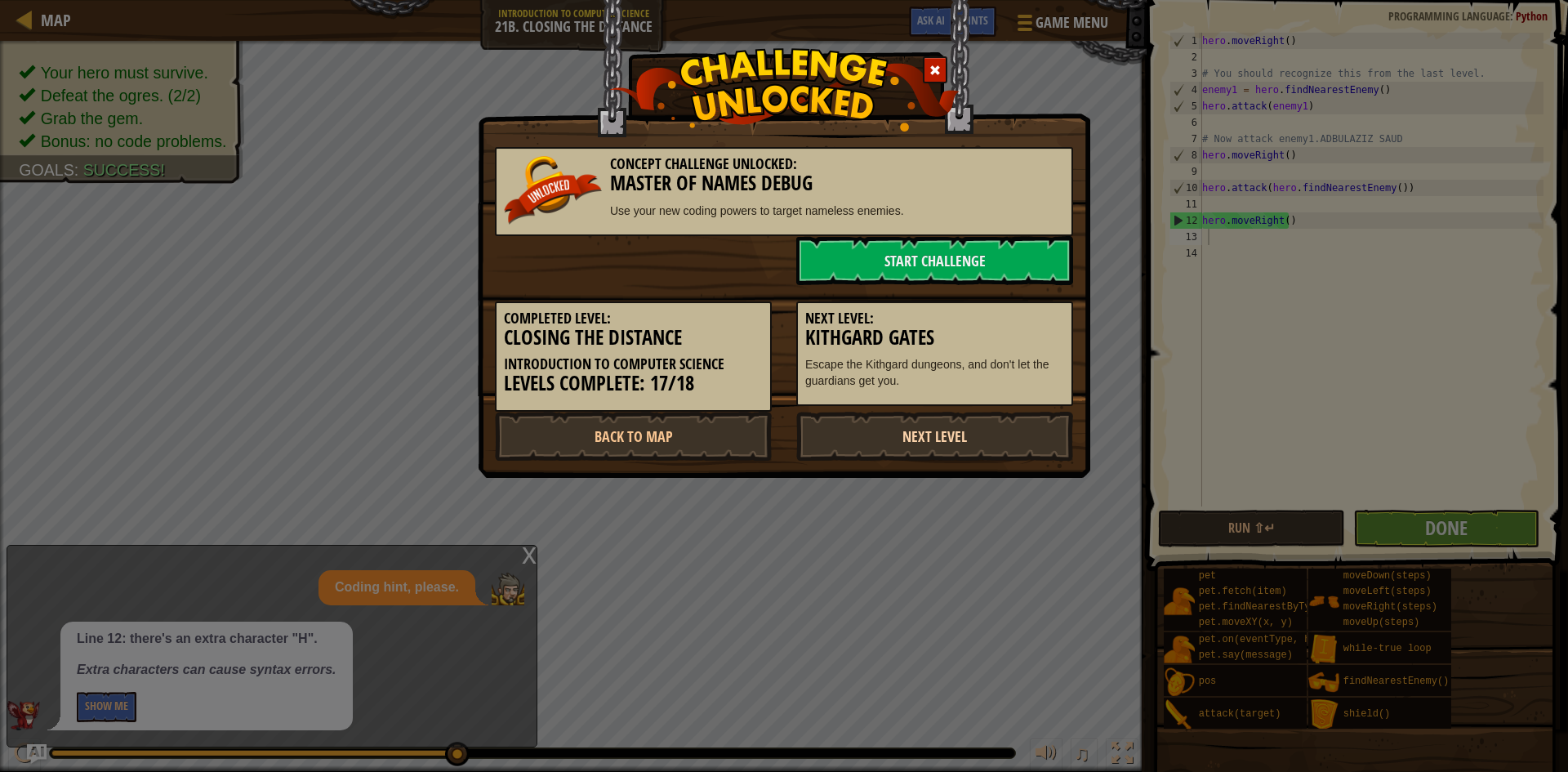
click at [854, 437] on link "Next Level" at bounding box center [935, 436] width 277 height 49
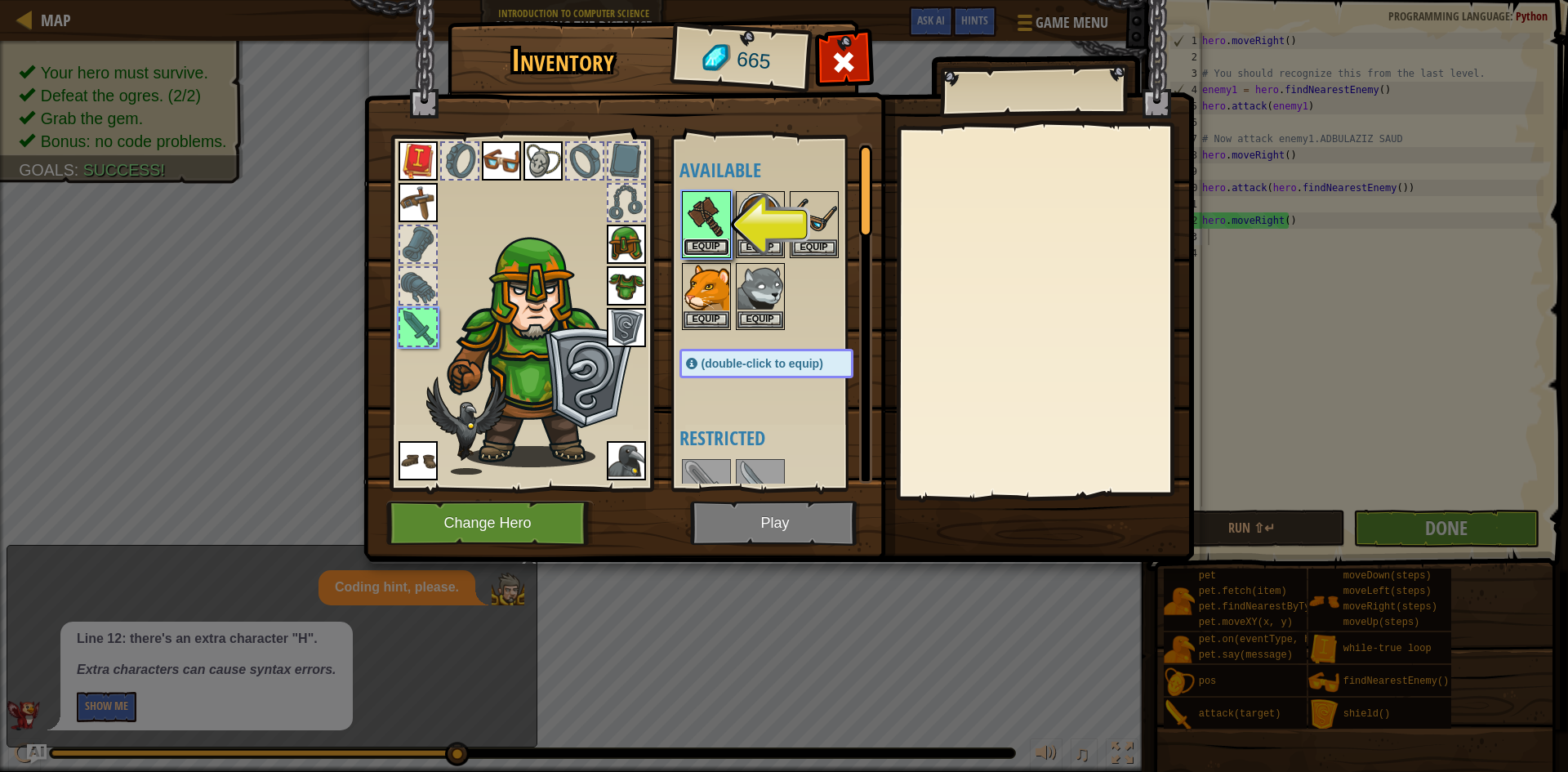
click at [718, 245] on button "Equip" at bounding box center [706, 246] width 46 height 17
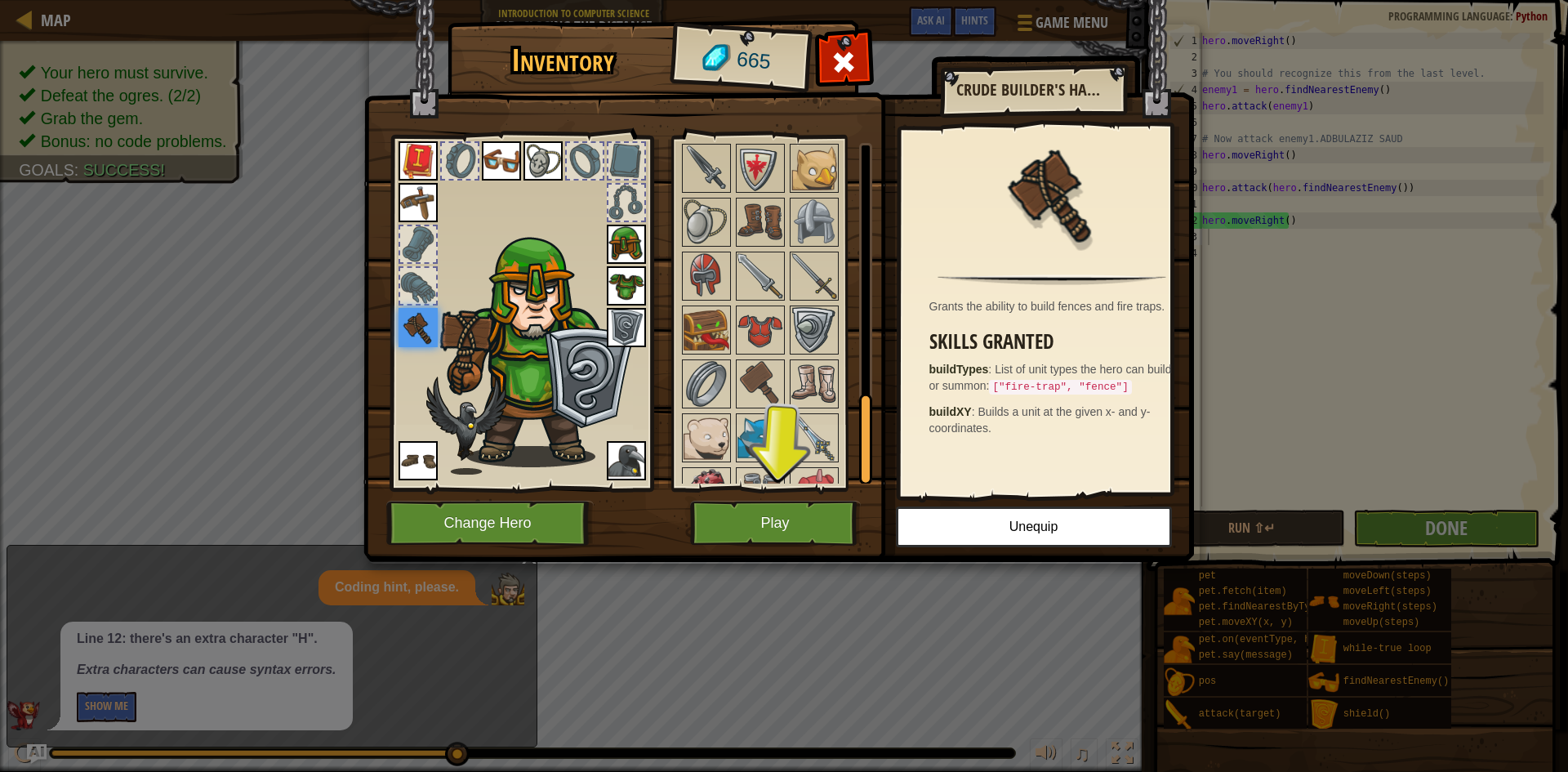
scroll to position [980, 0]
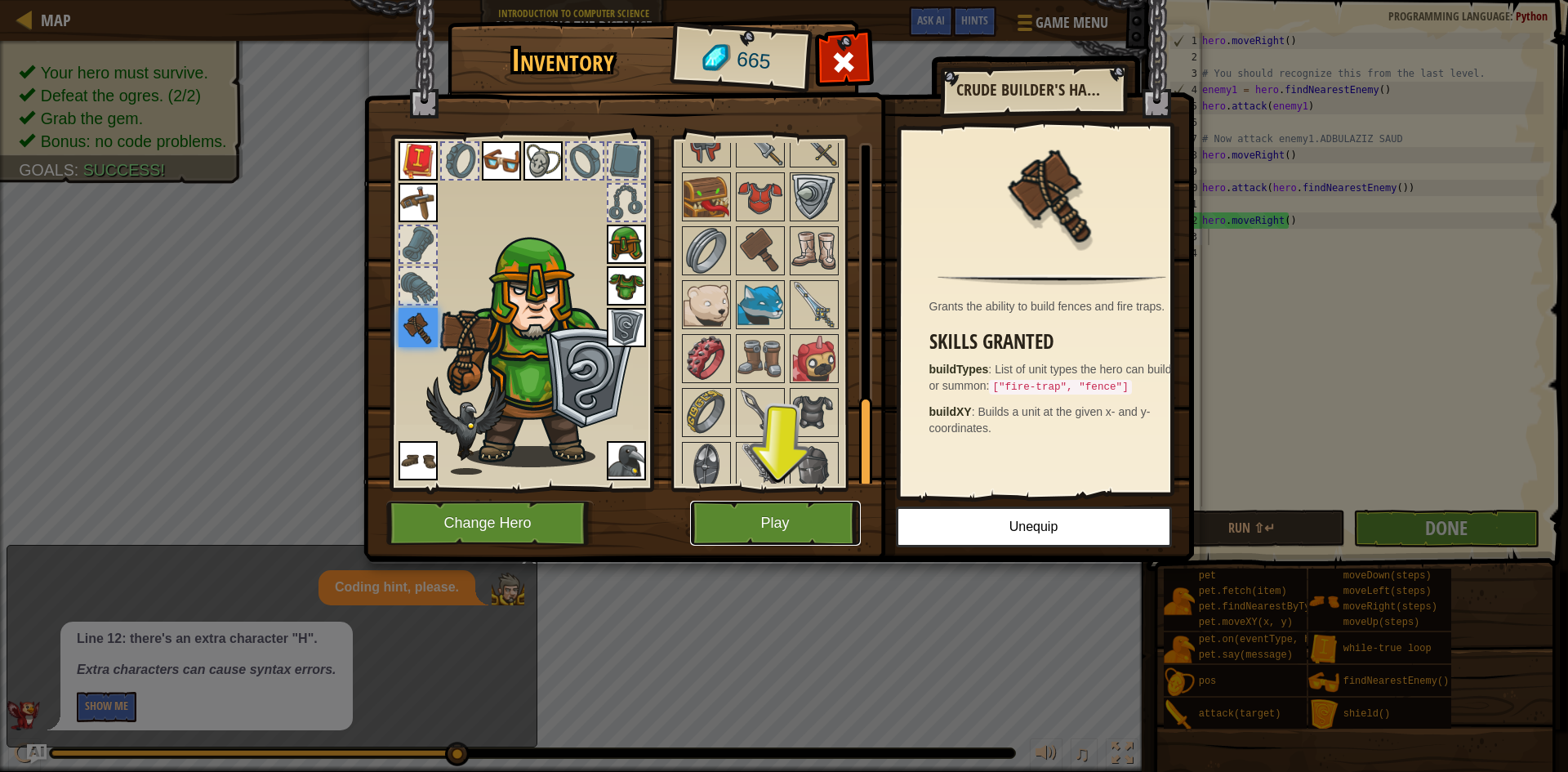
drag, startPoint x: 792, startPoint y: 529, endPoint x: 801, endPoint y: 531, distance: 9.2
click at [801, 531] on button "Play" at bounding box center [775, 523] width 171 height 45
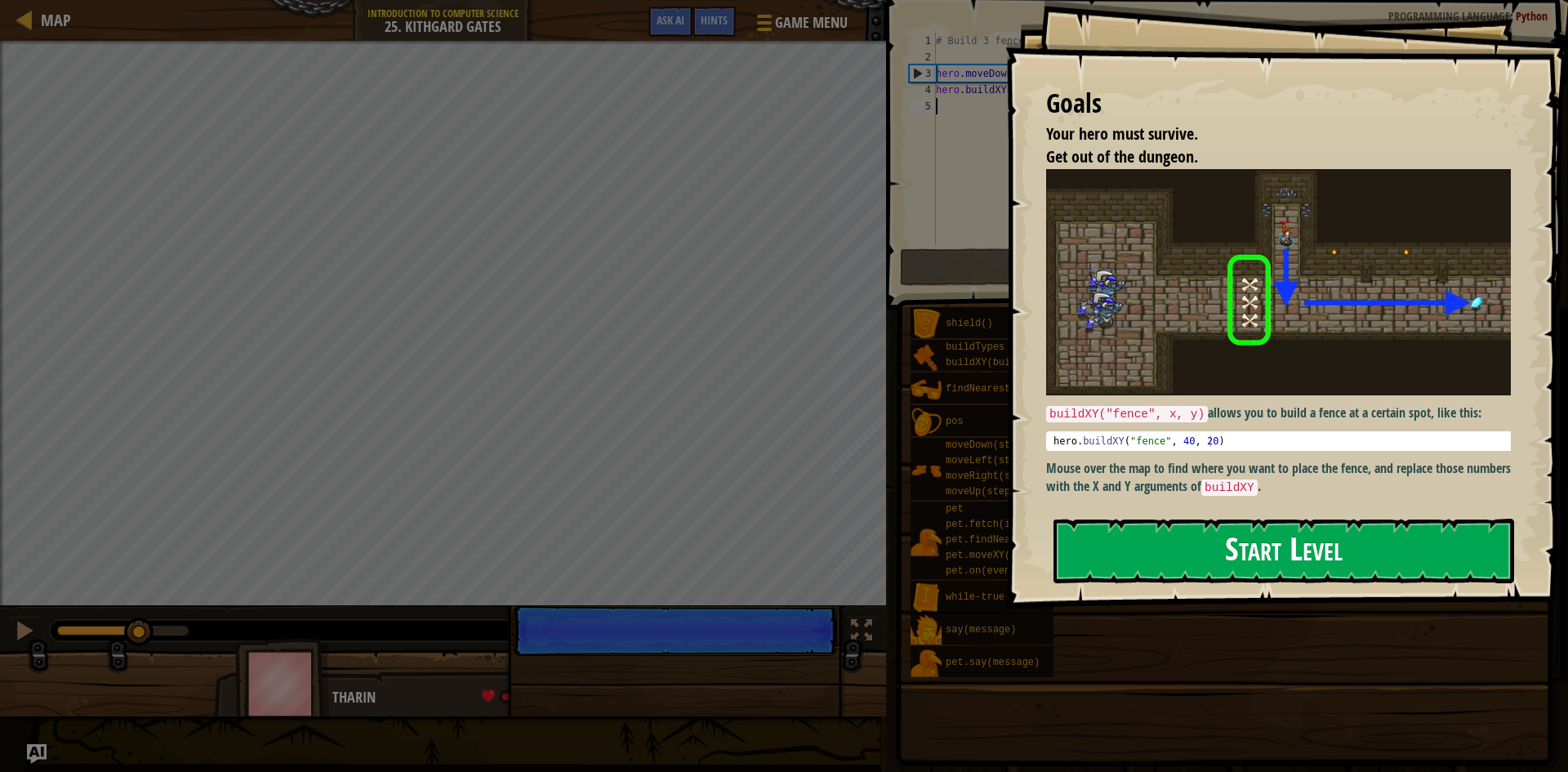
click at [1291, 540] on button "Start Level" at bounding box center [1283, 550] width 461 height 64
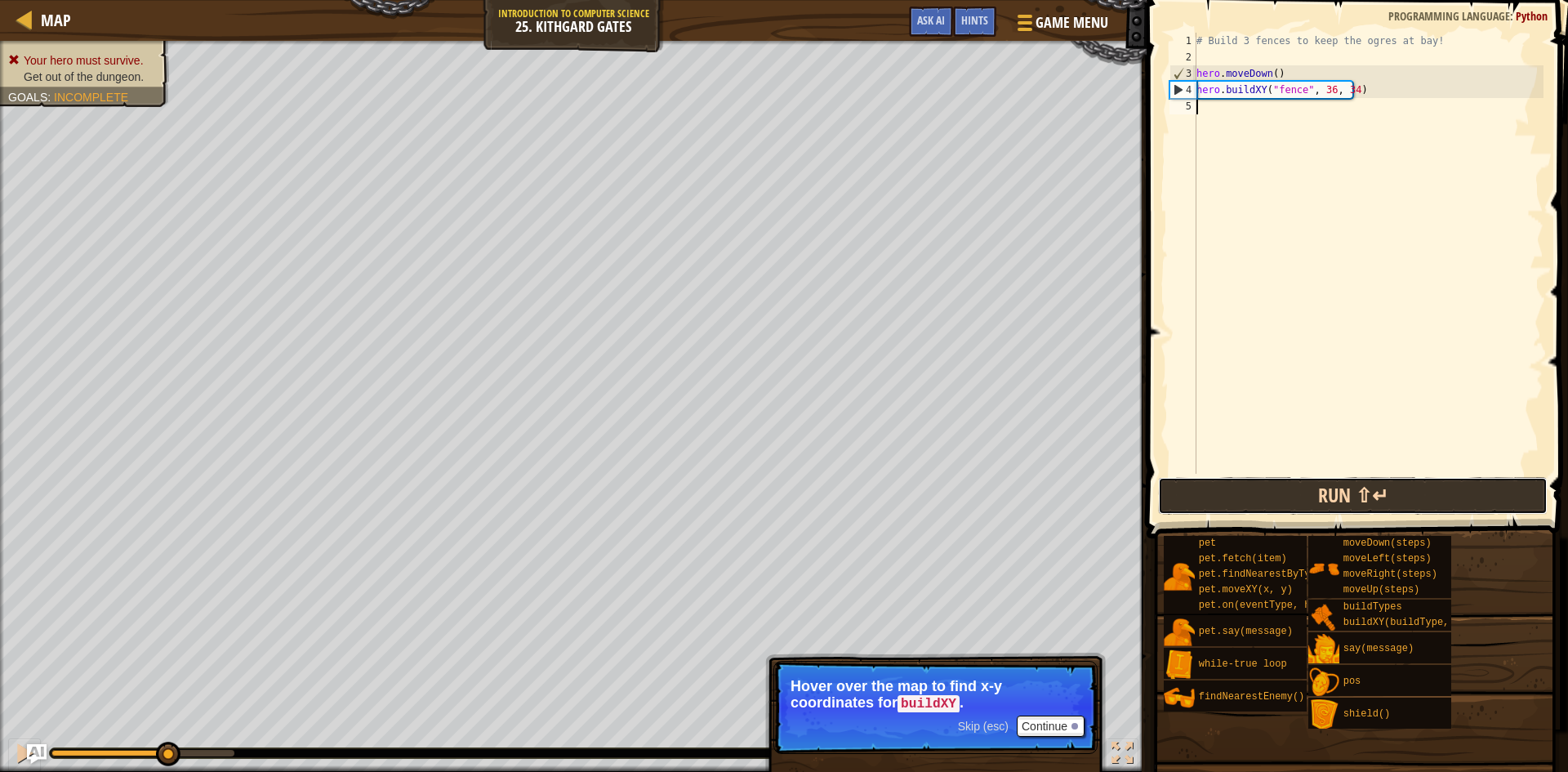
drag, startPoint x: 1291, startPoint y: 509, endPoint x: 1293, endPoint y: 500, distance: 9.2
click at [1293, 508] on button "Run ⇧↵" at bounding box center [1353, 496] width 389 height 38
click at [1280, 505] on button "Run ⇧↵" at bounding box center [1353, 496] width 389 height 38
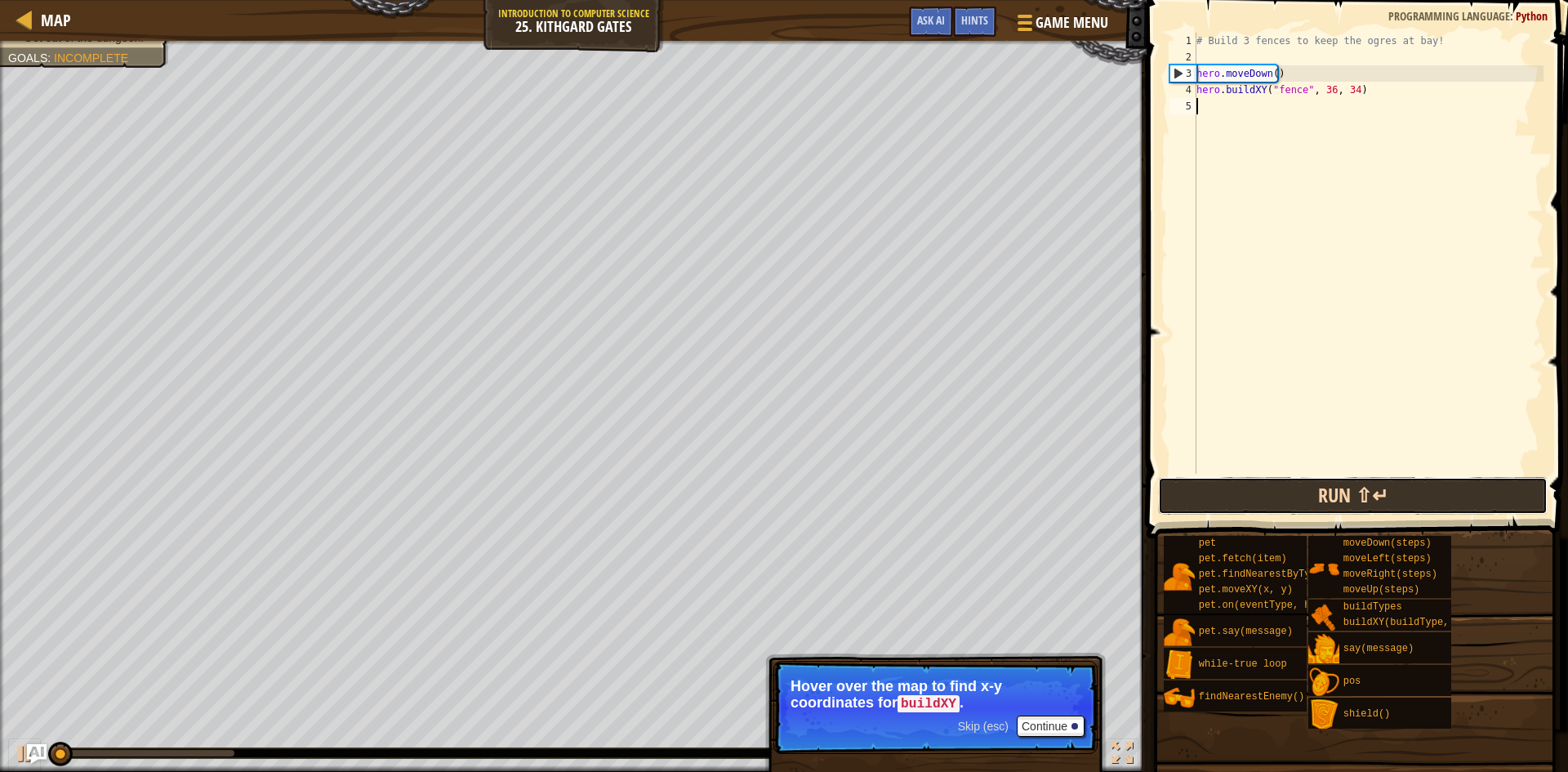
click at [1280, 505] on button "Run ⇧↵" at bounding box center [1353, 496] width 389 height 38
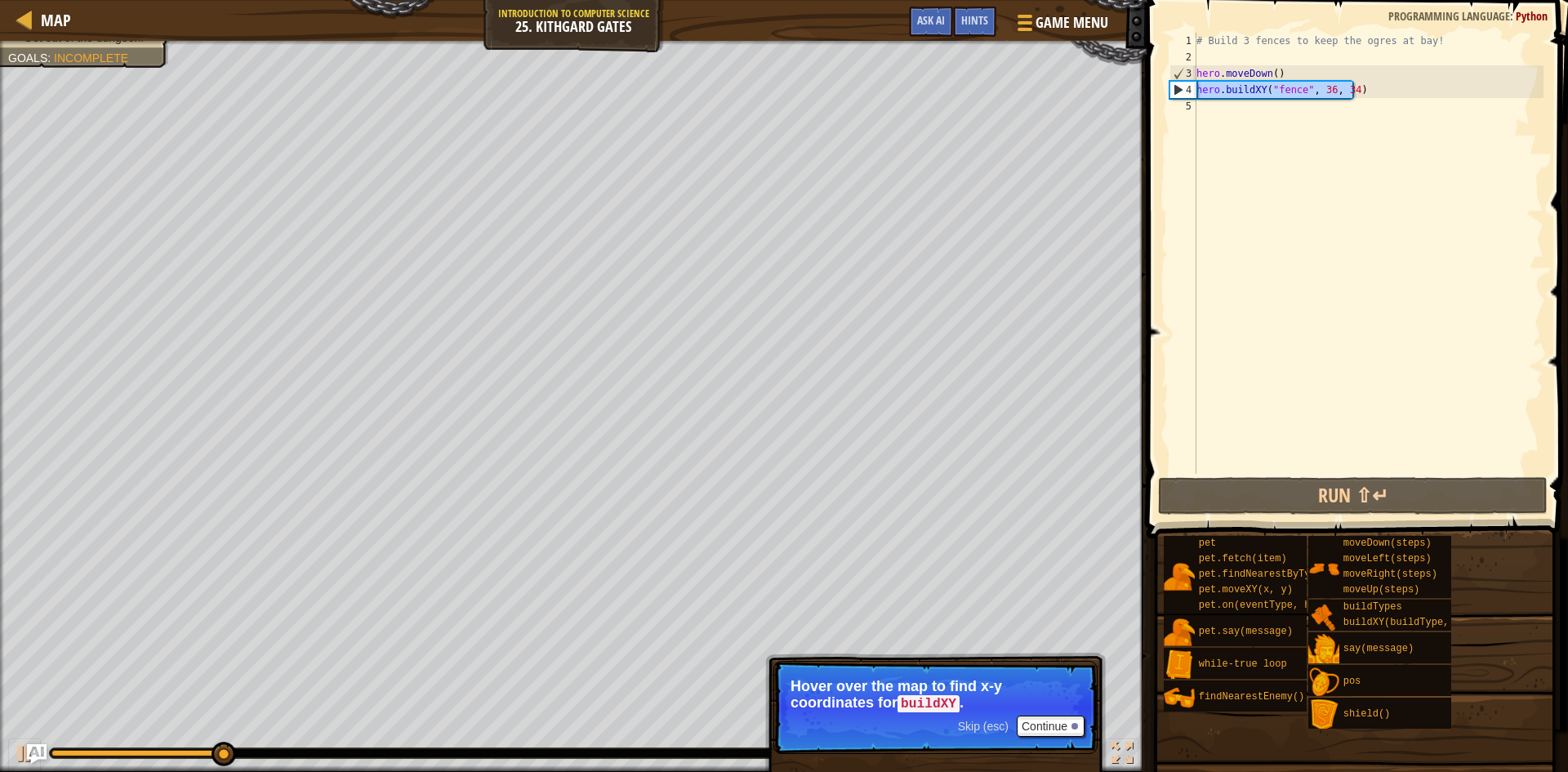
drag, startPoint x: 1359, startPoint y: 92, endPoint x: 1195, endPoint y: 94, distance: 164.0
click at [1195, 94] on div "1 2 3 4 5 # Build 3 fences to keep the ogres at bay! hero . moveDown ( ) hero .…" at bounding box center [1354, 253] width 377 height 441
type textarea "hero.buildXY("fence", 36, 34)"
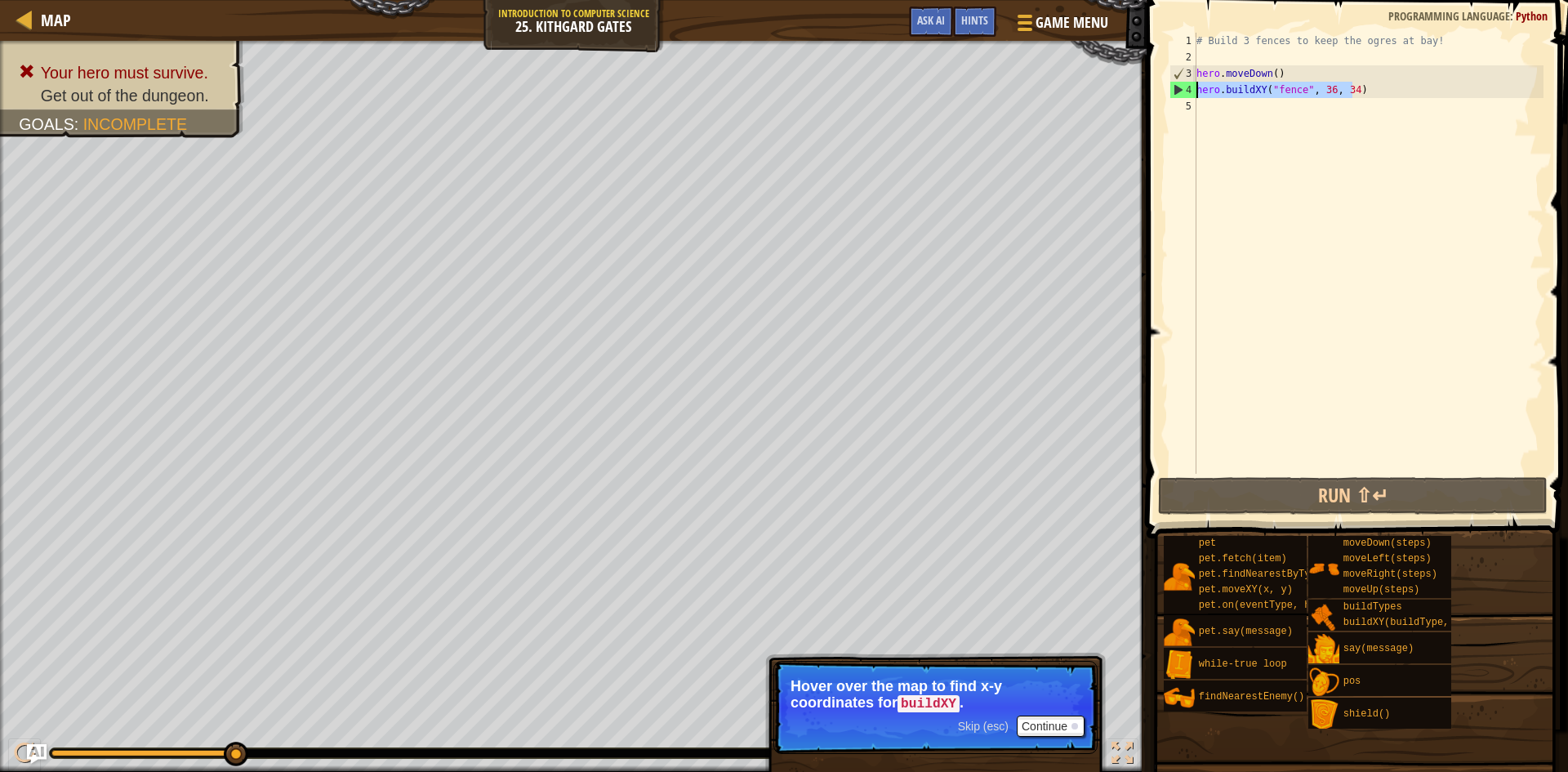
click at [1236, 105] on div "# Build 3 fences to keep the ogres at bay! hero . moveDown ( ) hero . buildXY (…" at bounding box center [1367, 269] width 350 height 473
paste textarea "hero.buildXY("fence", 36, 34)"
type textarea "hero.buildXY("fence", 36, 34)"
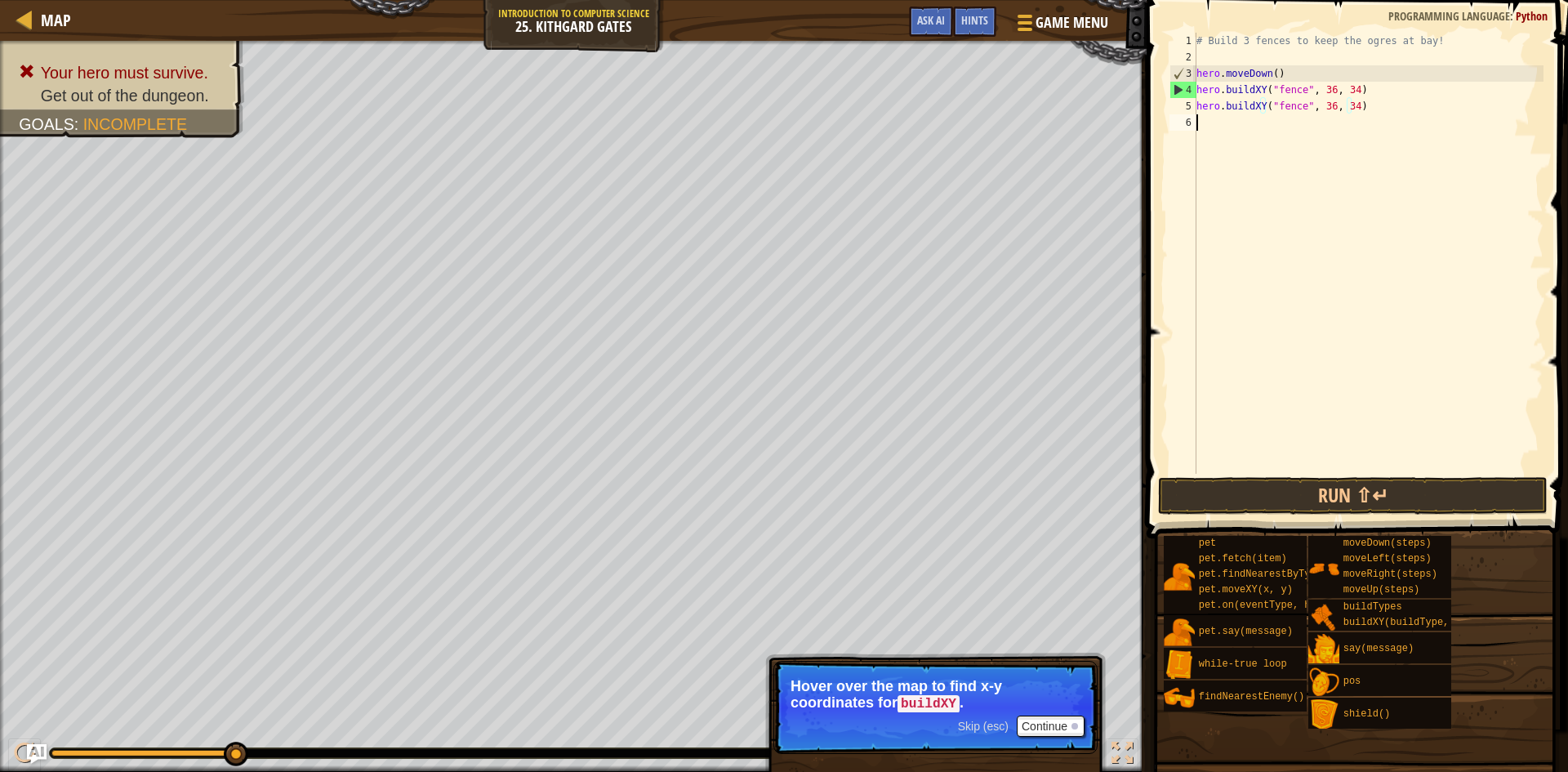
click at [1229, 125] on div "# Build 3 fences to keep the ogres at bay! hero . moveDown ( ) hero . buildXY (…" at bounding box center [1367, 269] width 350 height 473
paste textarea "hero.buildXY("fence", 36, 34)"
click at [1288, 111] on div "# Build 3 fences to keep the ogres at bay! hero . moveDown ( ) hero . buildXY (…" at bounding box center [1367, 269] width 350 height 473
click at [1289, 111] on div "# Build 3 fences to keep the ogres at bay! hero . moveDown ( ) hero . buildXY (…" at bounding box center [1367, 269] width 350 height 473
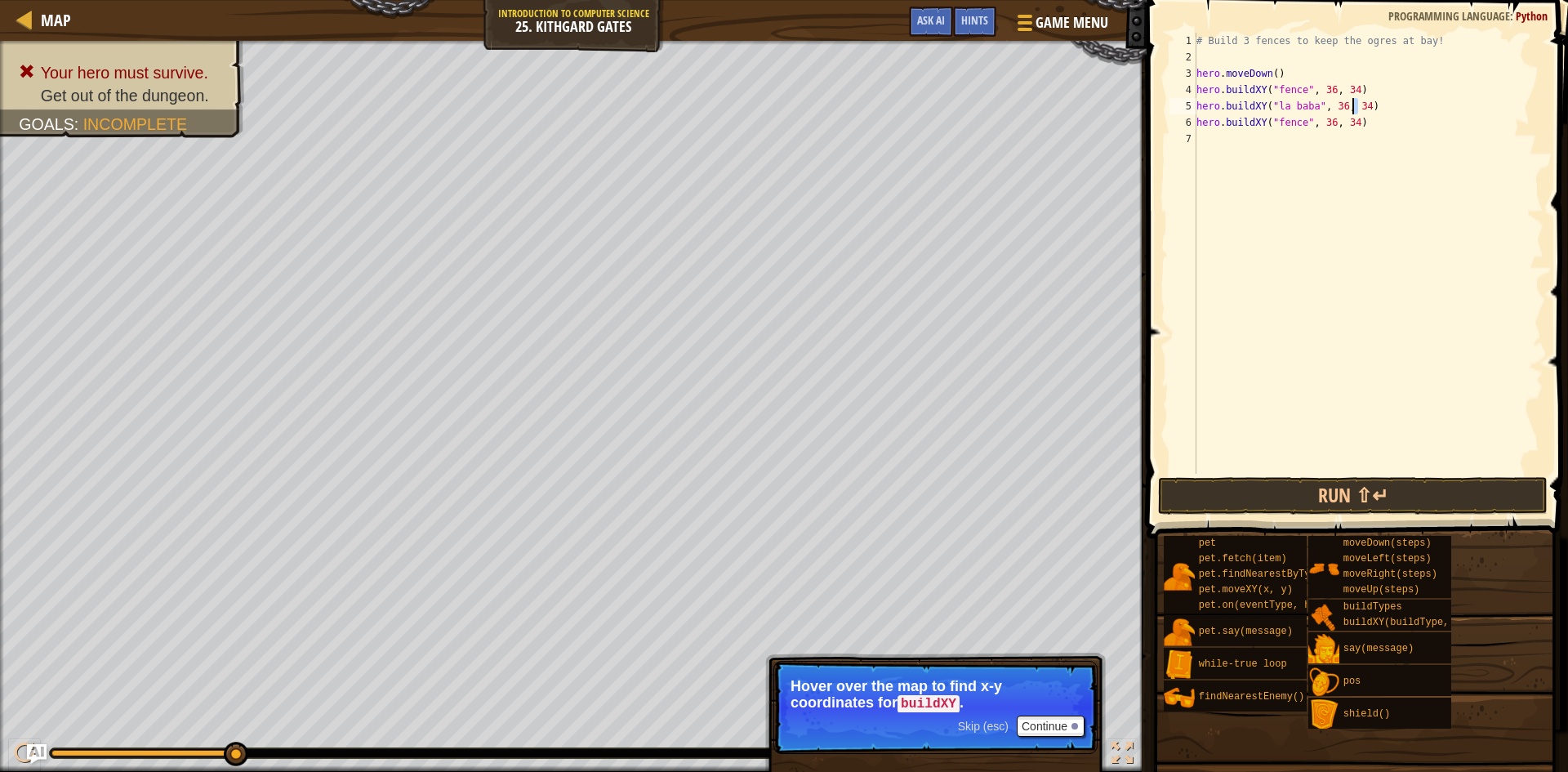
click at [1354, 106] on div "# Build 3 fences to keep the ogres at bay! hero . moveDown ( ) hero . buildXY (…" at bounding box center [1367, 269] width 350 height 473
click at [1346, 128] on div "# Build 3 fences to keep the ogres at bay! hero . moveDown ( ) hero . buildXY (…" at bounding box center [1367, 269] width 350 height 473
click at [1449, 497] on button "Run ⇧↵" at bounding box center [1353, 496] width 389 height 38
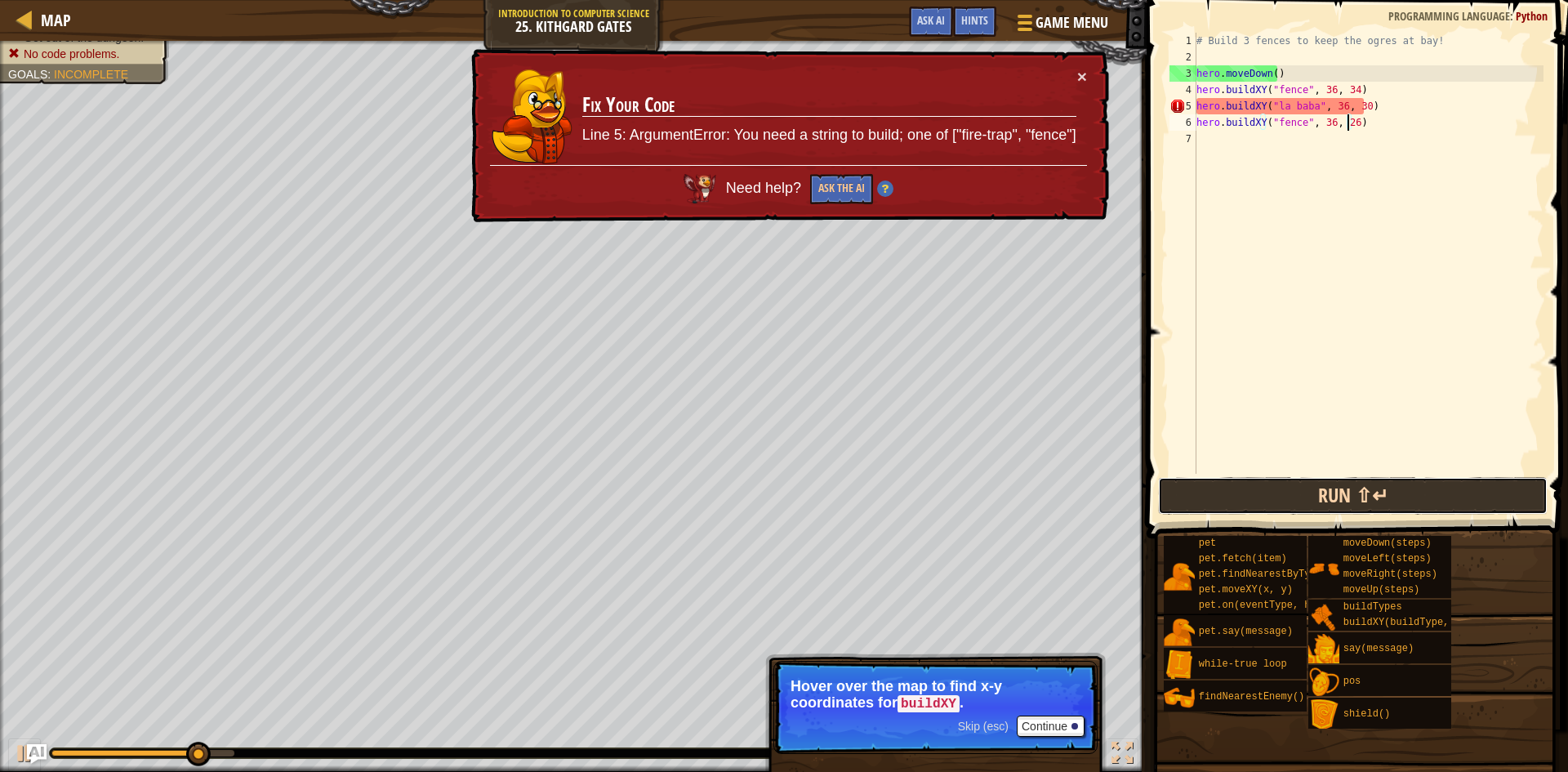
click at [1276, 485] on button "Run ⇧↵" at bounding box center [1353, 496] width 389 height 38
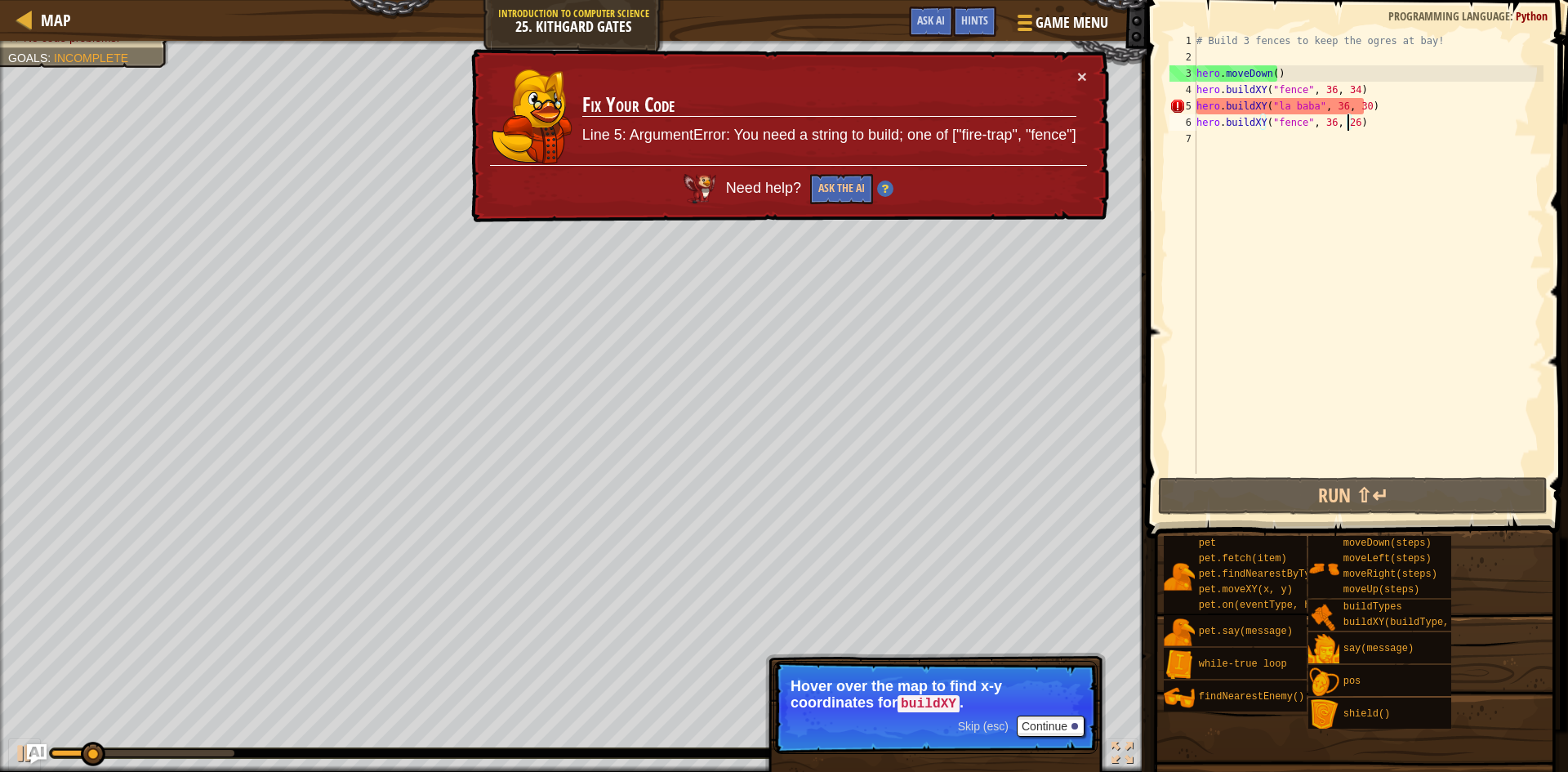
click at [1276, 123] on div "# Build 3 fences to keep the ogres at bay! hero . moveDown ( ) hero . buildXY (…" at bounding box center [1367, 269] width 350 height 473
click at [1293, 110] on div "# Build 3 fences to keep the ogres at bay! hero . moveDown ( ) hero . buildXY (…" at bounding box center [1367, 269] width 350 height 473
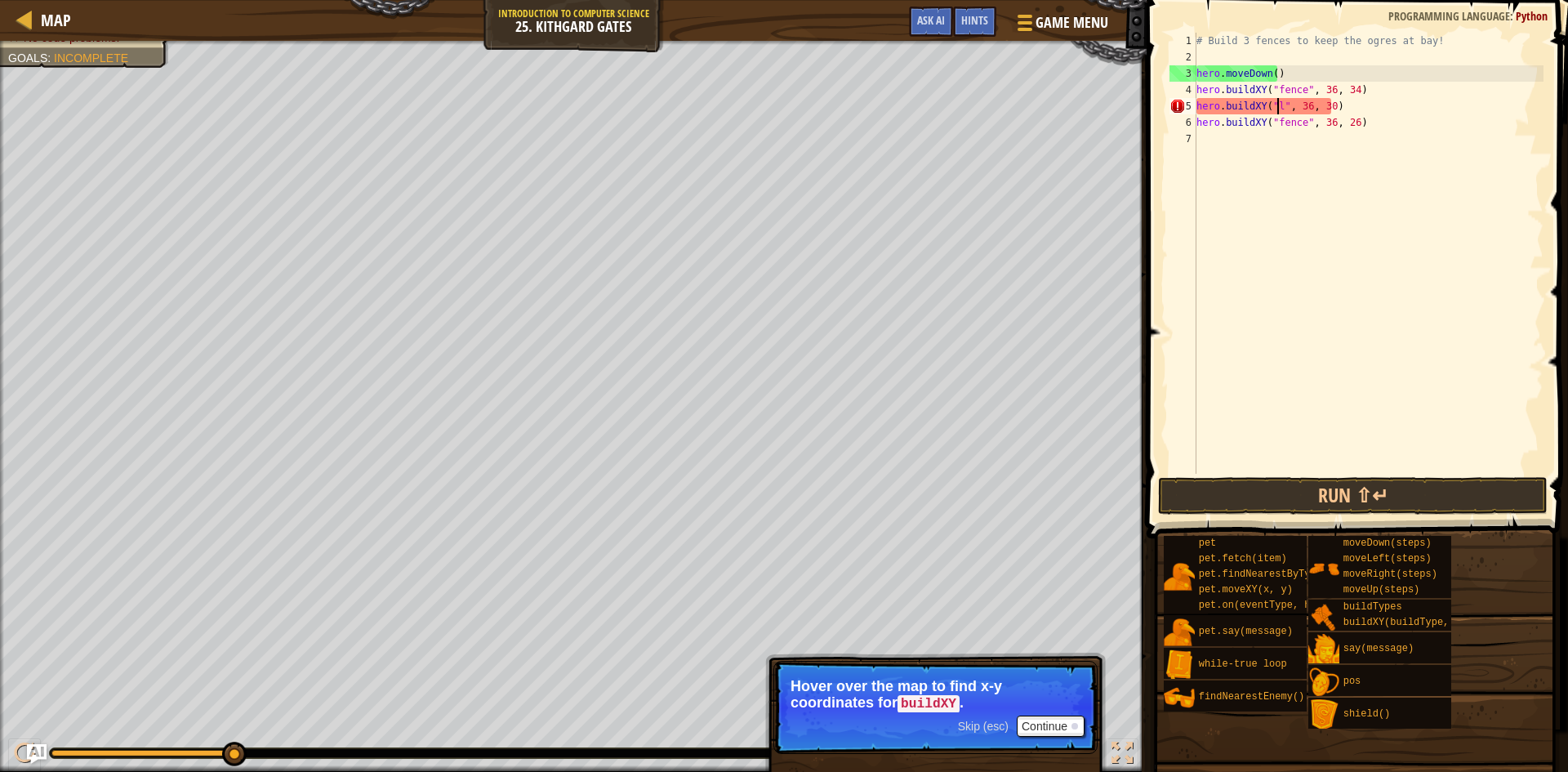
scroll to position [7, 10]
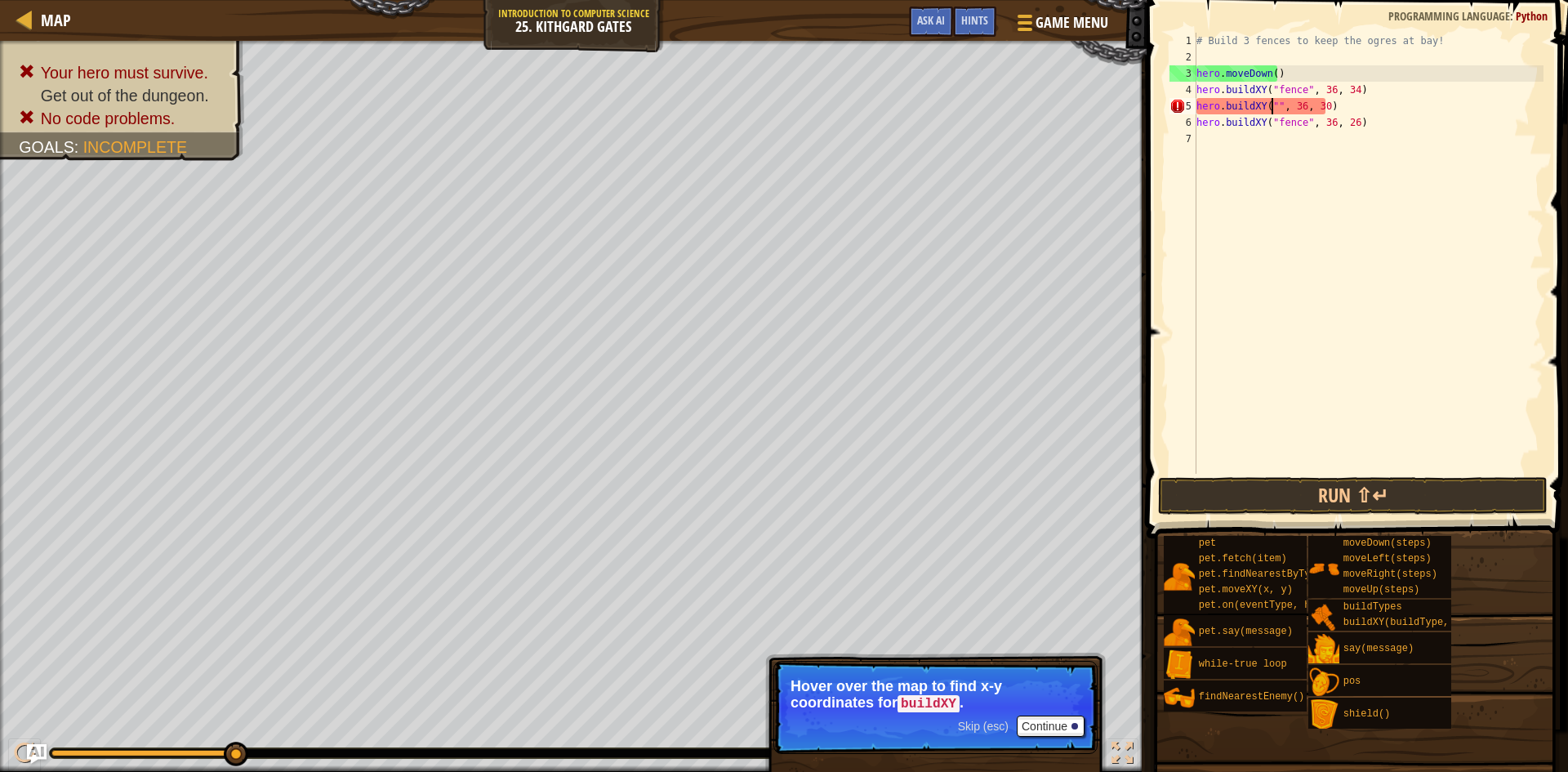
paste textarea "fence"
type textarea "hero.buildXY("fence", 36, 30)"
drag, startPoint x: 1174, startPoint y: 518, endPoint x: 1175, endPoint y: 506, distance: 12.0
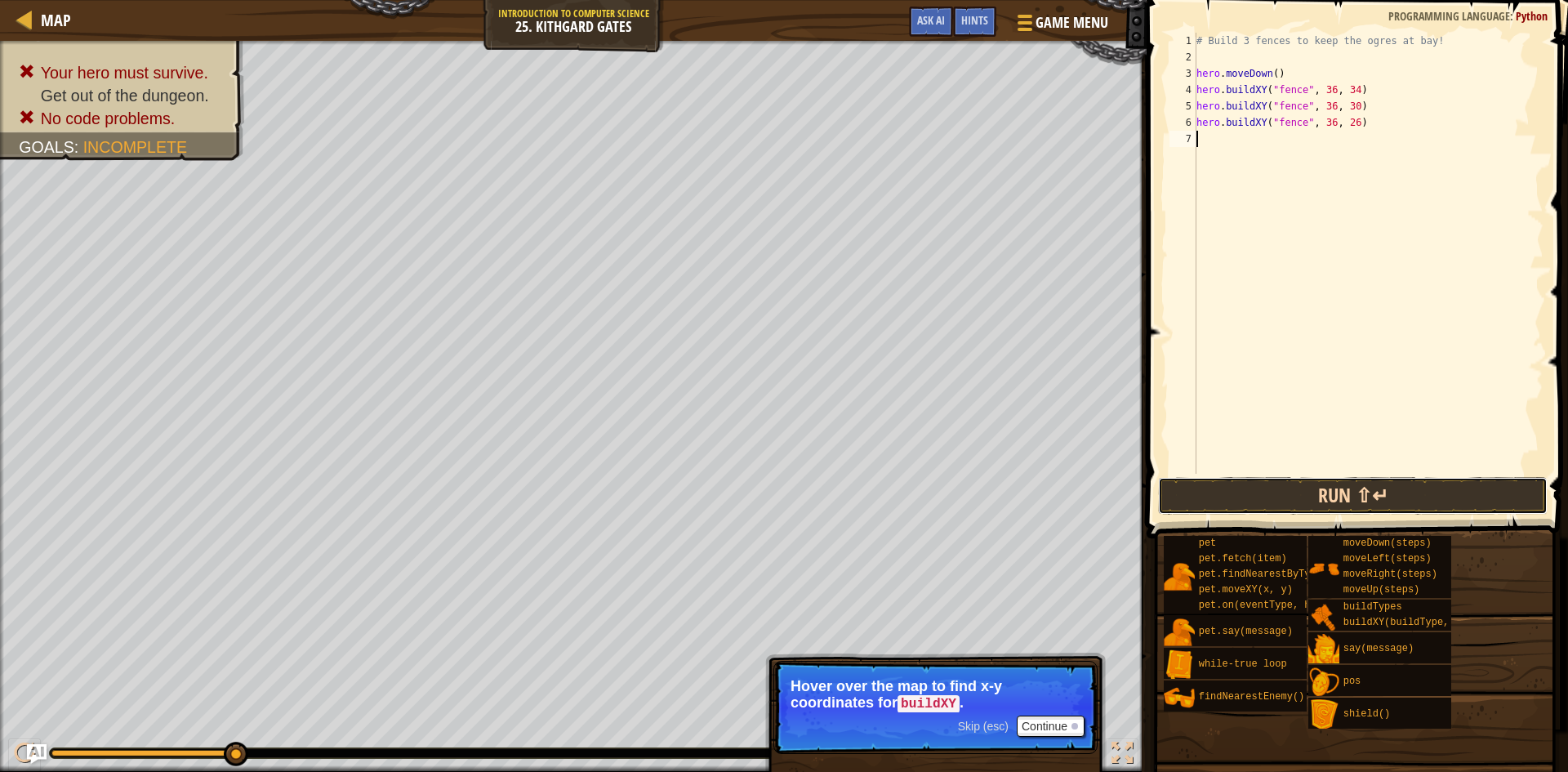
click at [1176, 500] on button "Run ⇧↵" at bounding box center [1353, 496] width 389 height 38
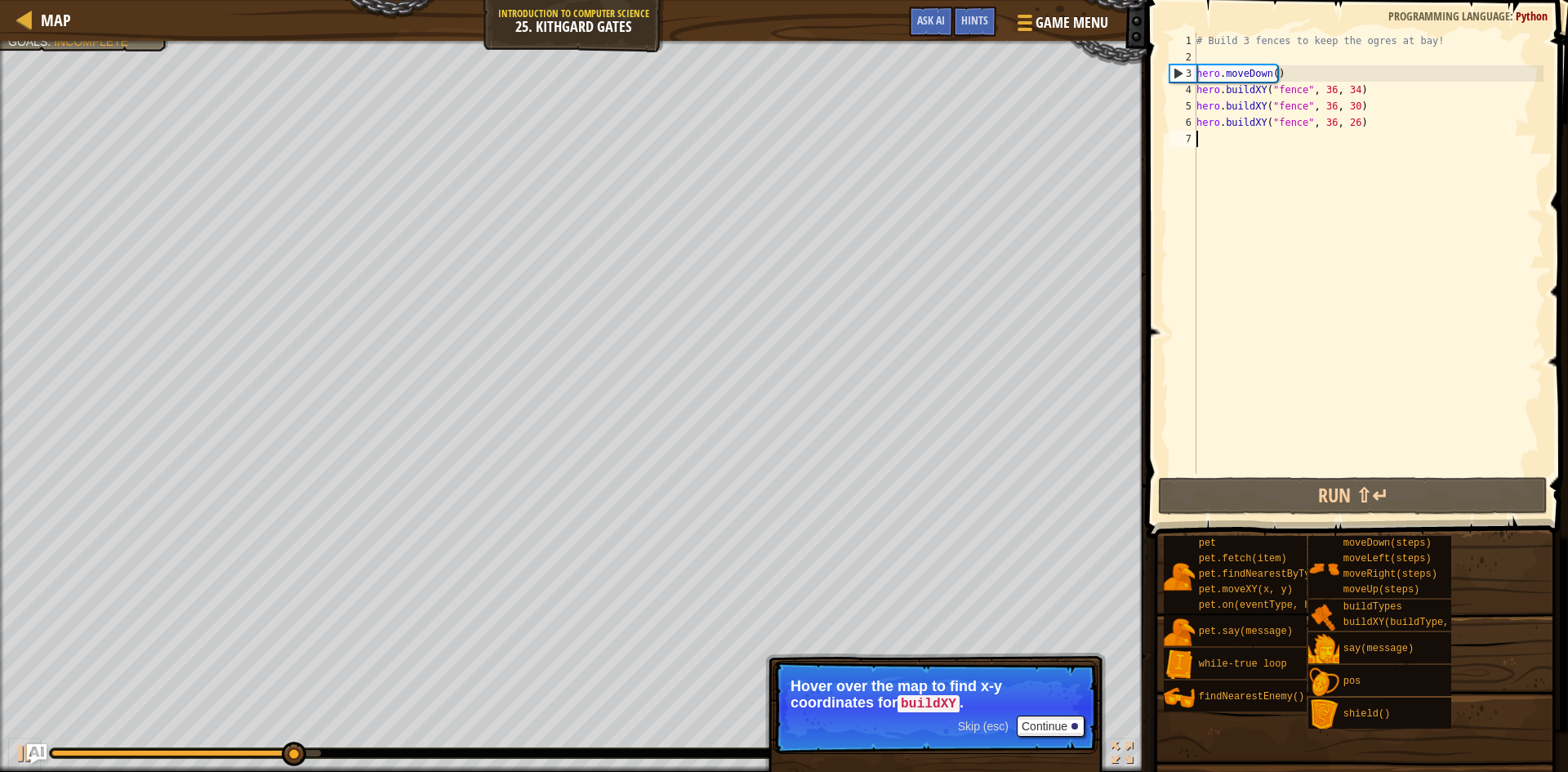
type textarea "m"
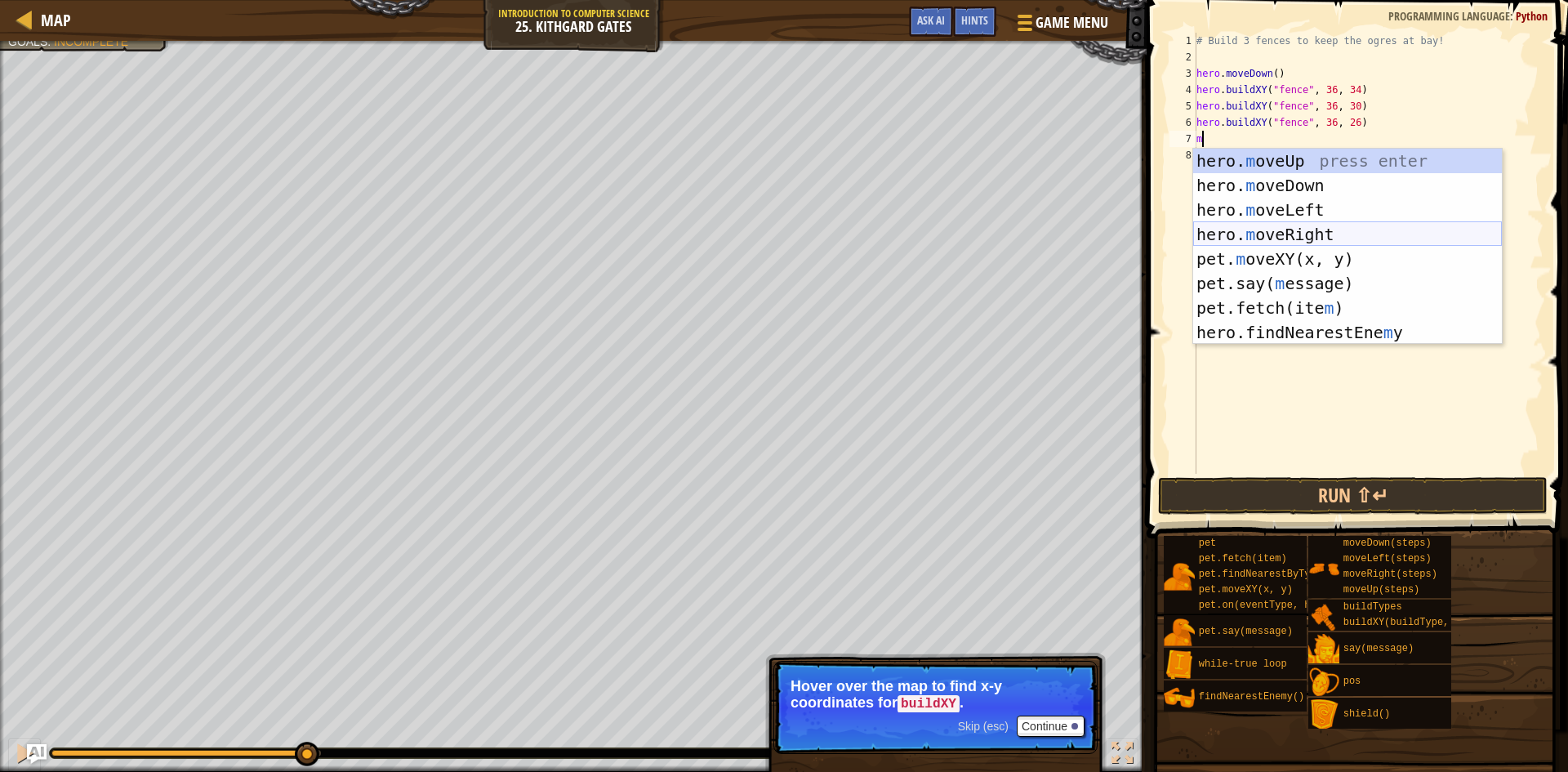
click at [1326, 238] on div "hero. m oveUp press enter hero. m oveDown press enter hero. m oveLeft press ent…" at bounding box center [1346, 271] width 309 height 245
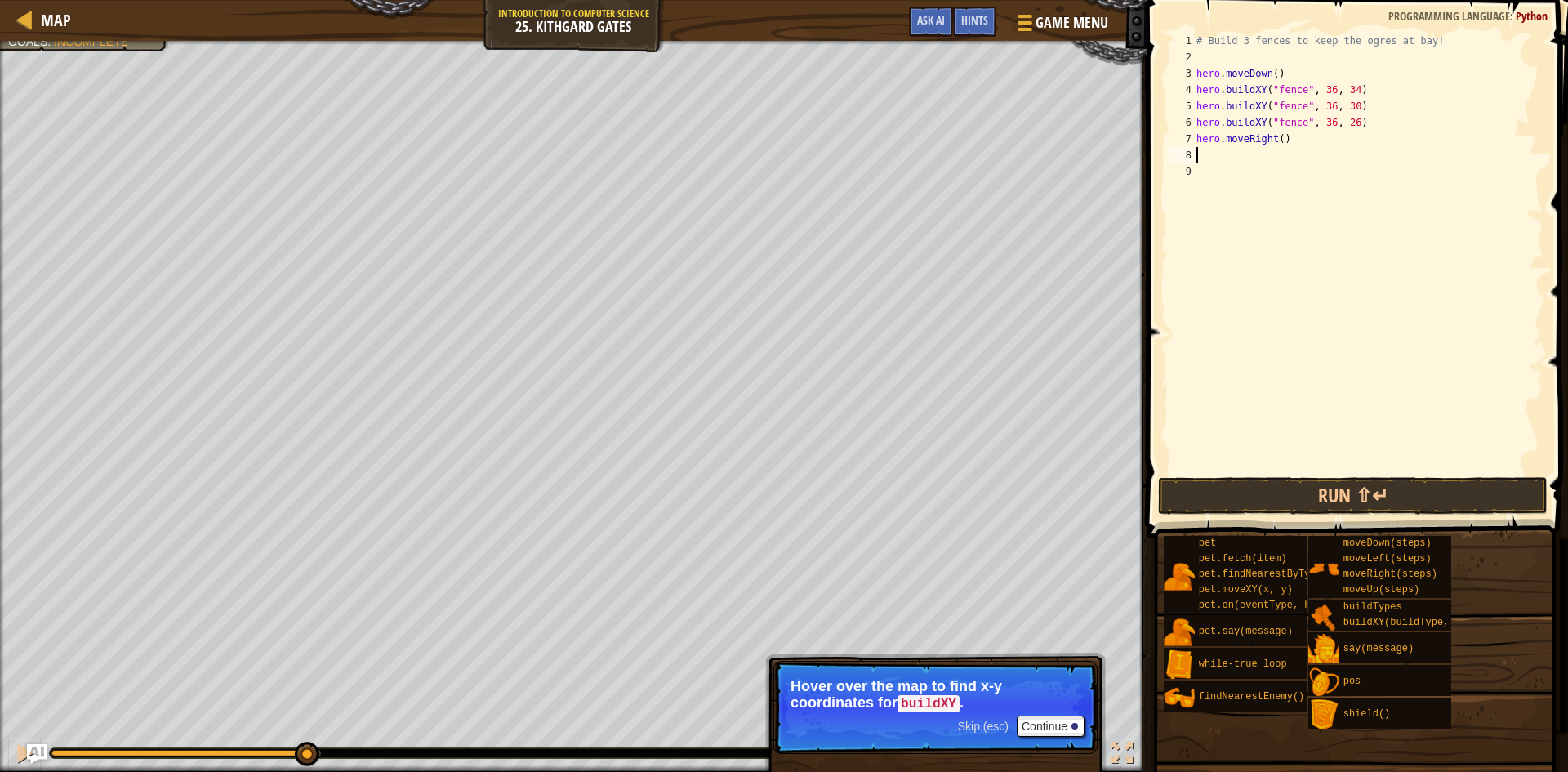
click at [1283, 144] on div "# Build 3 fences to keep the ogres at bay! hero . moveDown ( ) hero . buildXY (…" at bounding box center [1367, 269] width 350 height 473
click at [1281, 146] on div "# Build 3 fences to keep the ogres at bay! hero . moveDown ( ) hero . buildXY (…" at bounding box center [1367, 269] width 350 height 473
click at [1272, 138] on div "# Build 3 fences to keep the ogres at bay! hero . moveDown ( ) hero . buildXY (…" at bounding box center [1367, 253] width 350 height 441
click at [1278, 138] on div "# Build 3 fences to keep the ogres at bay! hero . moveDown ( ) hero . buildXY (…" at bounding box center [1367, 269] width 350 height 473
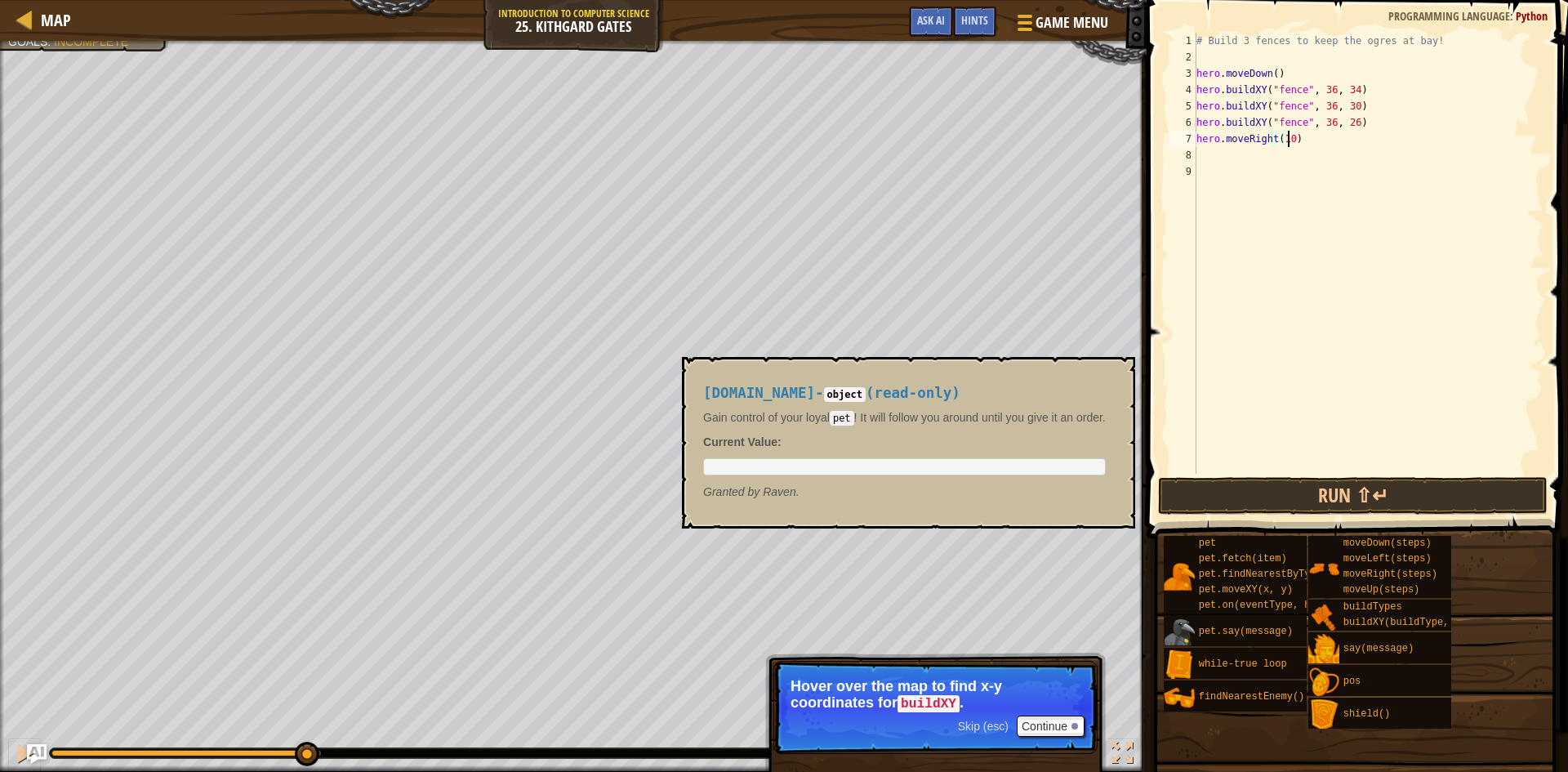
scroll to position [7, 7]
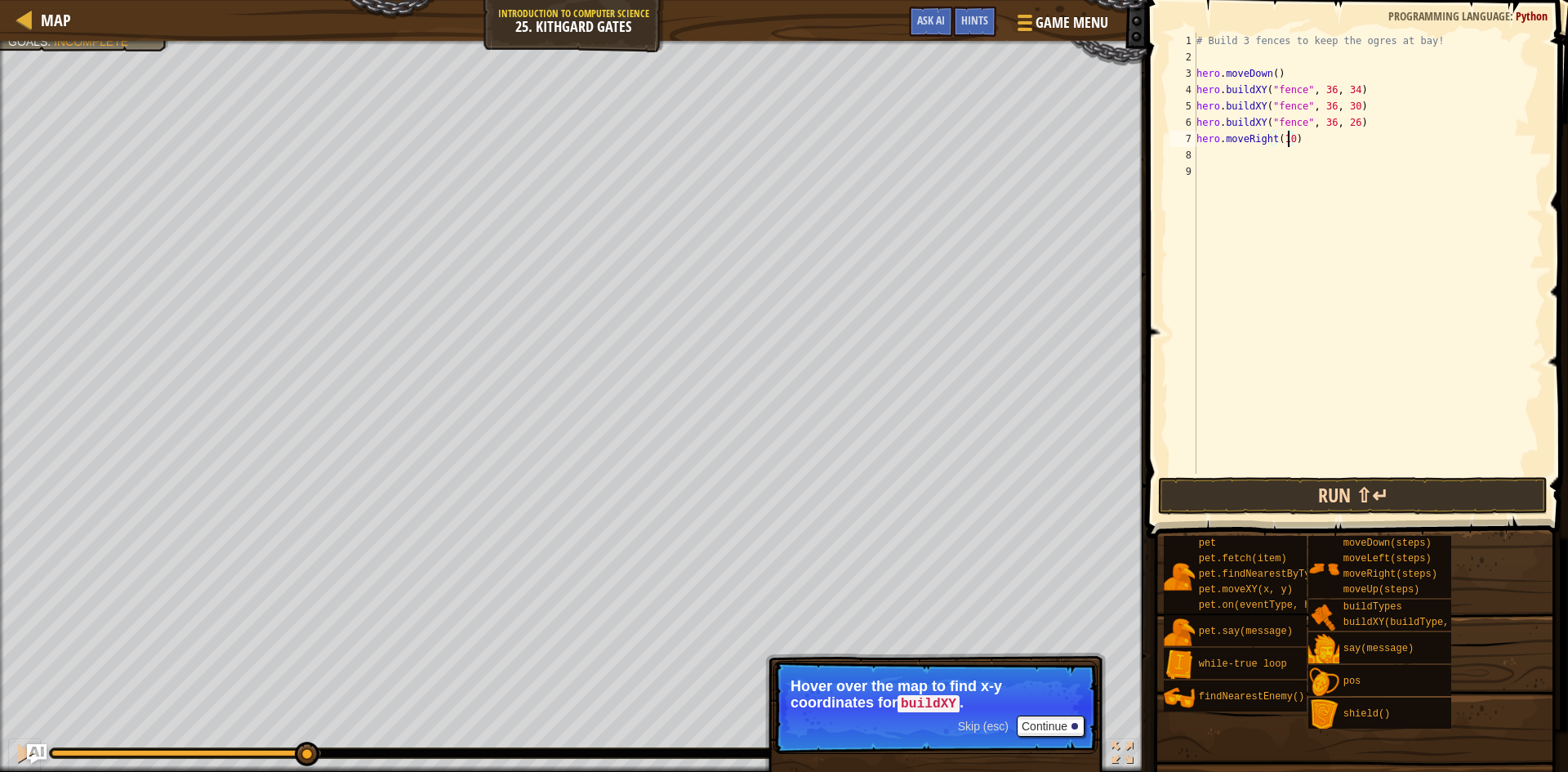
type textarea "hero.moveRight(10)"
click at [1218, 499] on button "Run ⇧↵" at bounding box center [1353, 496] width 389 height 38
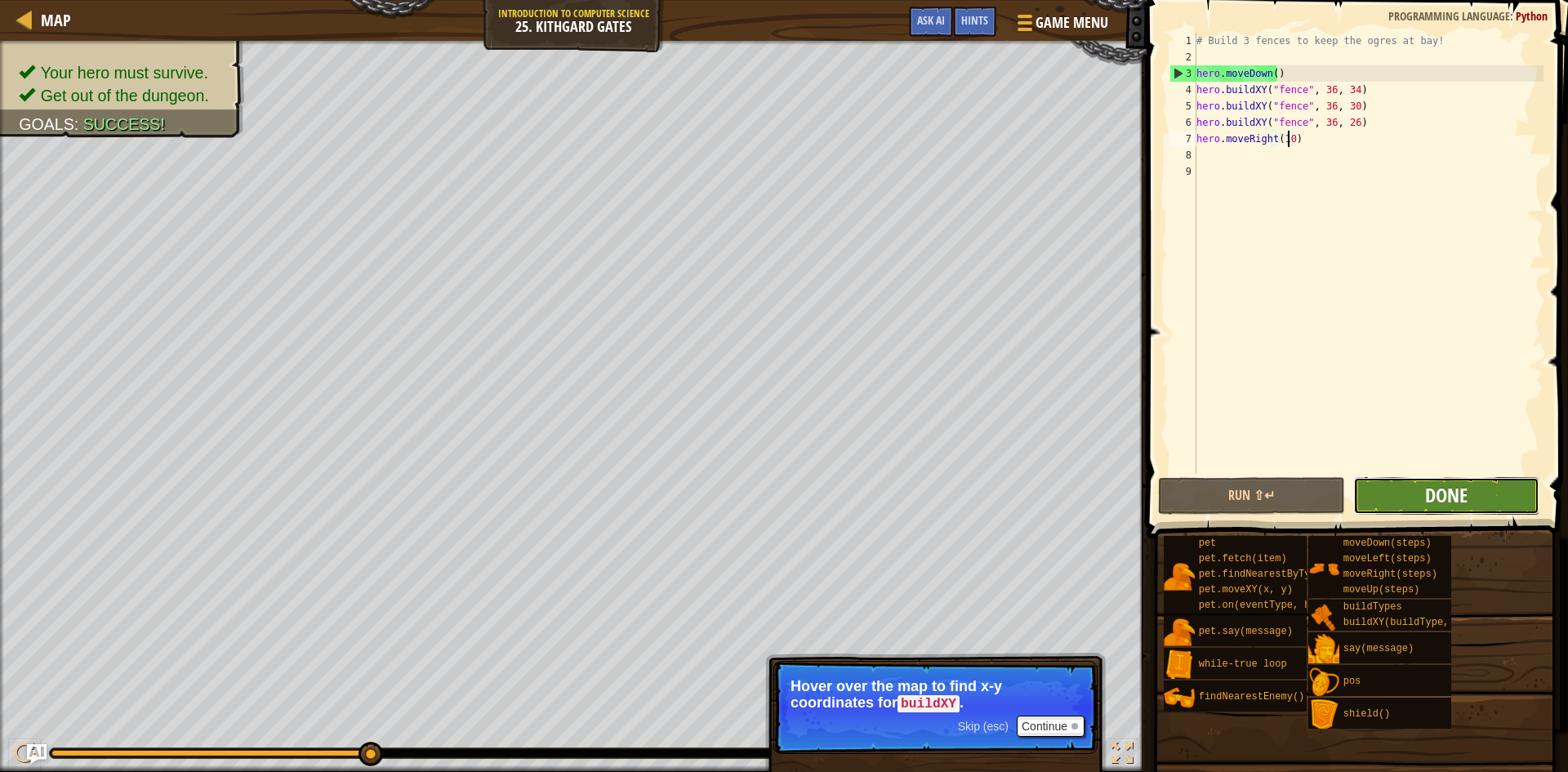
click at [1434, 502] on span "Done" at bounding box center [1446, 494] width 43 height 26
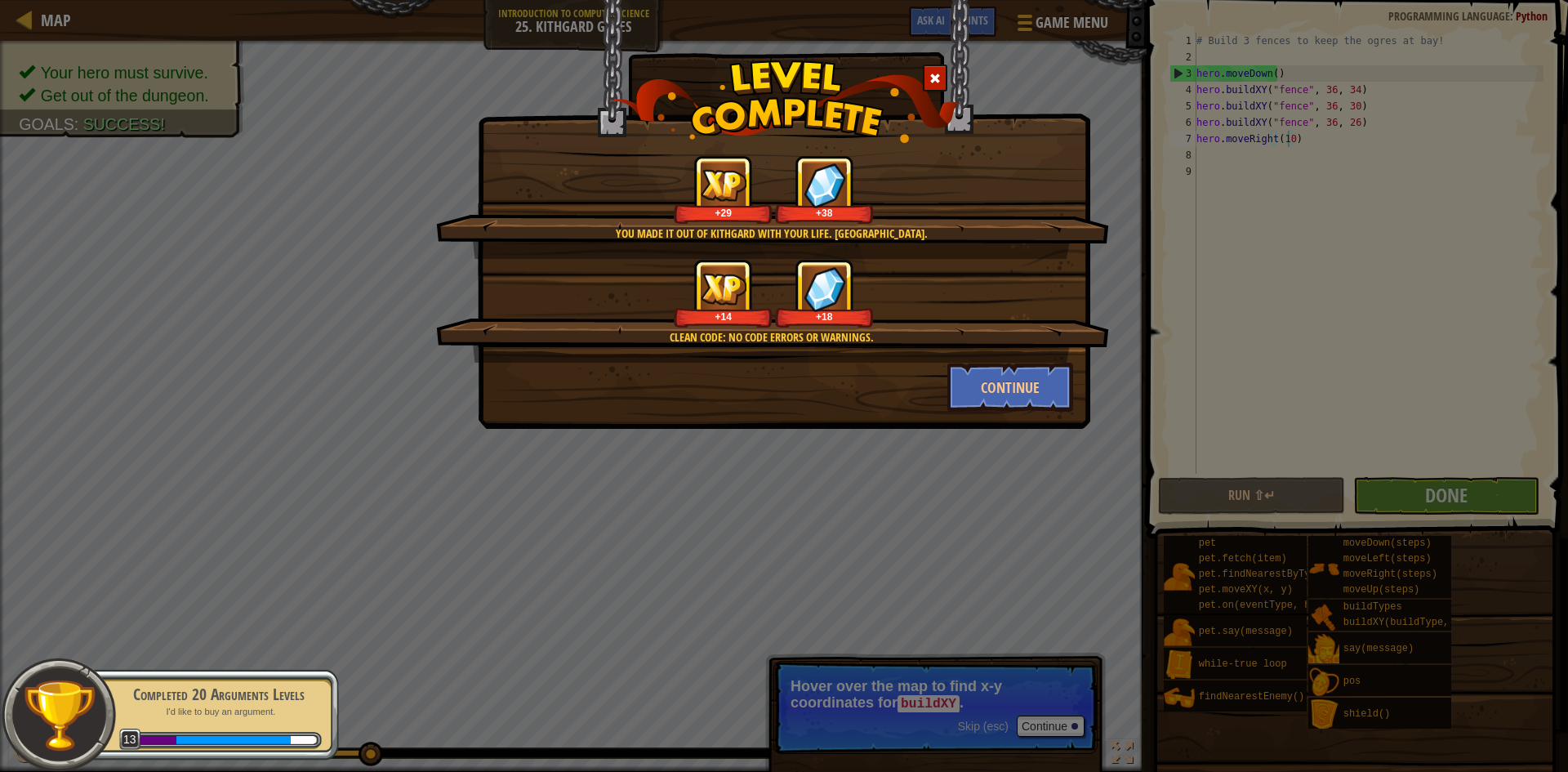
click at [1010, 418] on div "You made it out of Kithgard with your life. [GEOGRAPHIC_DATA]. +29 +38 Clean co…" at bounding box center [784, 214] width 613 height 429
click at [1010, 392] on button "Continue" at bounding box center [1011, 387] width 127 height 49
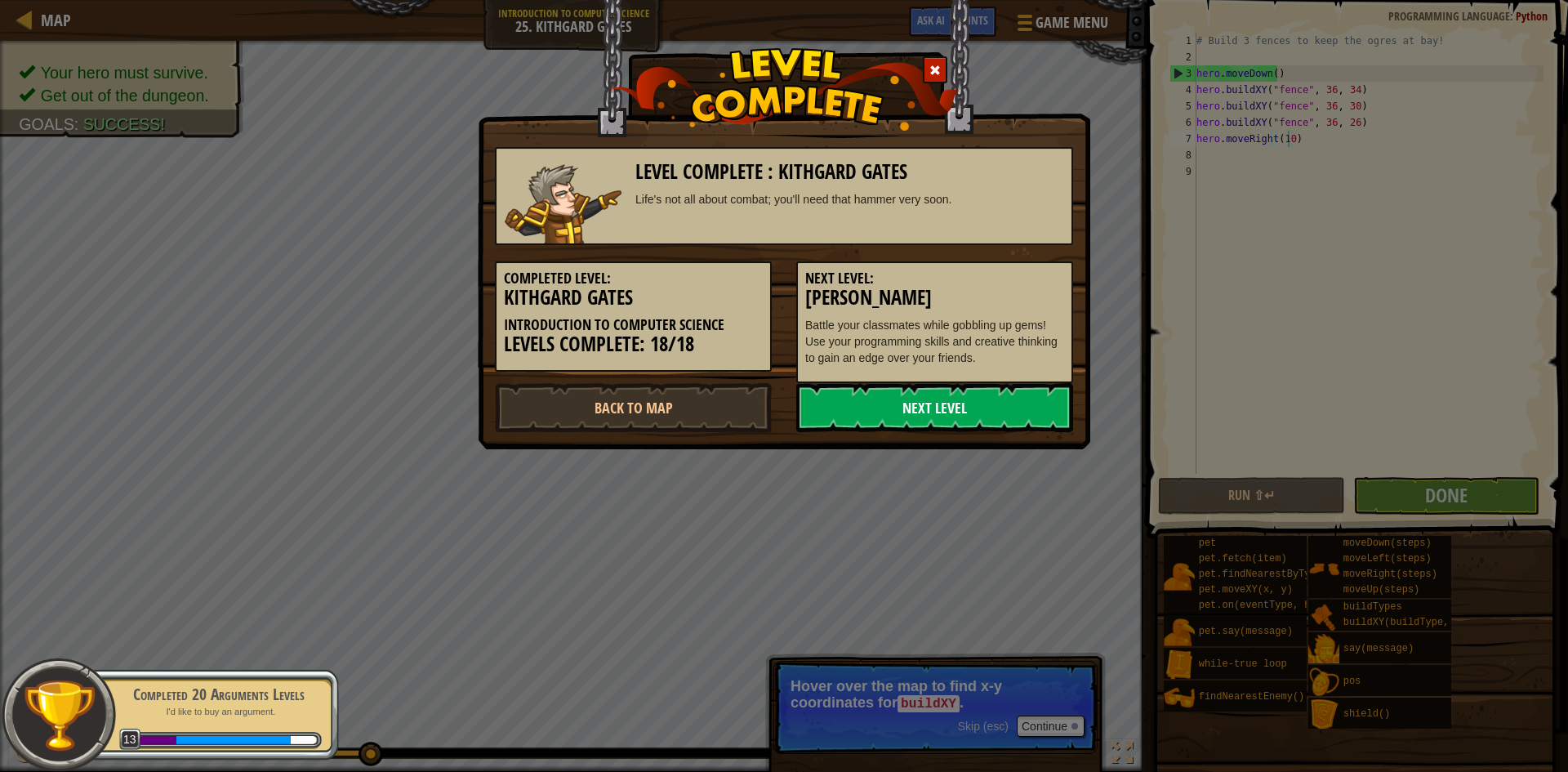
click at [1008, 411] on link "Next Level" at bounding box center [935, 407] width 277 height 49
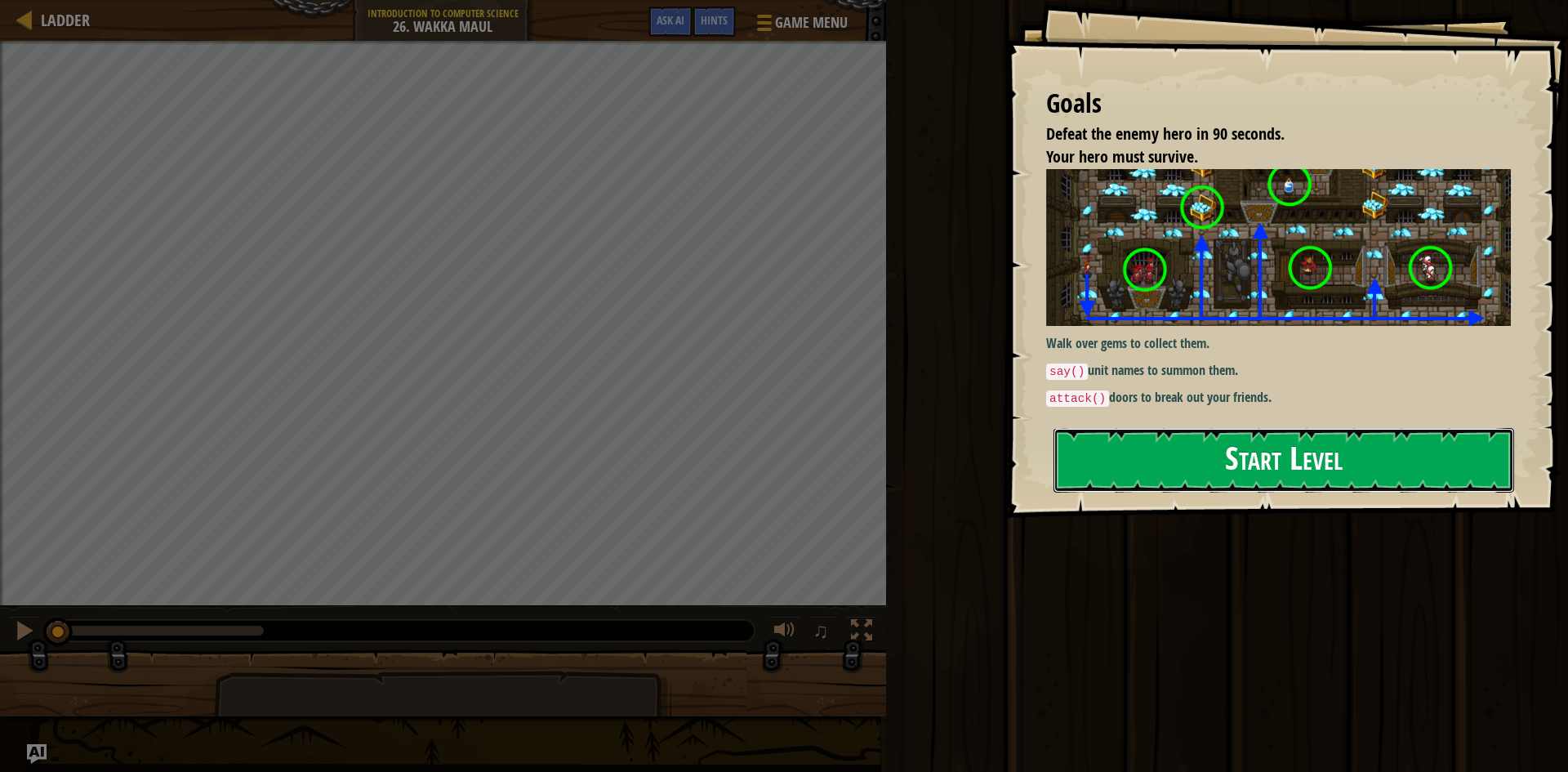
drag, startPoint x: 1212, startPoint y: 460, endPoint x: 1218, endPoint y: 472, distance: 13.4
click at [1217, 472] on button "Start Level" at bounding box center [1283, 460] width 461 height 64
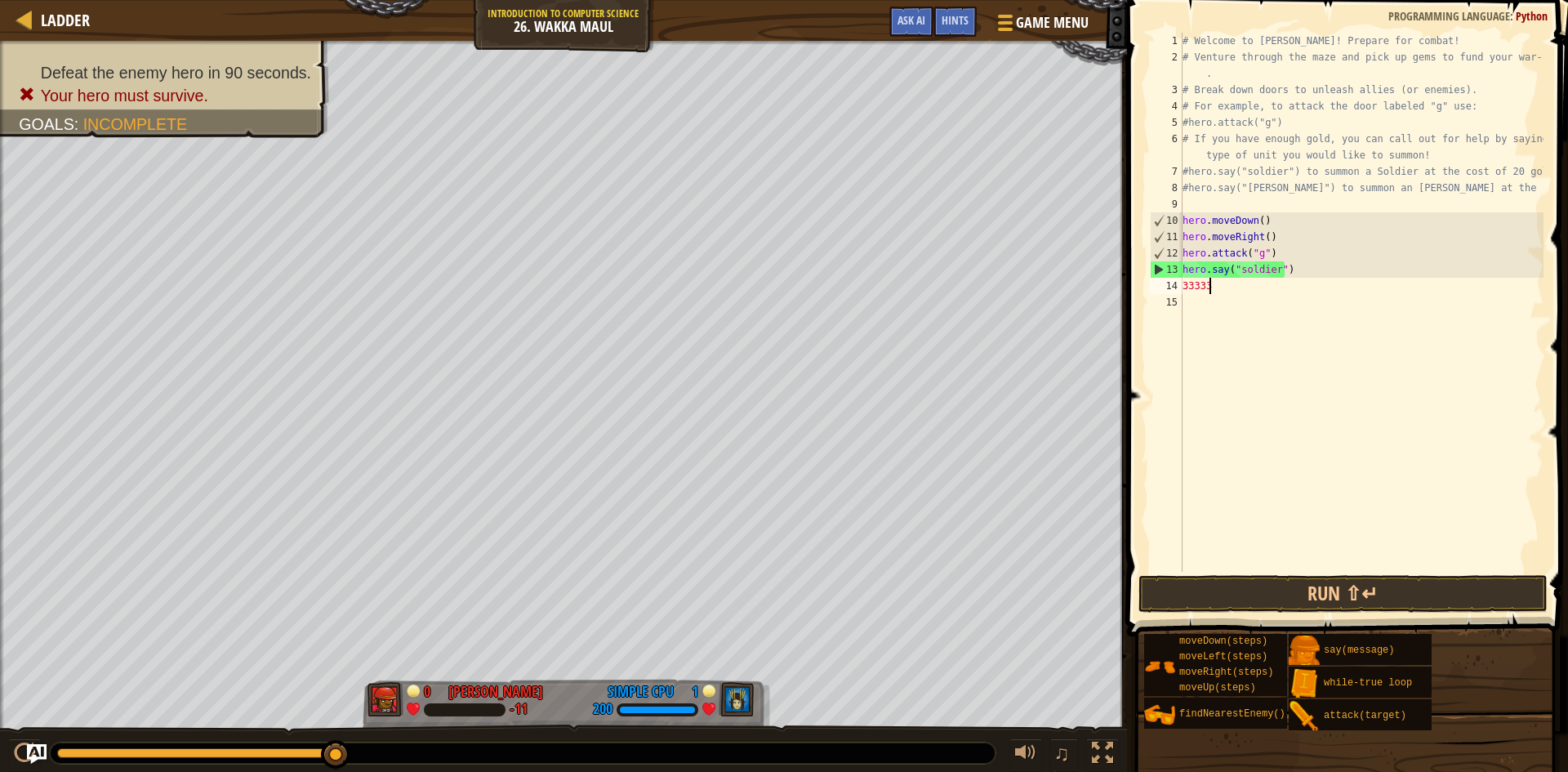
scroll to position [7, 2]
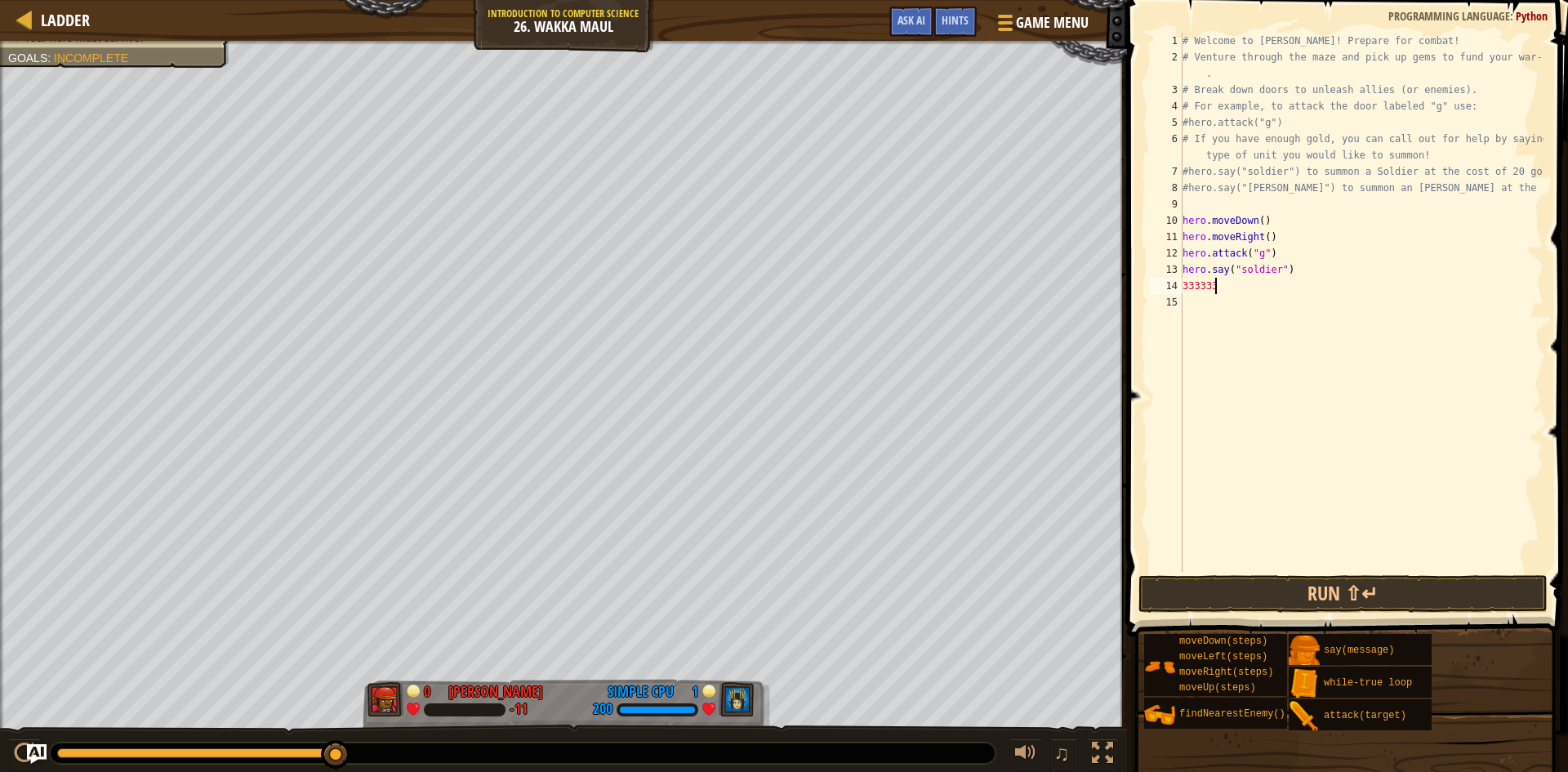
type textarea "333333"
